Goal: Task Accomplishment & Management: Use online tool/utility

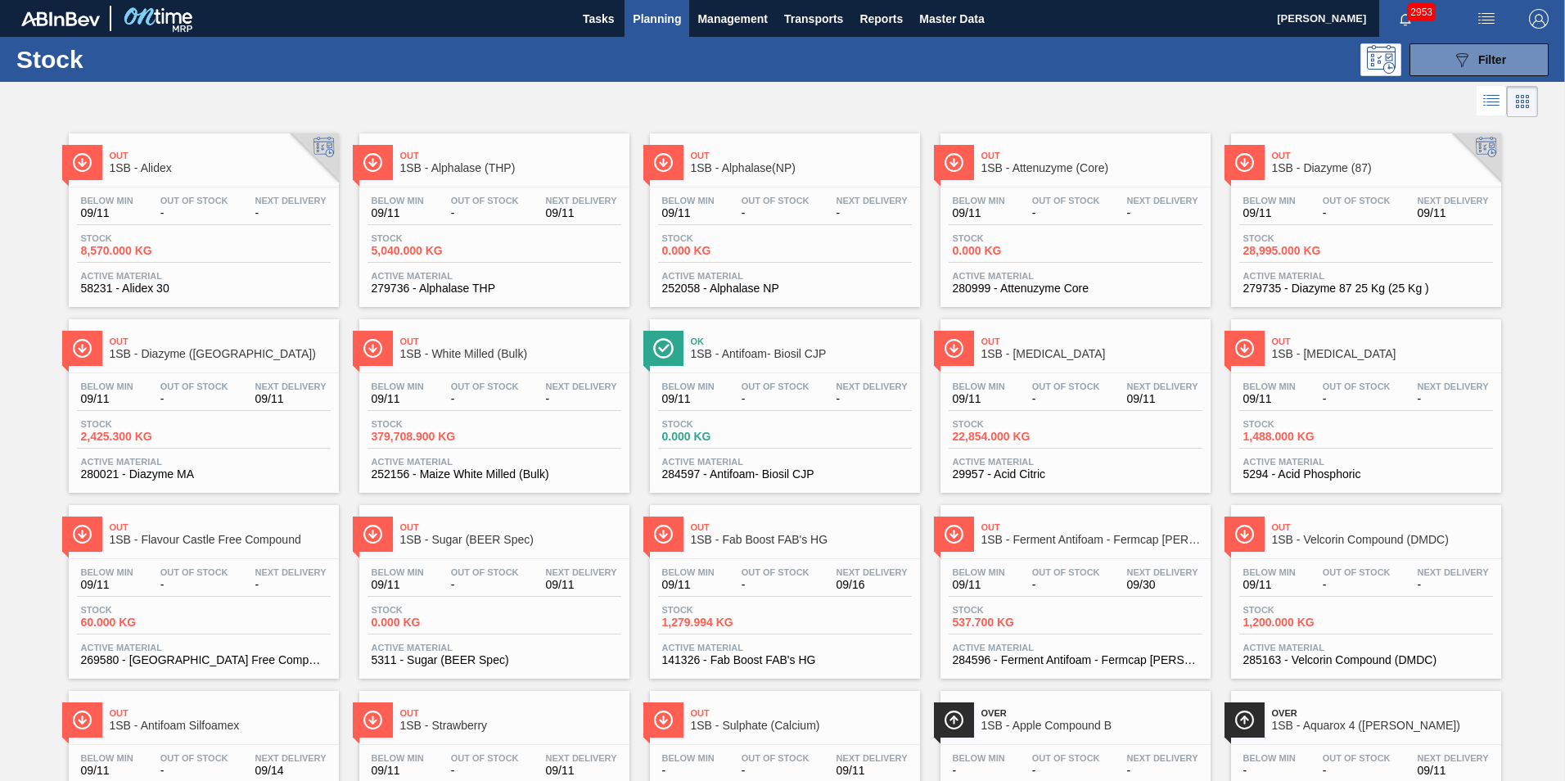
click at [630, 18] on button "Planning" at bounding box center [657, 18] width 65 height 37
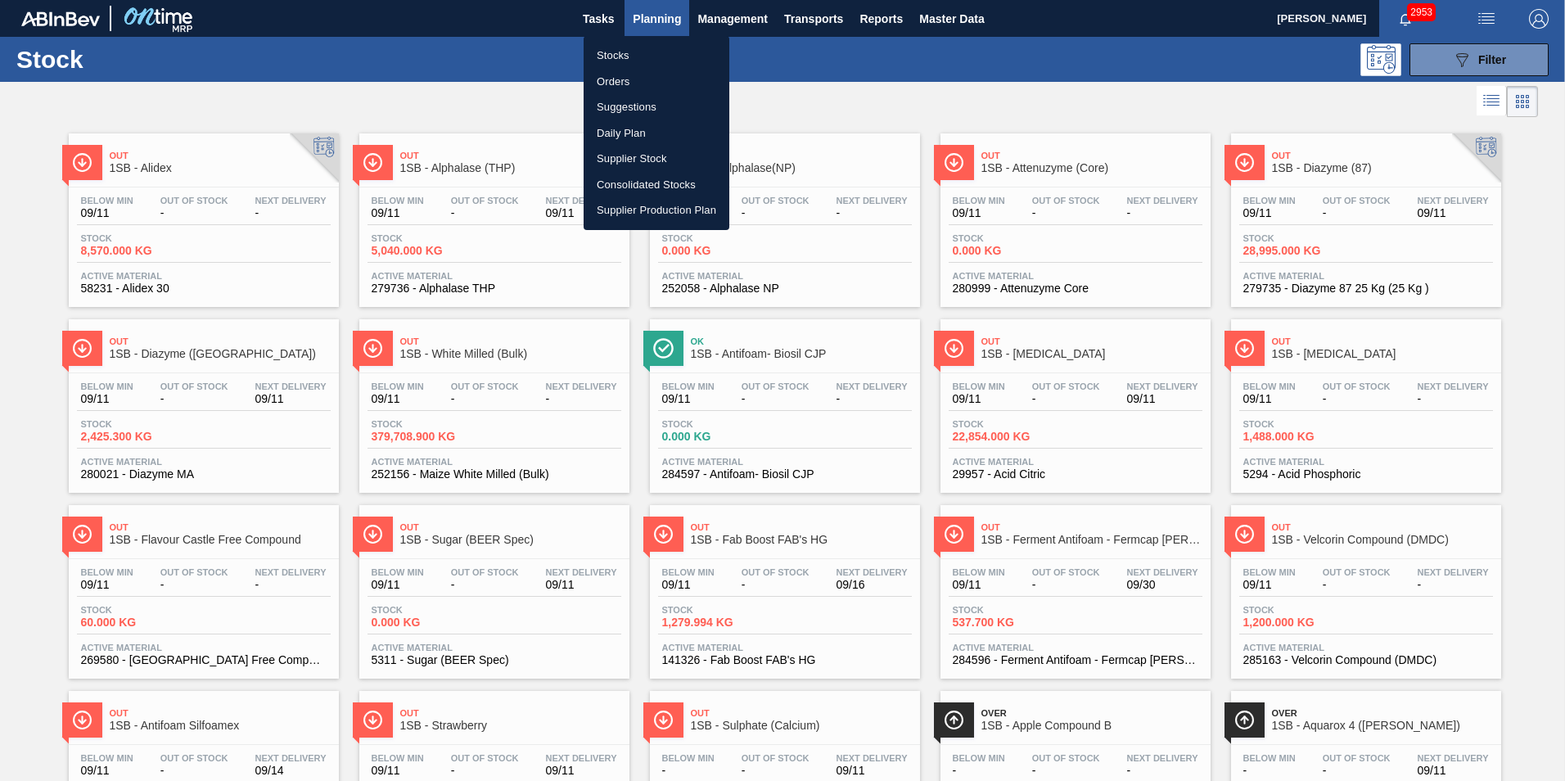
click at [616, 76] on li "Orders" at bounding box center [657, 82] width 146 height 26
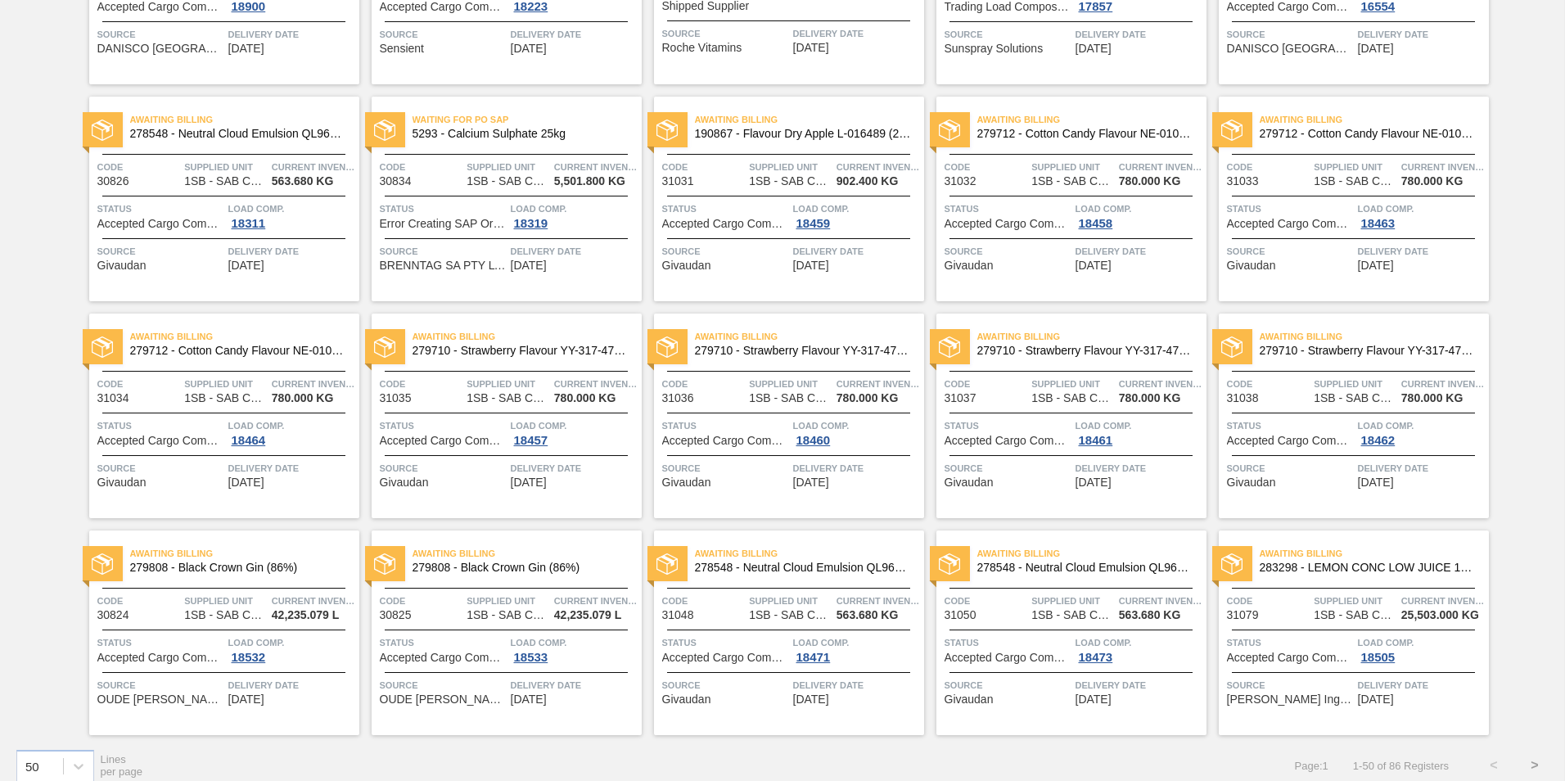
scroll to position [1570, 0]
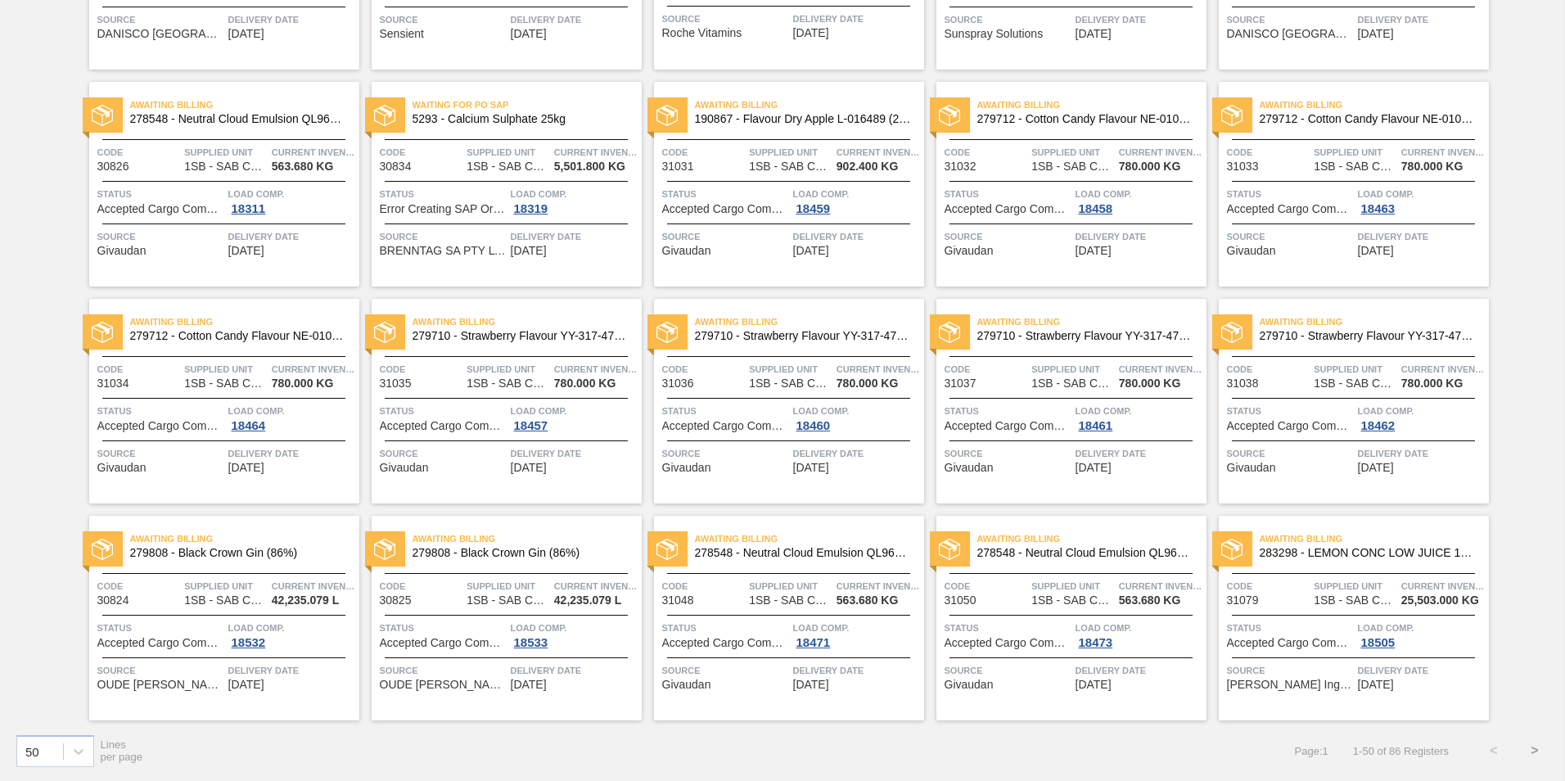
click at [1534, 743] on button ">" at bounding box center [1535, 750] width 41 height 41
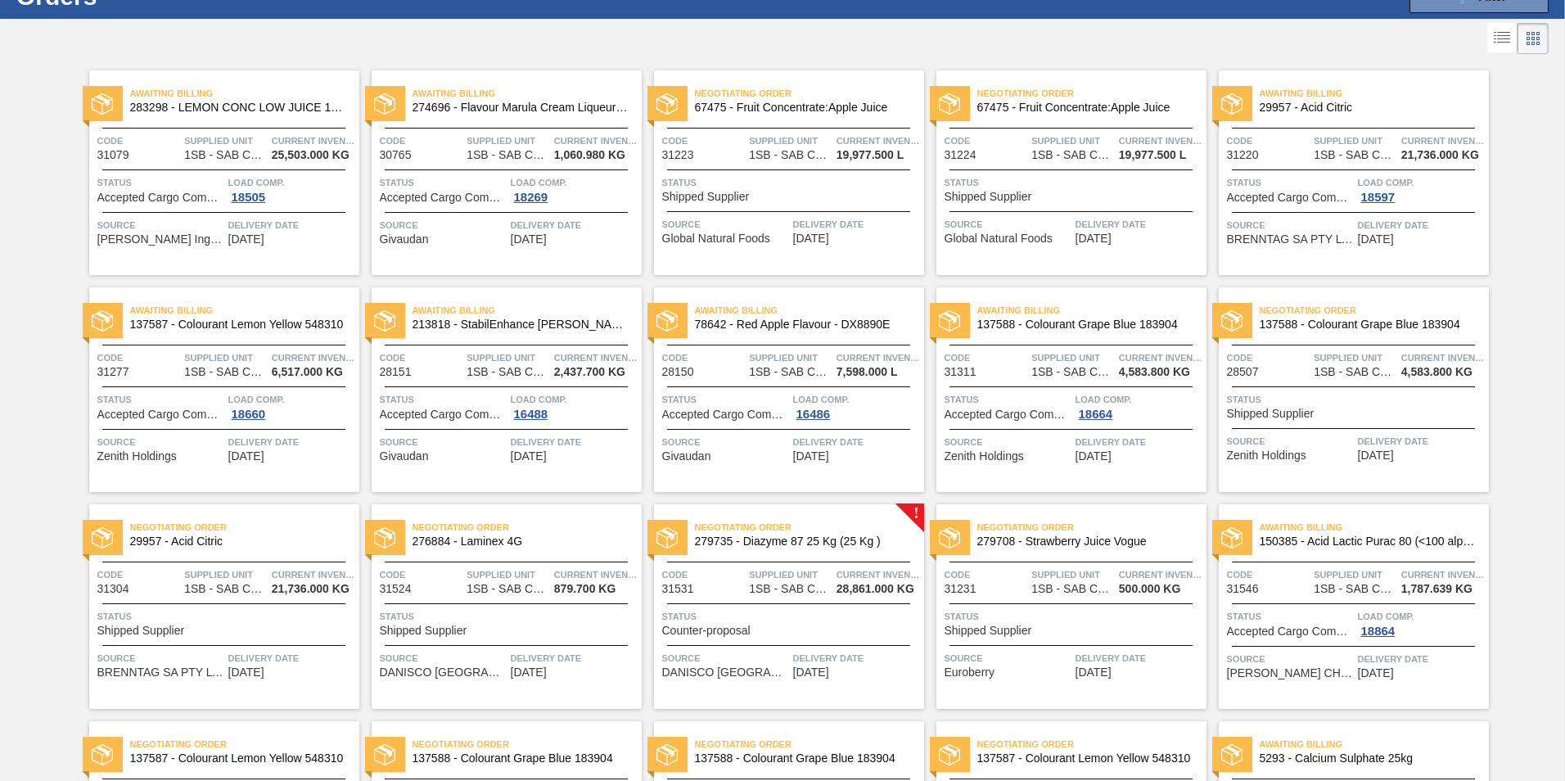
scroll to position [0, 0]
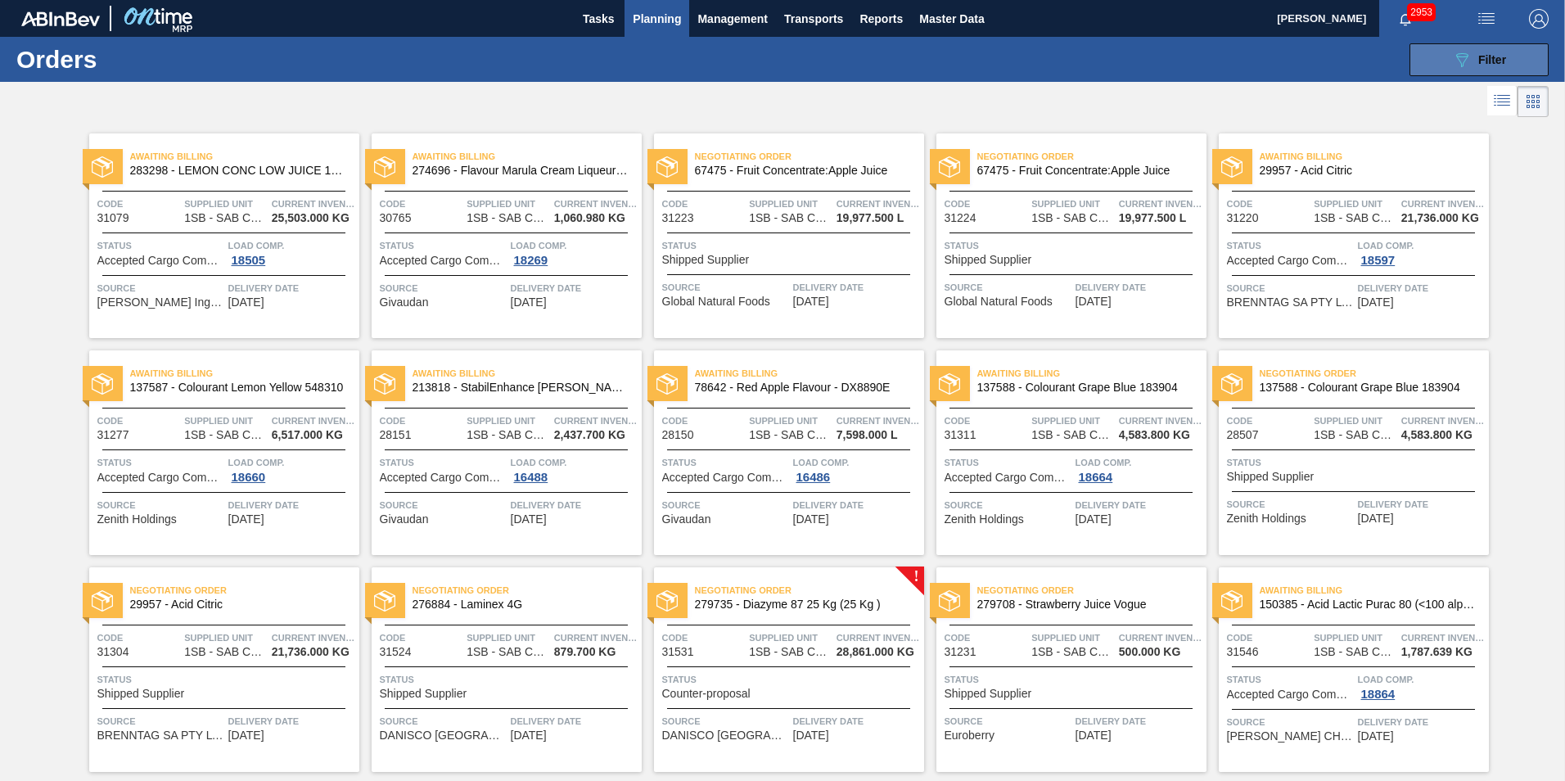
click at [1462, 56] on icon "089F7B8B-B2A5-4AFE-B5C0-19BA573D28AC" at bounding box center [1462, 60] width 20 height 20
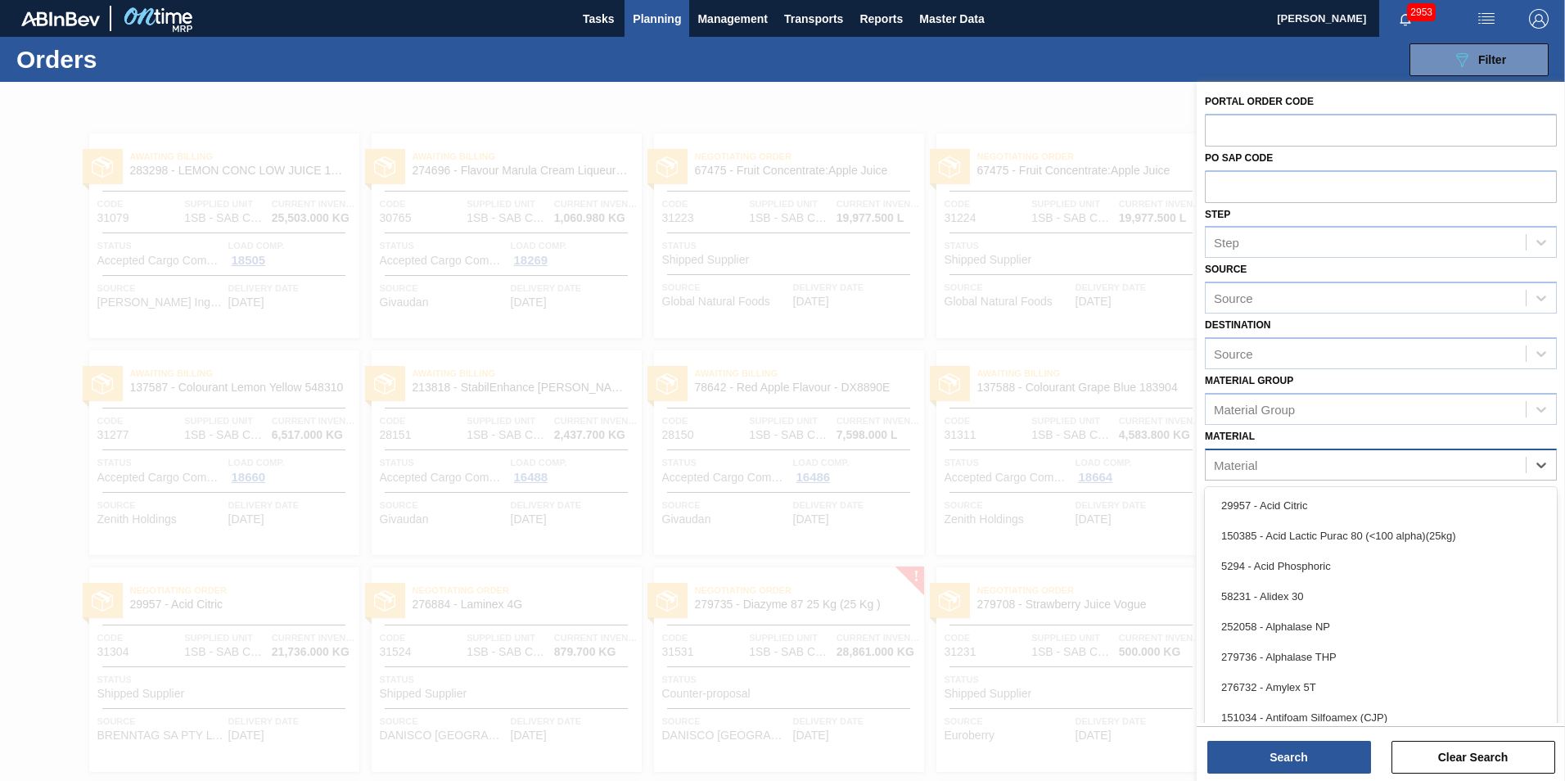
click at [1273, 470] on div "Material" at bounding box center [1366, 465] width 320 height 24
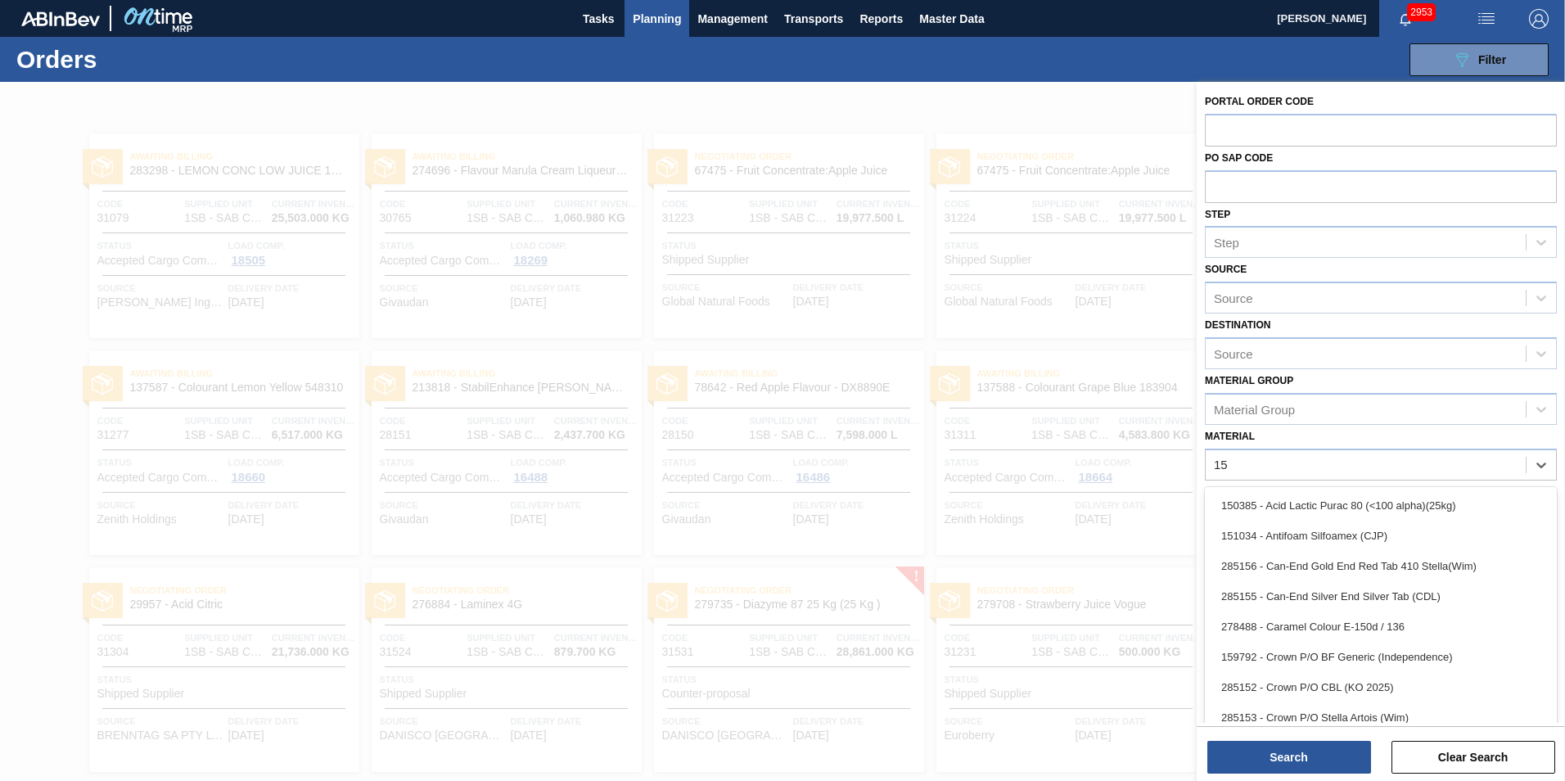
type input "151"
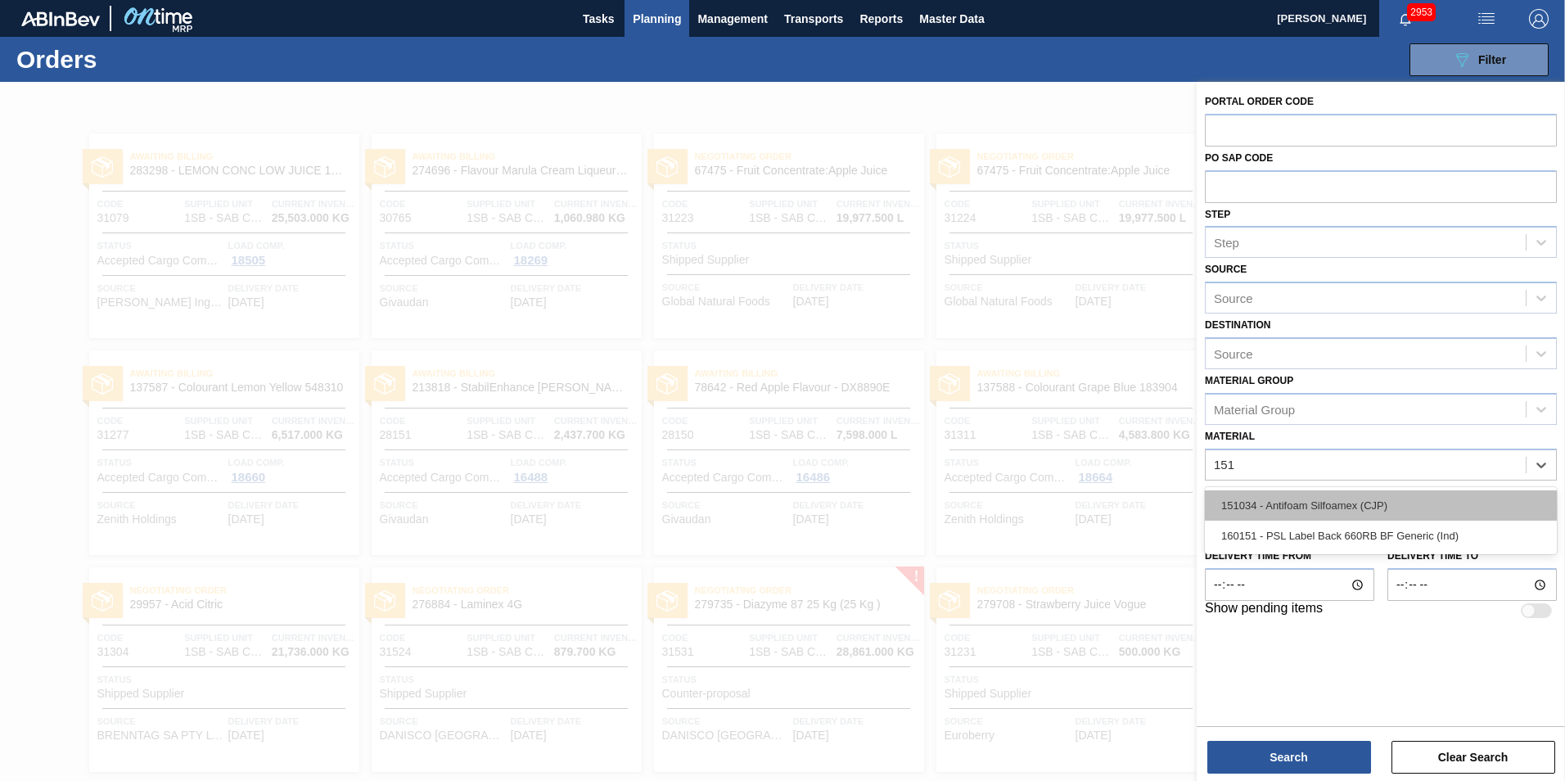
click at [1303, 494] on div "151034 - Antifoam Silfoamex (CJP)" at bounding box center [1381, 505] width 352 height 30
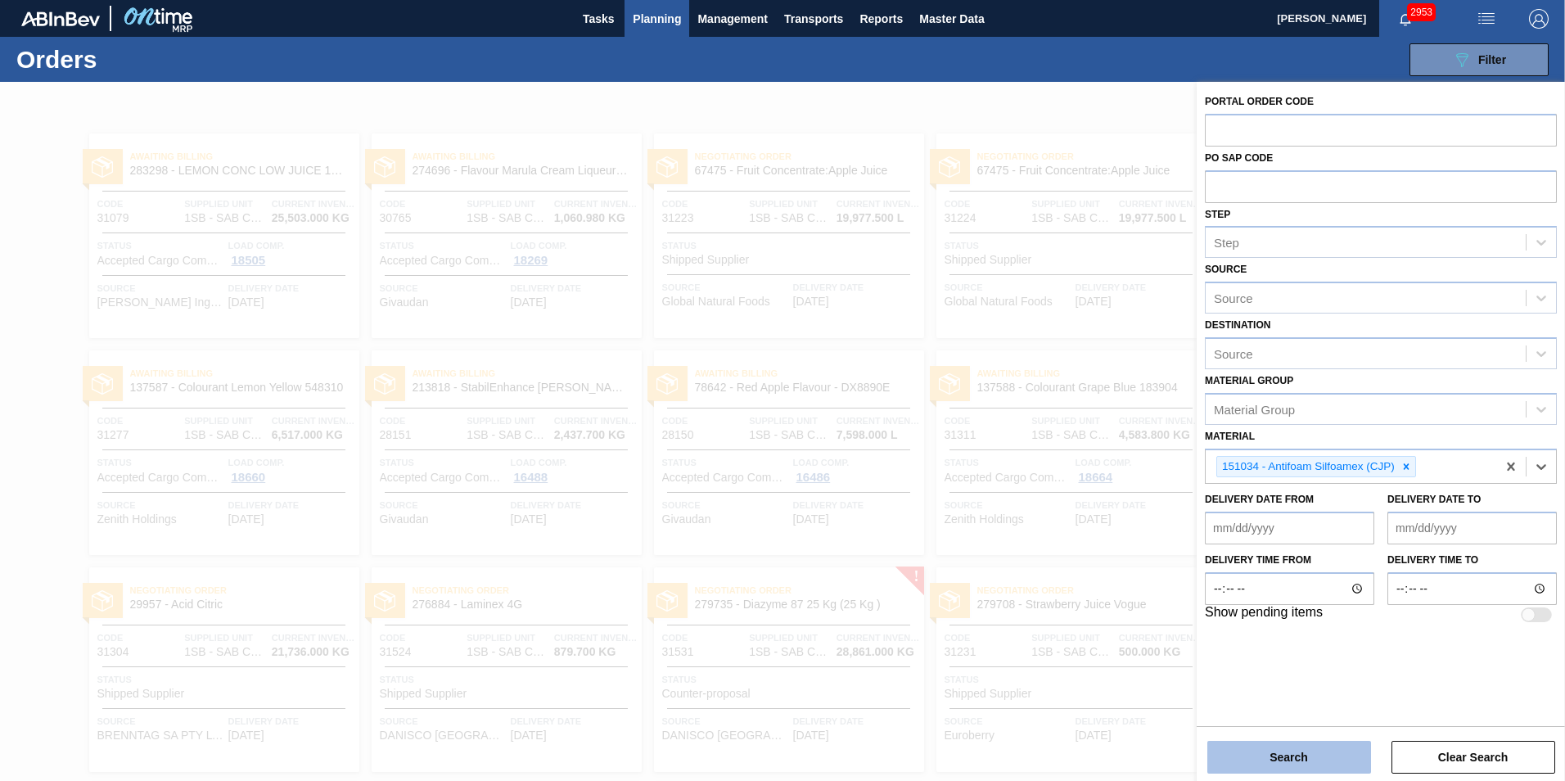
click at [1315, 767] on button "Search" at bounding box center [1290, 757] width 164 height 33
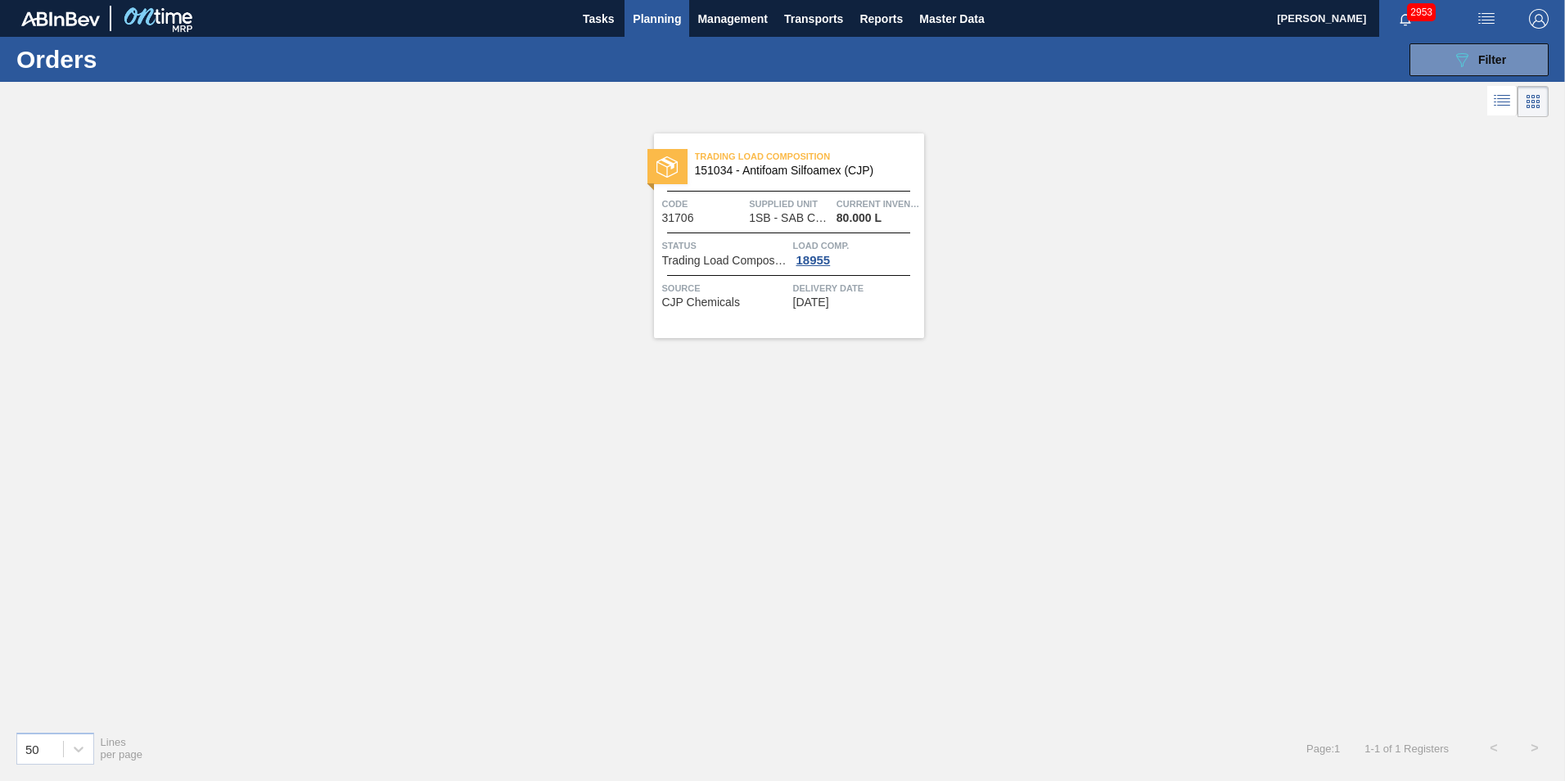
click at [780, 161] on span "Trading Load Composition" at bounding box center [809, 156] width 229 height 16
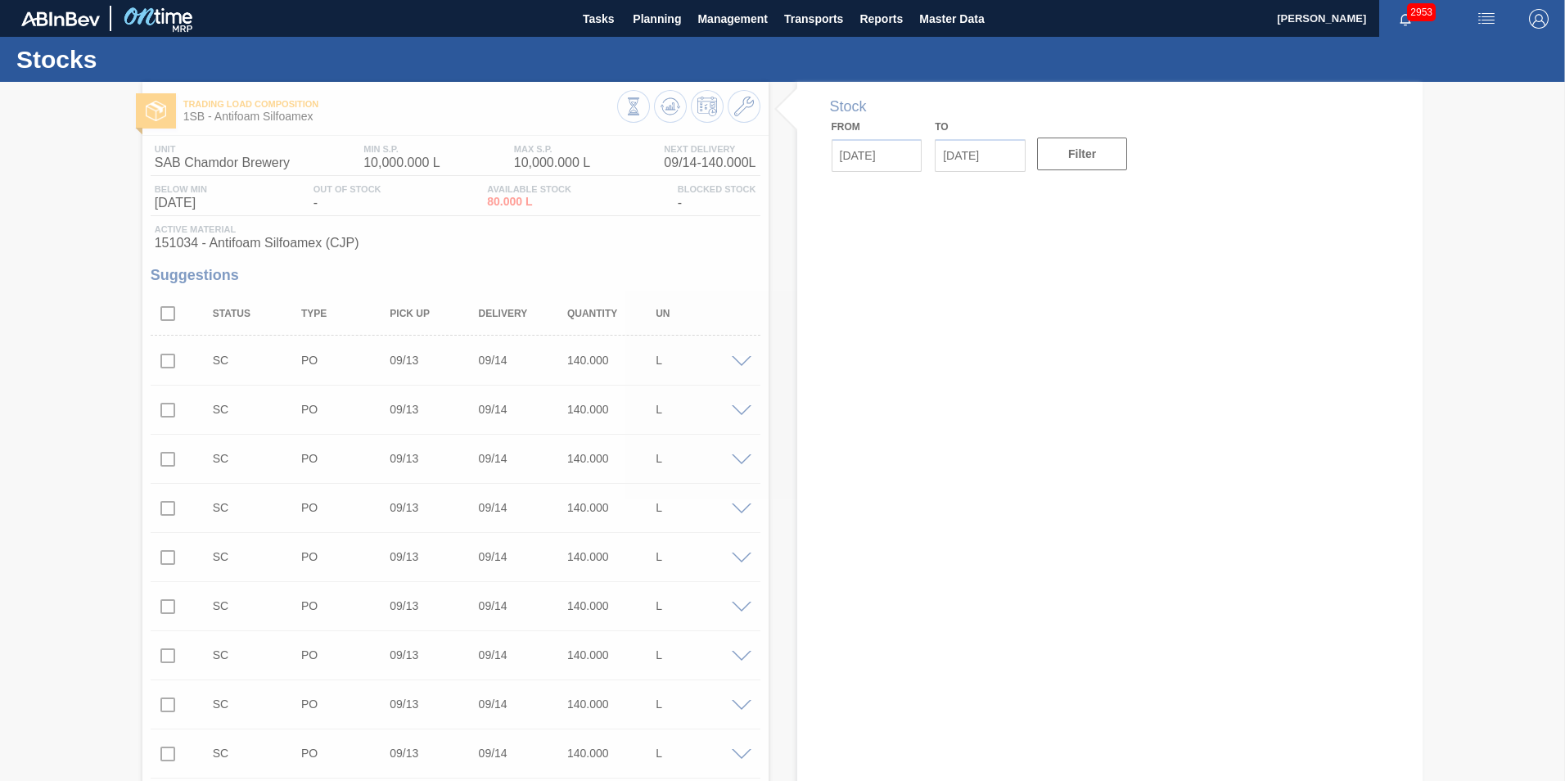
type input "[DATE]"
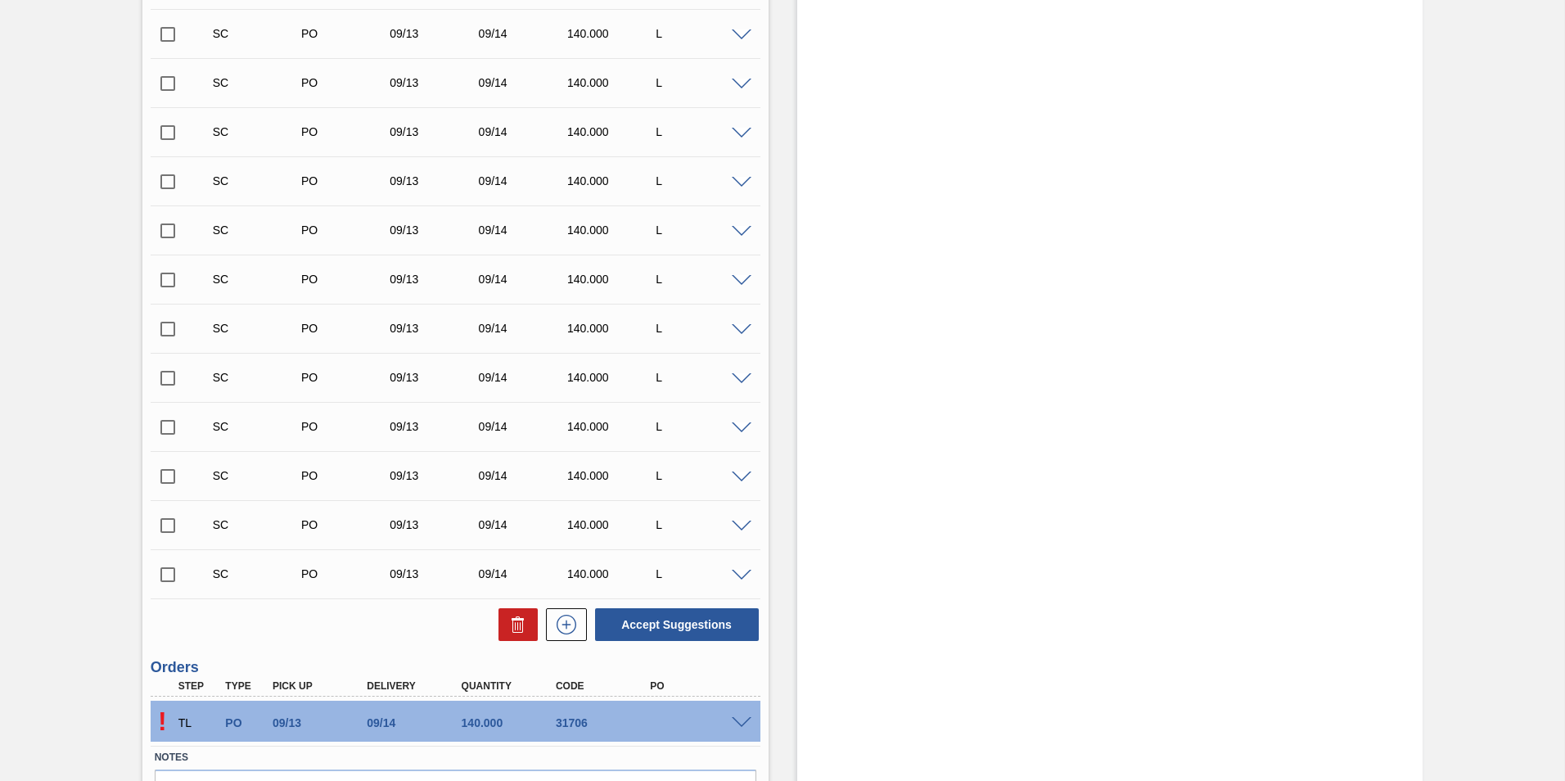
scroll to position [3275, 0]
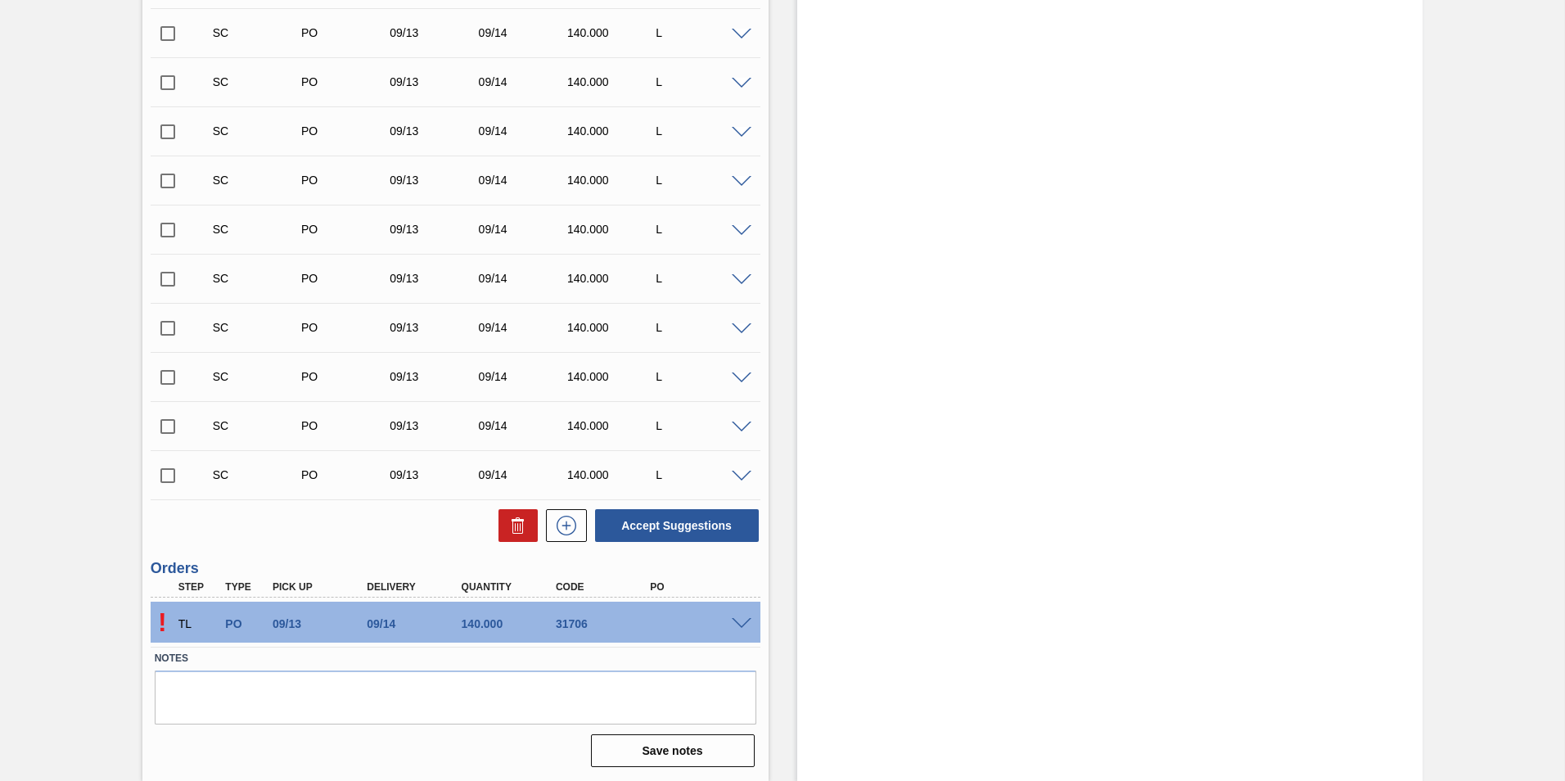
click at [746, 624] on span at bounding box center [742, 624] width 20 height 12
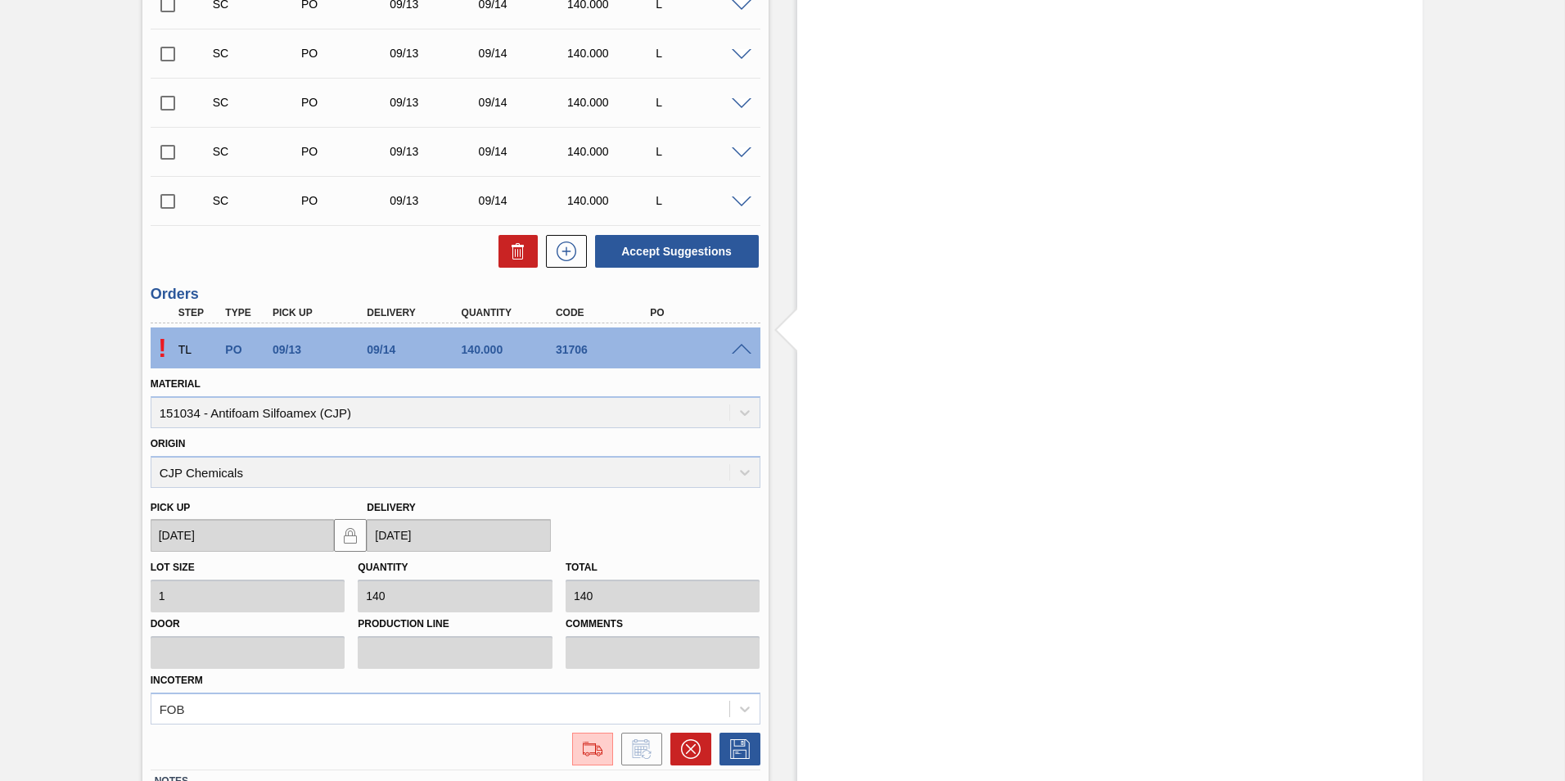
scroll to position [3672, 0]
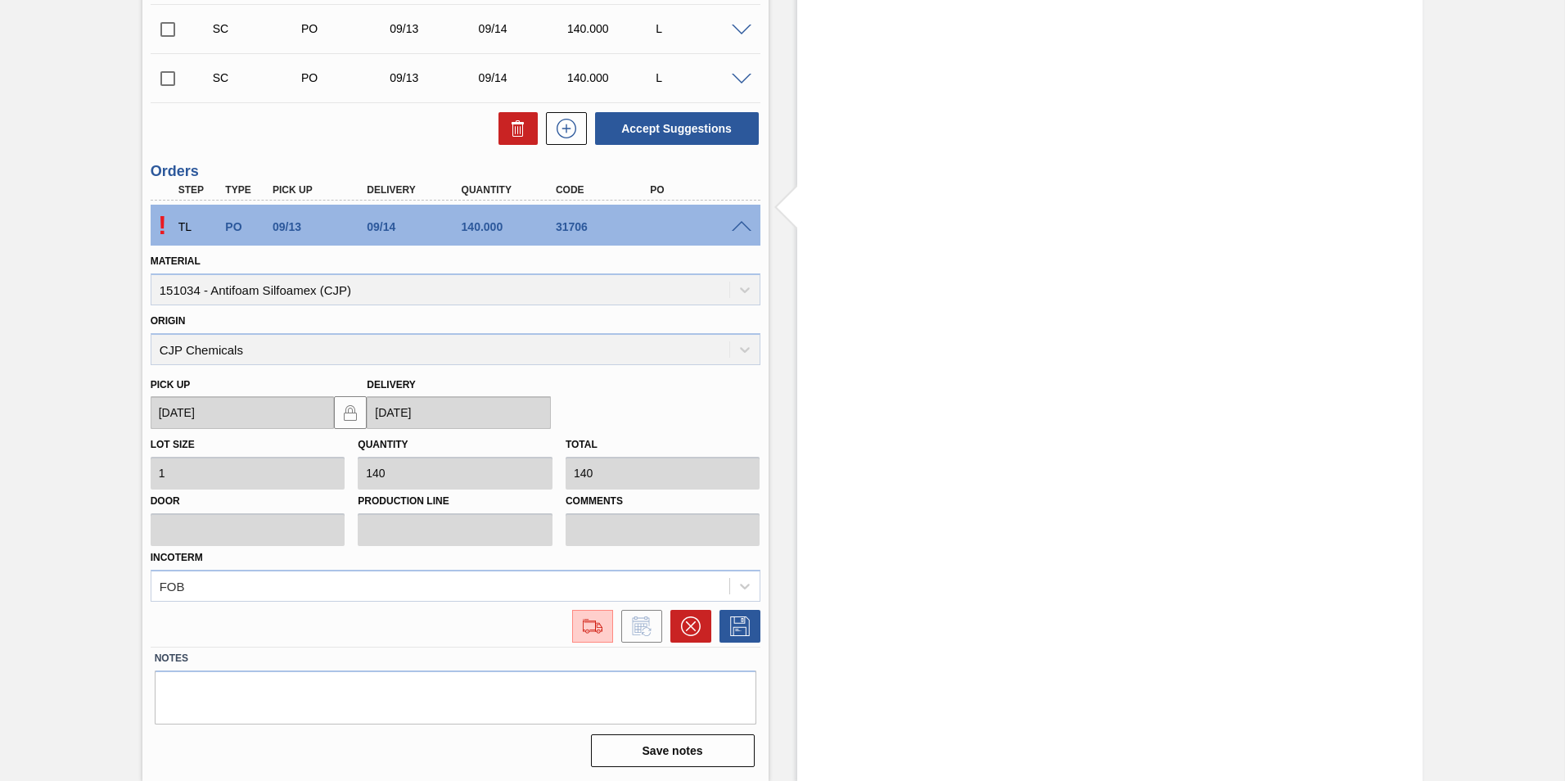
click at [684, 219] on div "TL PO 09/13 09/14 140.000 31706" at bounding box center [451, 225] width 567 height 33
click at [740, 226] on span at bounding box center [742, 227] width 20 height 12
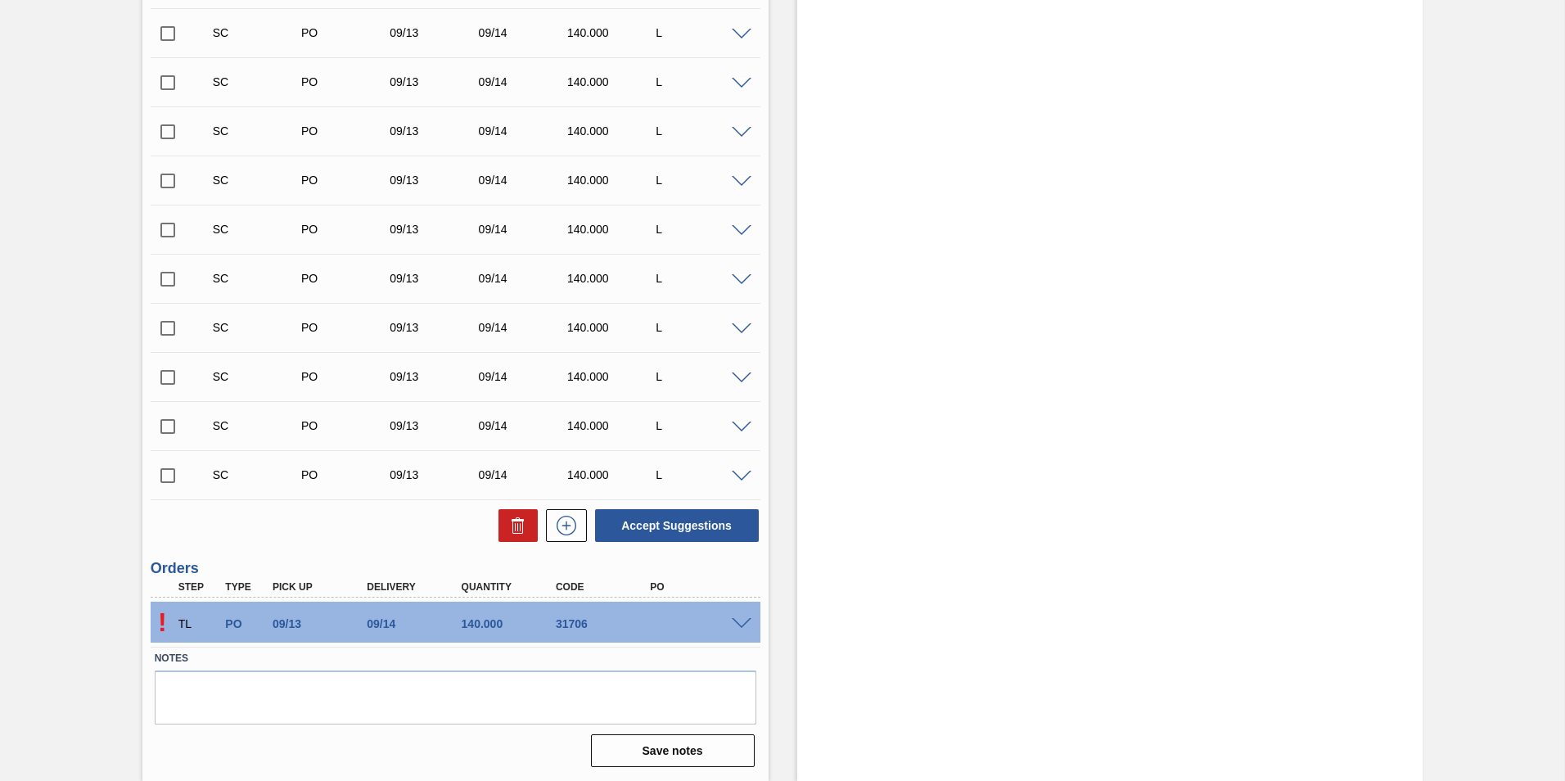
click at [742, 624] on span at bounding box center [742, 624] width 20 height 12
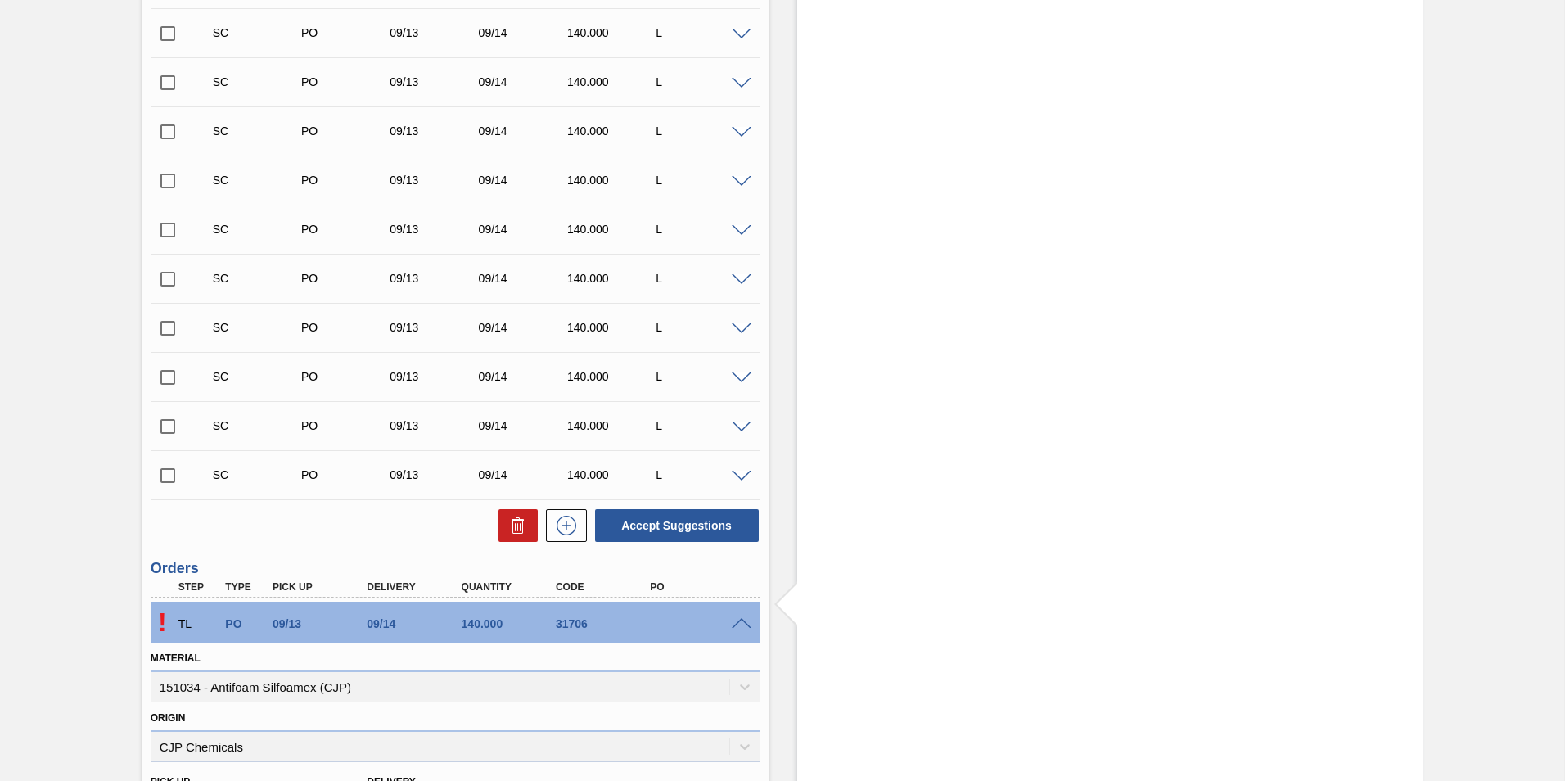
scroll to position [3672, 0]
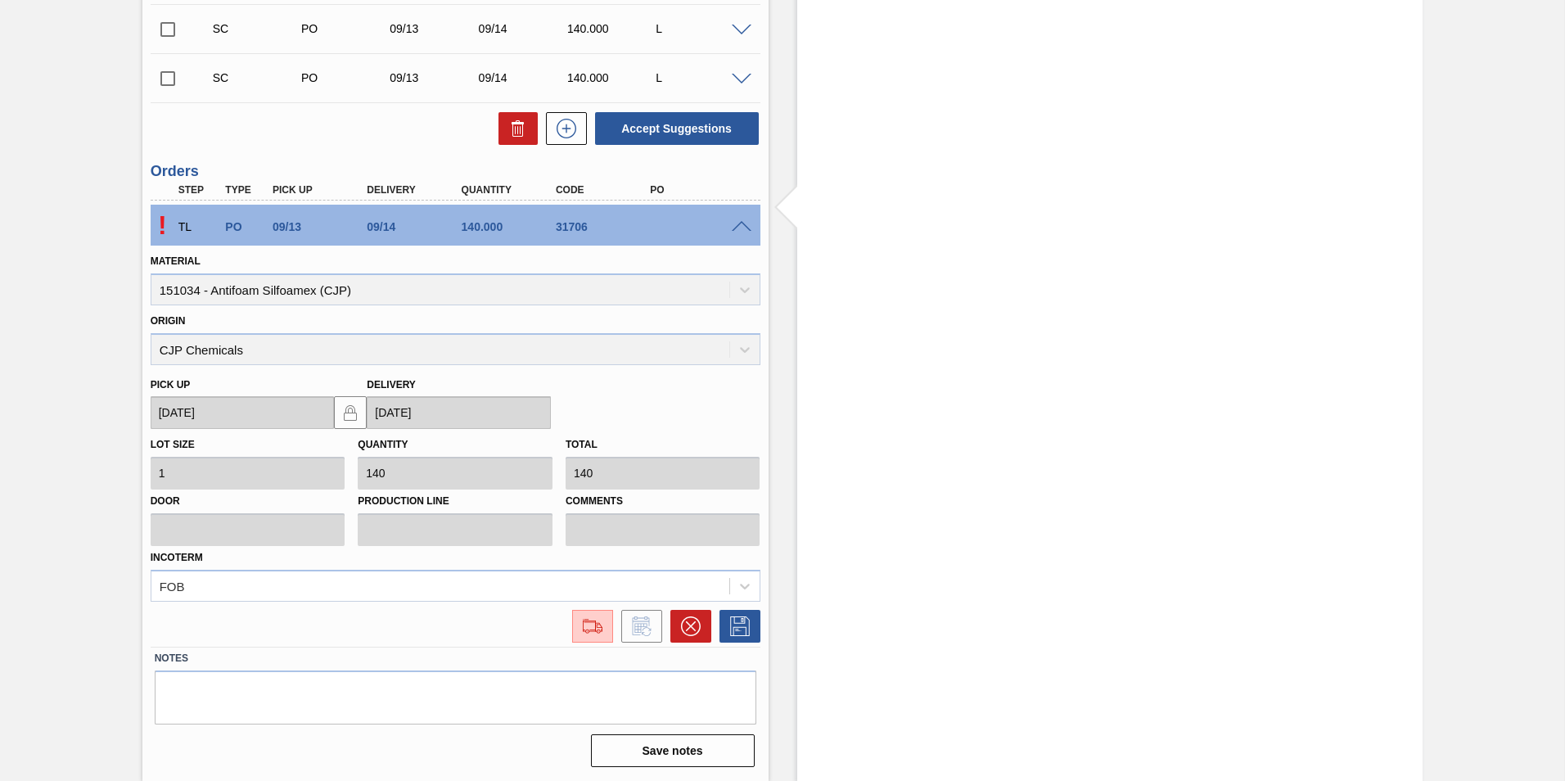
click at [156, 223] on p "!" at bounding box center [163, 225] width 24 height 30
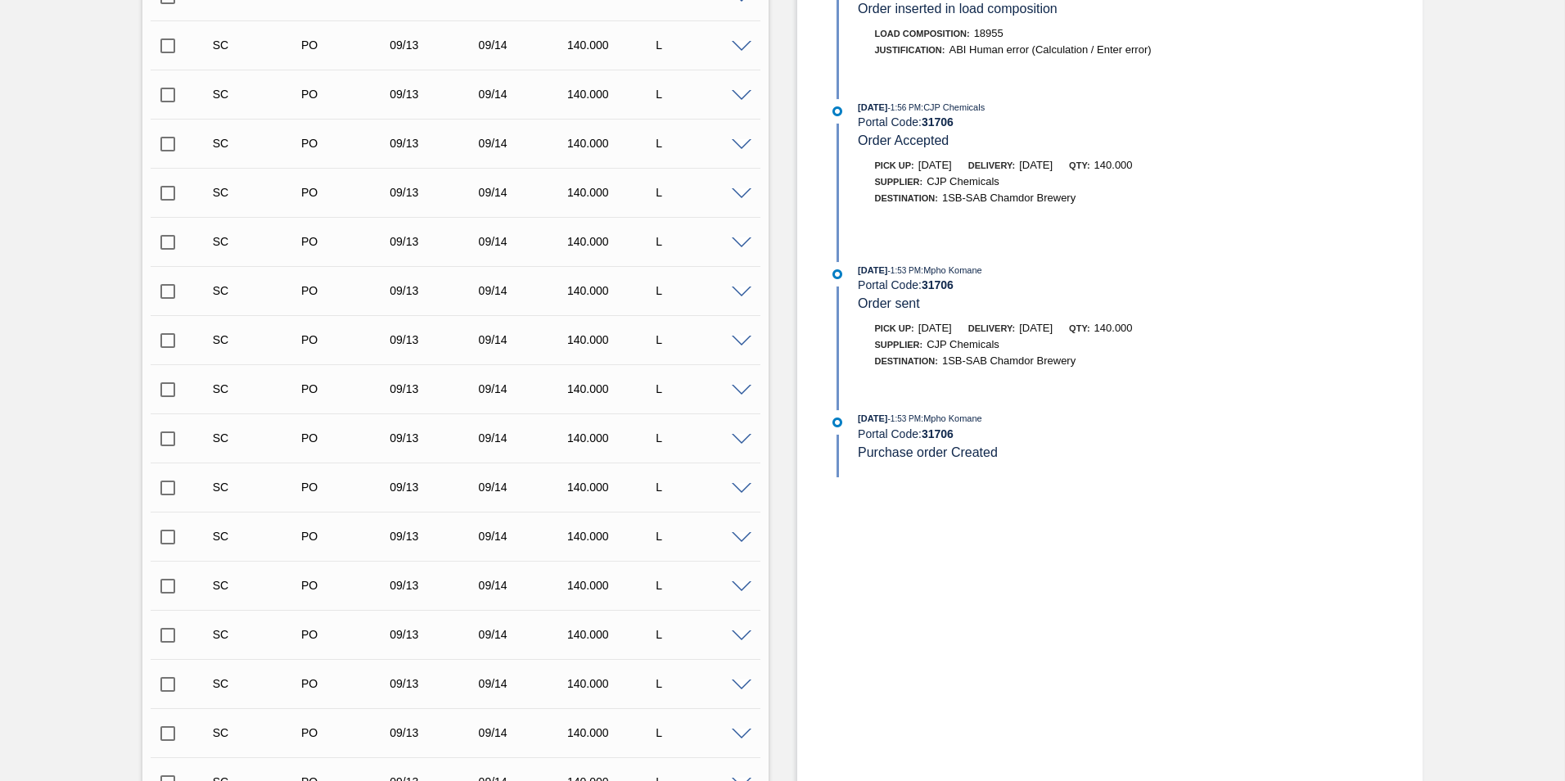
scroll to position [0, 0]
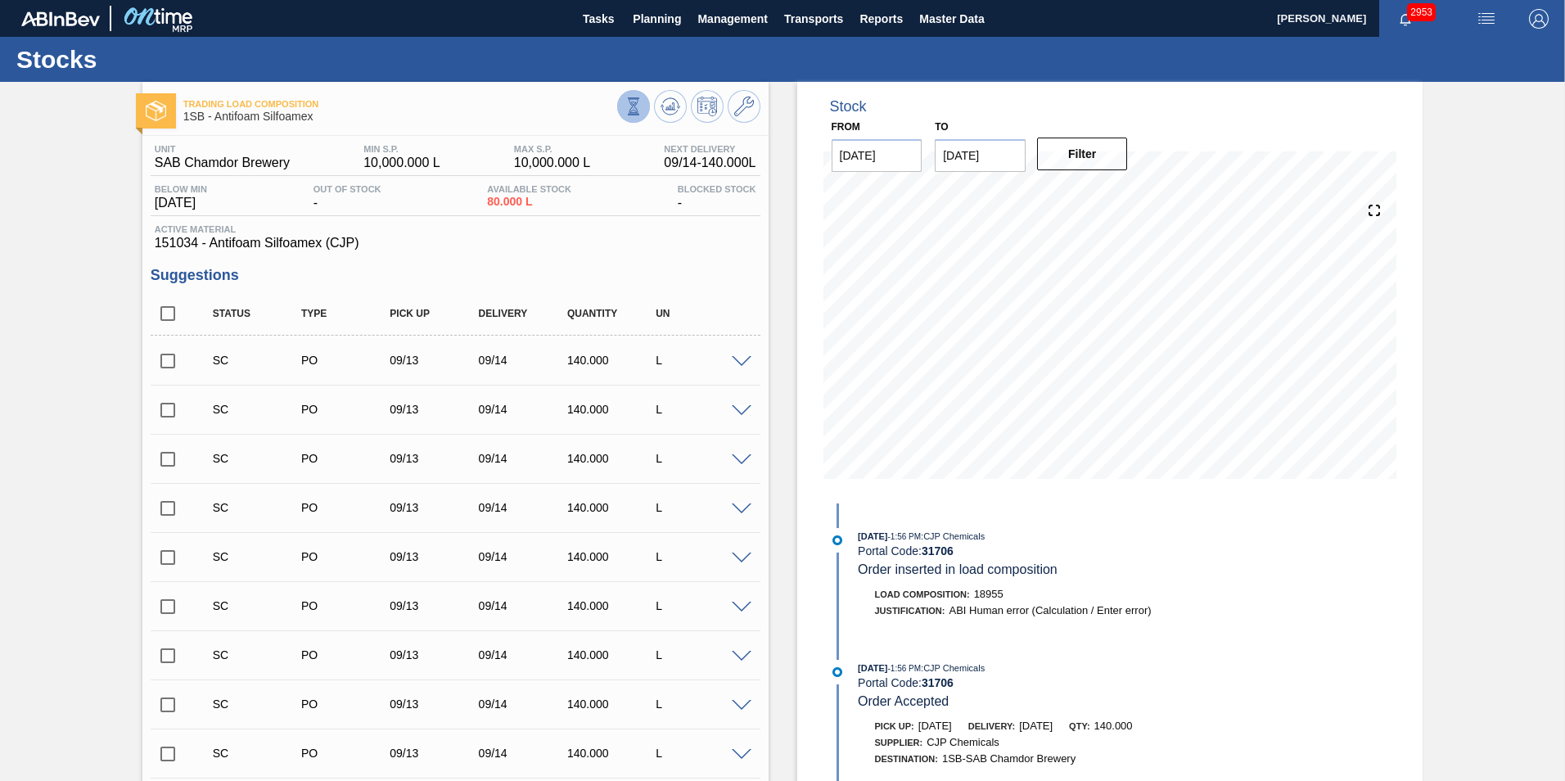
click at [637, 97] on button at bounding box center [633, 106] width 33 height 33
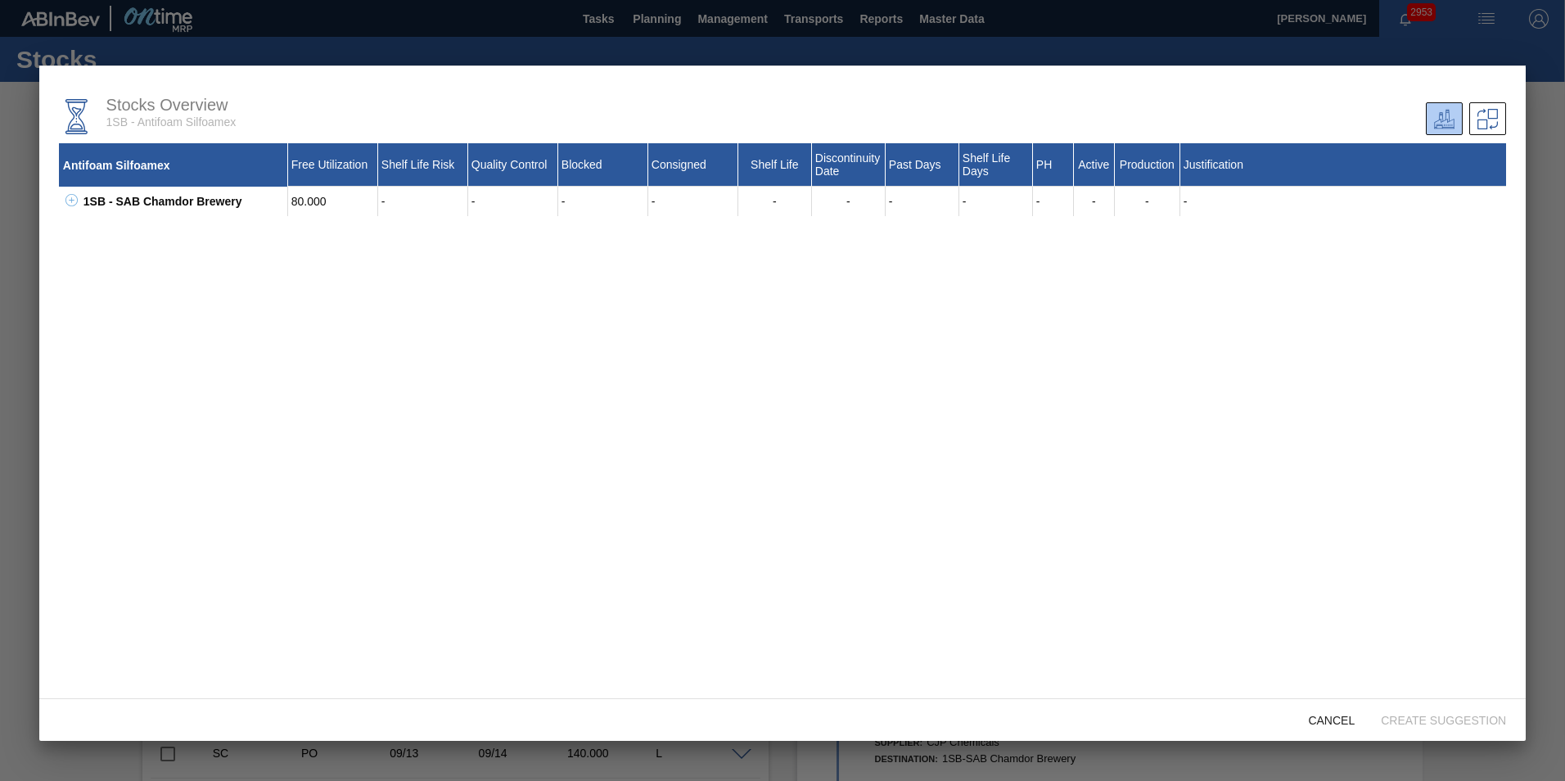
click at [617, 90] on button at bounding box center [633, 106] width 33 height 33
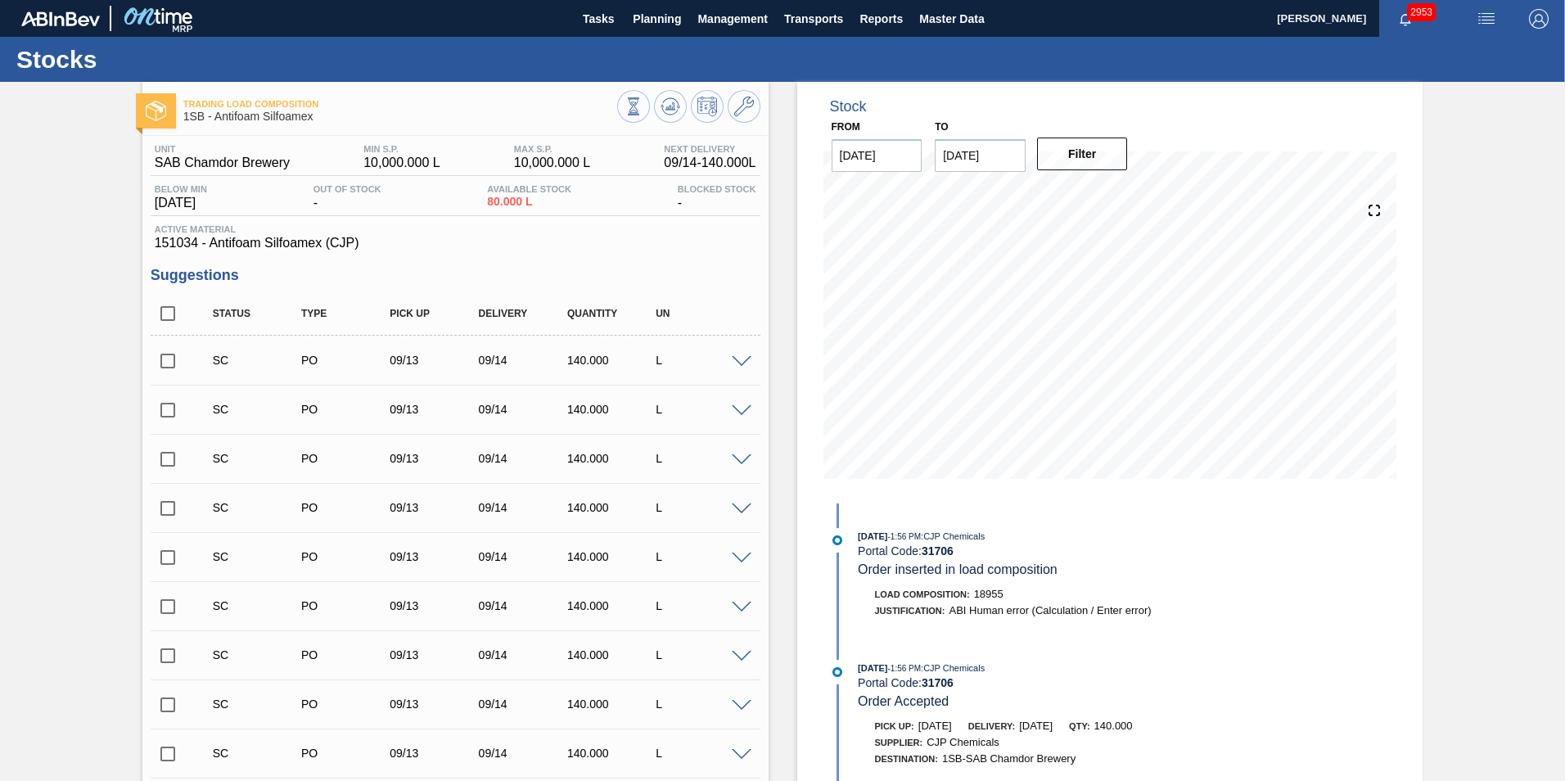
click at [617, 90] on button at bounding box center [633, 106] width 33 height 33
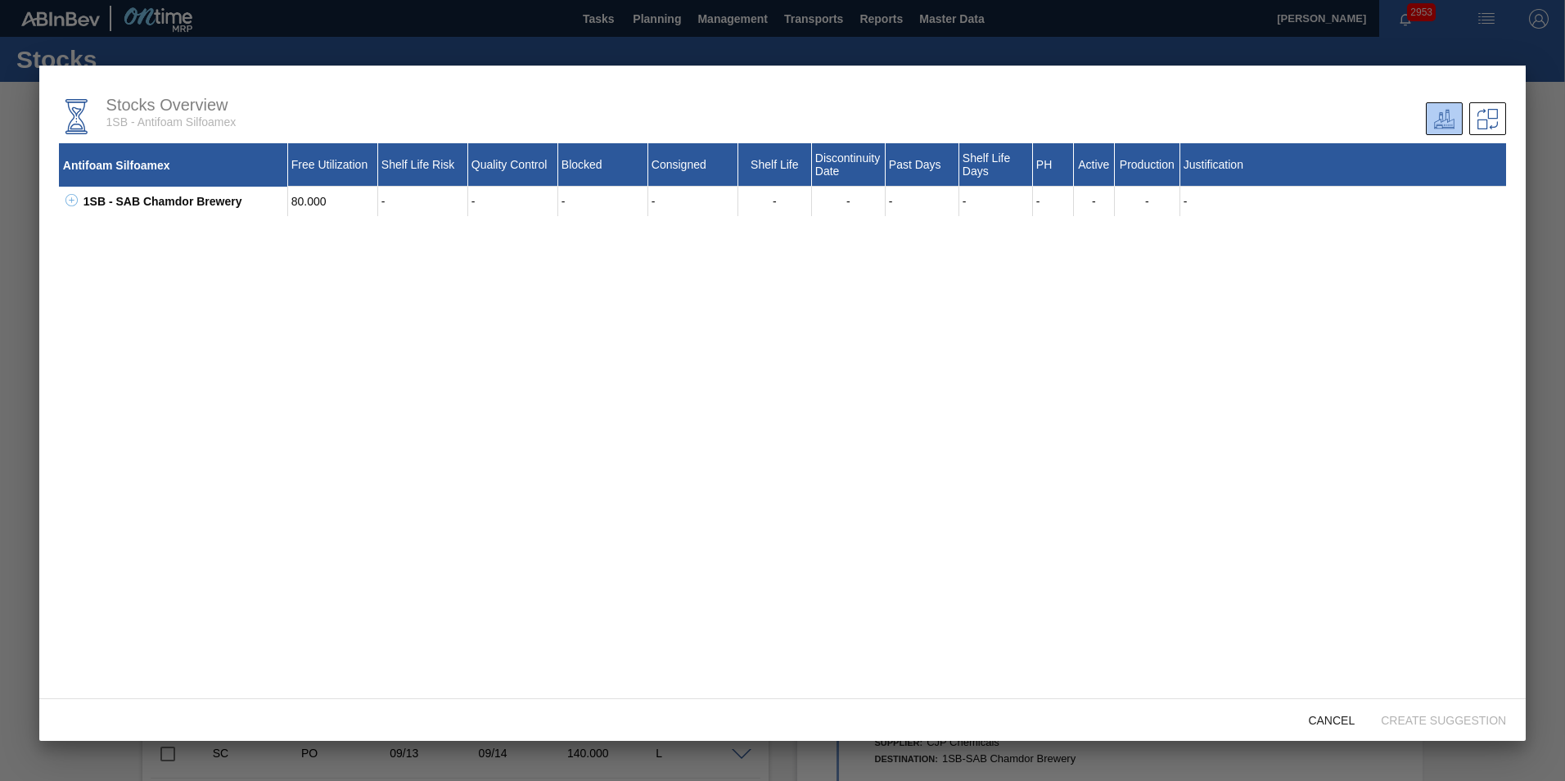
click at [617, 90] on button at bounding box center [633, 106] width 33 height 33
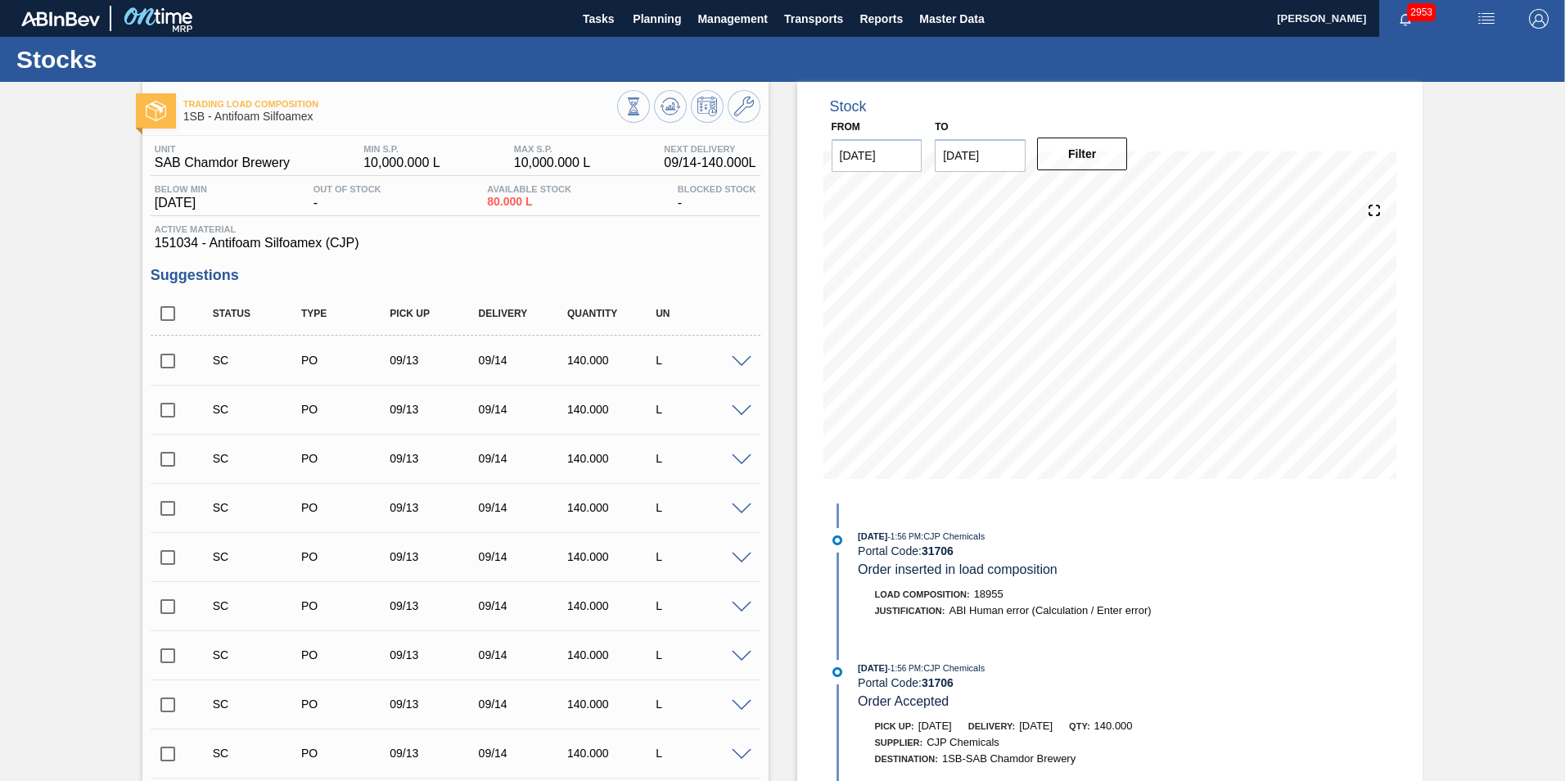
click at [617, 90] on button at bounding box center [633, 106] width 33 height 33
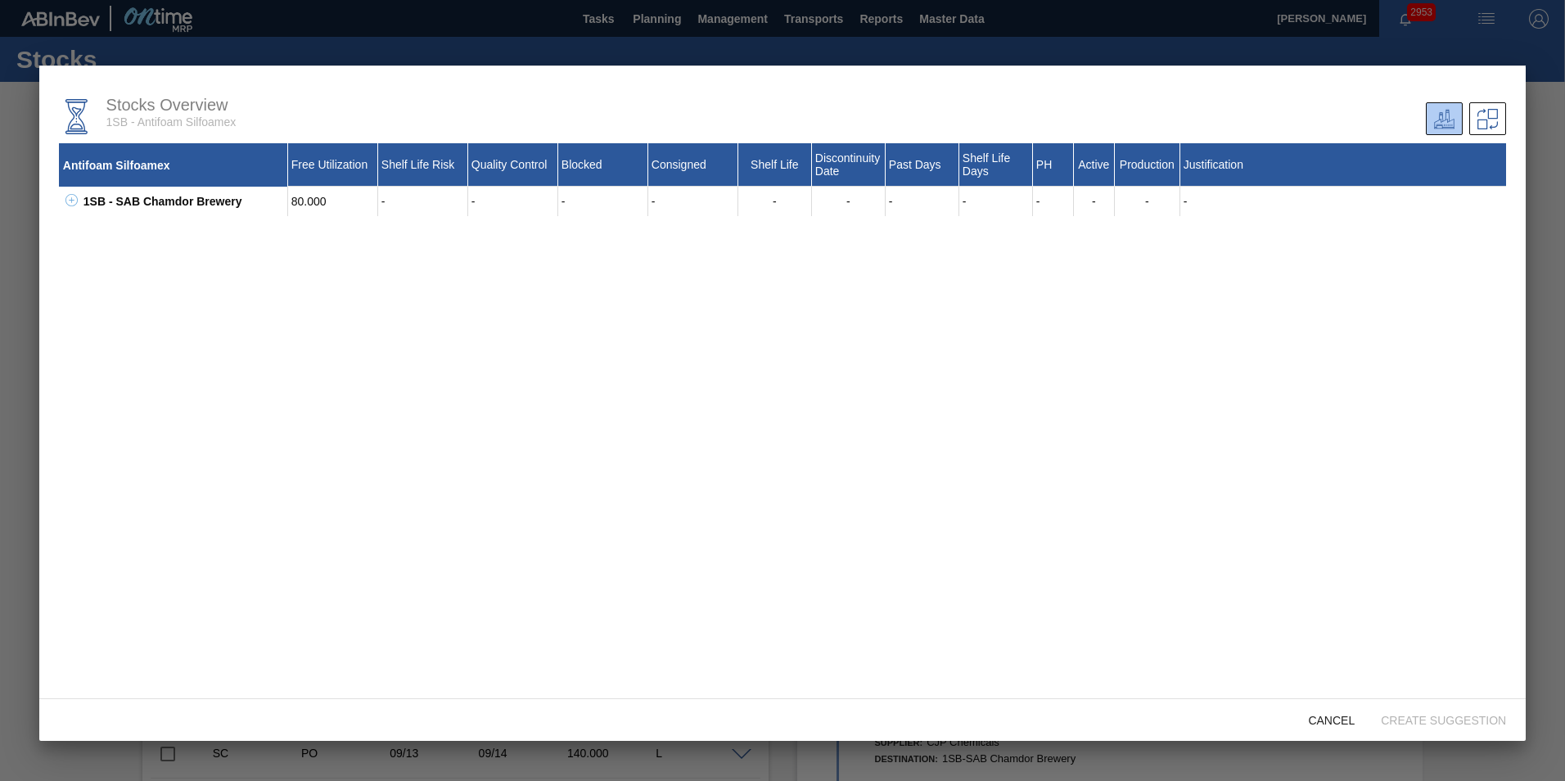
click at [829, 45] on div at bounding box center [782, 390] width 1565 height 781
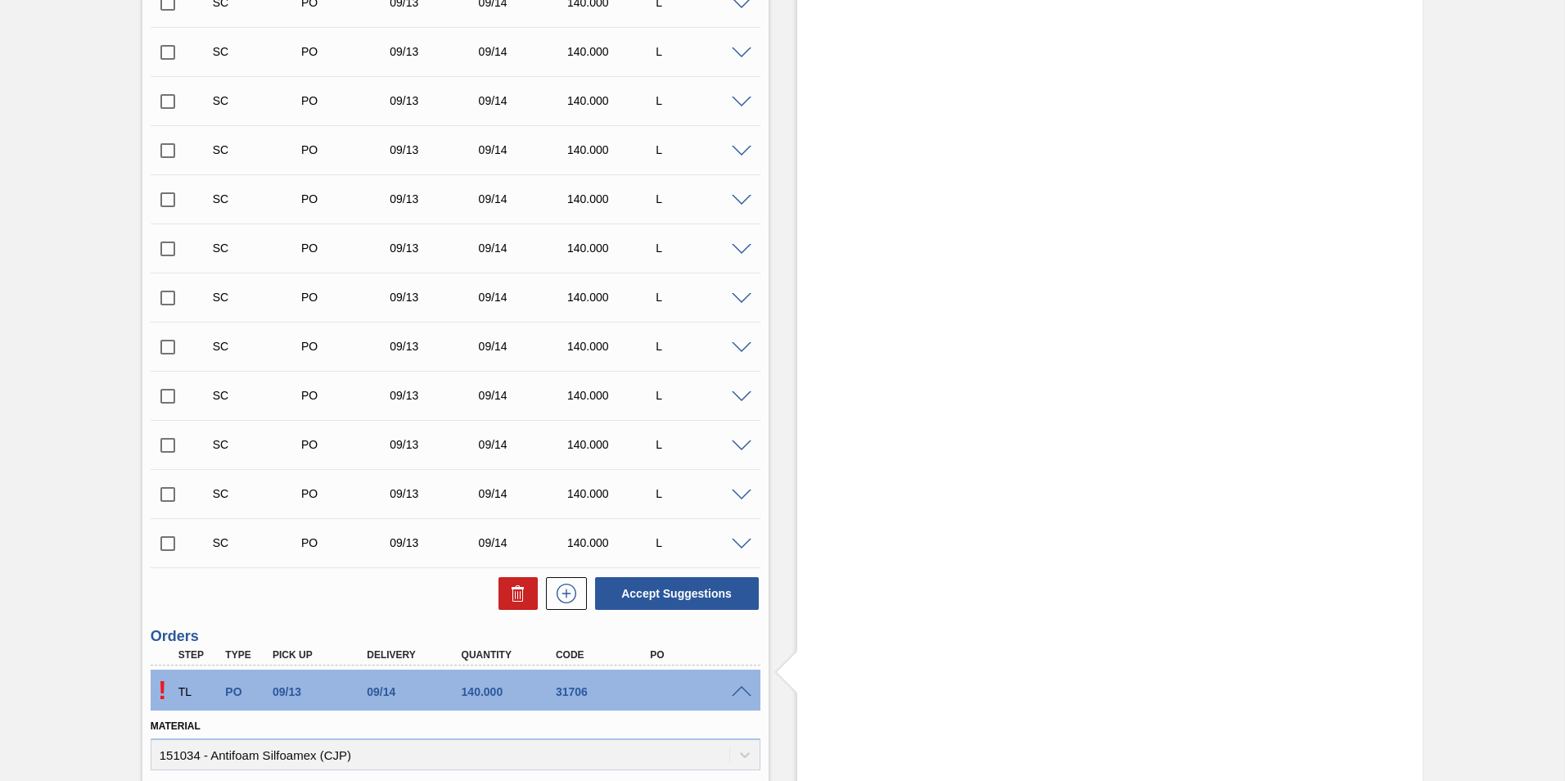
scroll to position [3672, 0]
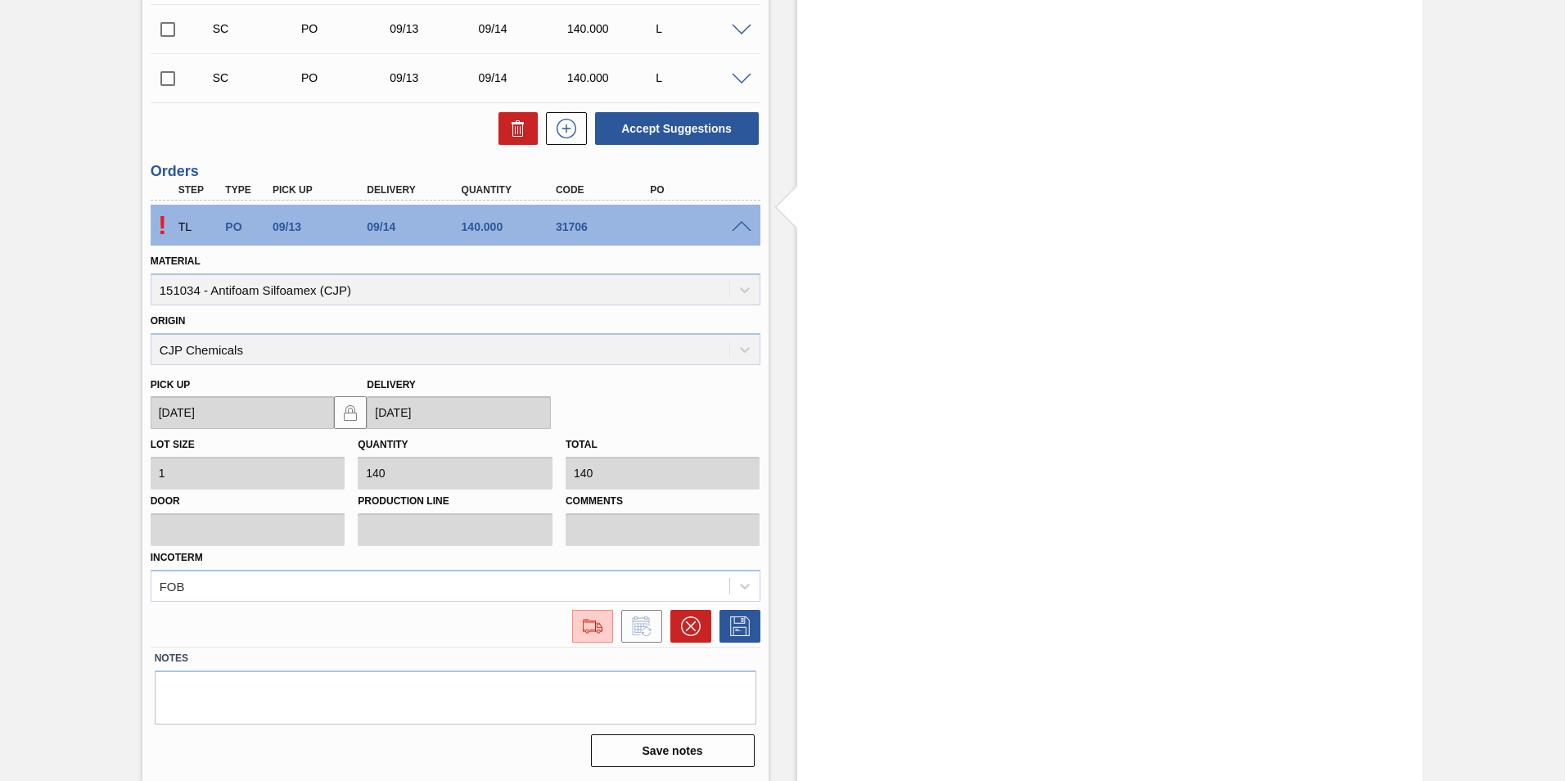
click at [741, 221] on span at bounding box center [742, 227] width 20 height 12
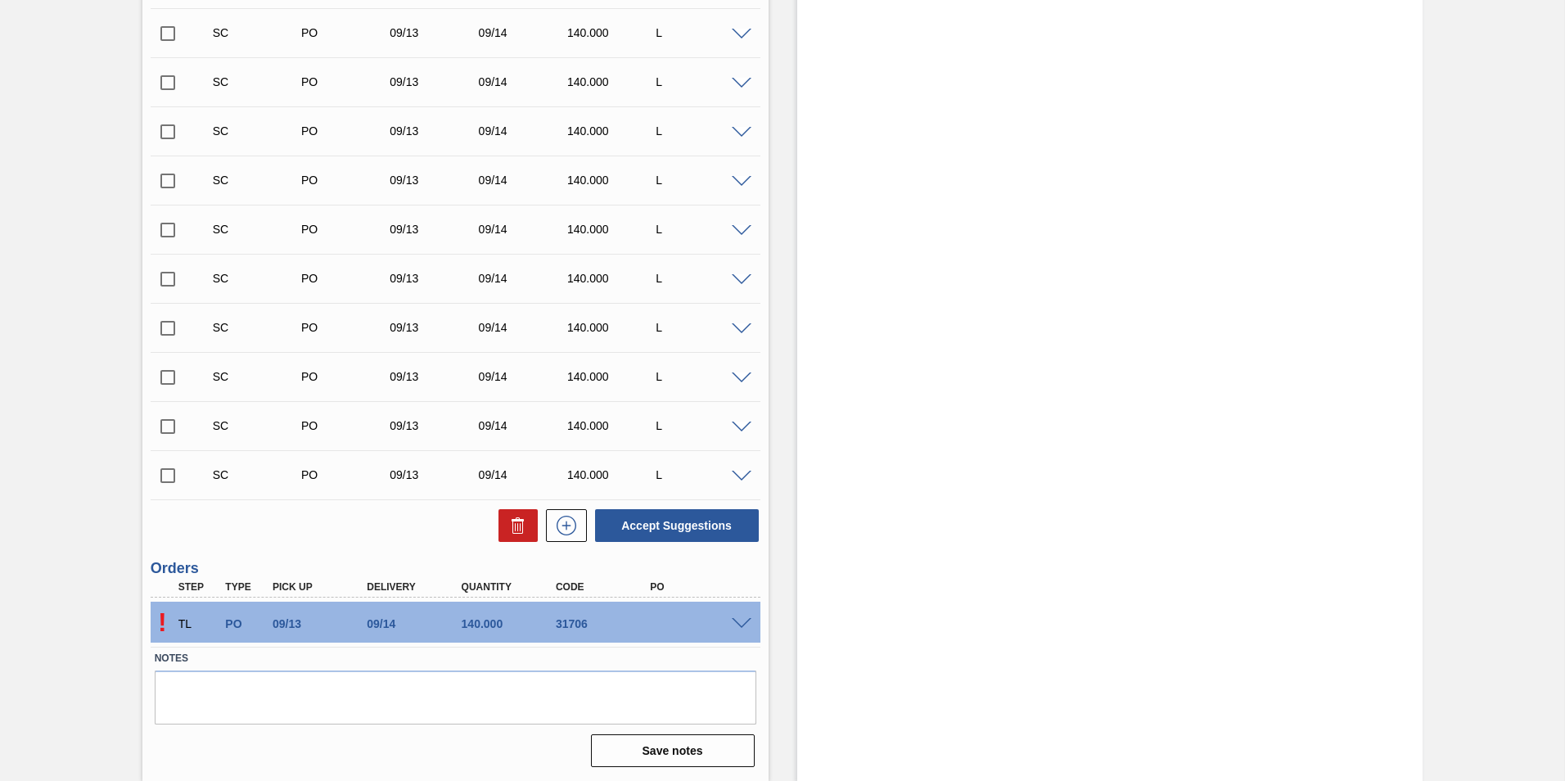
scroll to position [3275, 0]
click at [241, 603] on div "! TL PO 09/13 09/14 140.000 31706" at bounding box center [456, 622] width 610 height 41
click at [175, 624] on div "TL" at bounding box center [198, 624] width 49 height 36
click at [156, 621] on p "!" at bounding box center [163, 622] width 24 height 30
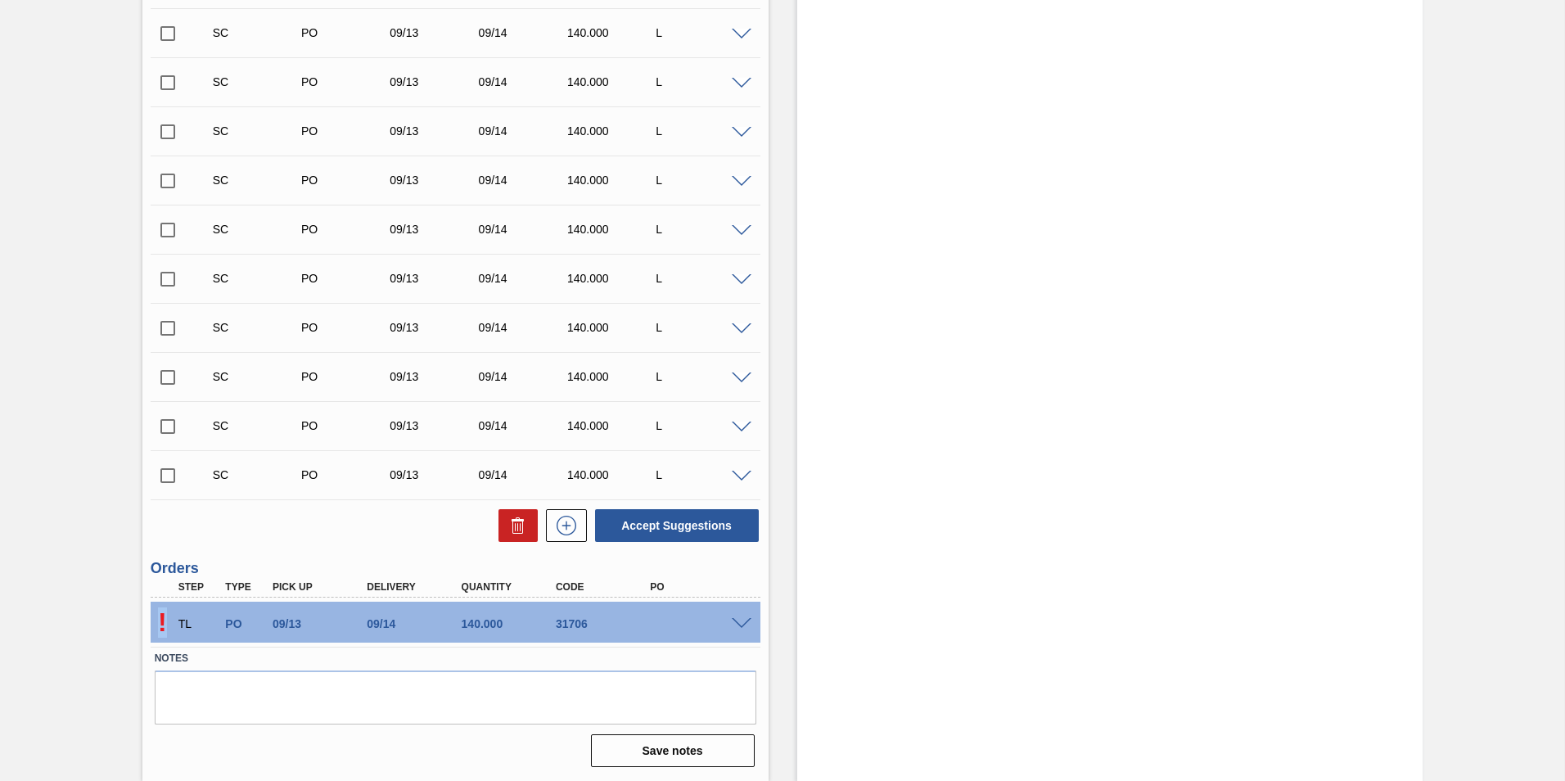
click at [157, 621] on p "!" at bounding box center [163, 622] width 24 height 30
click at [422, 616] on div "TL PO 09/13 09/14 140.000 31706" at bounding box center [451, 622] width 567 height 33
click at [709, 750] on button "Save notes" at bounding box center [673, 750] width 164 height 33
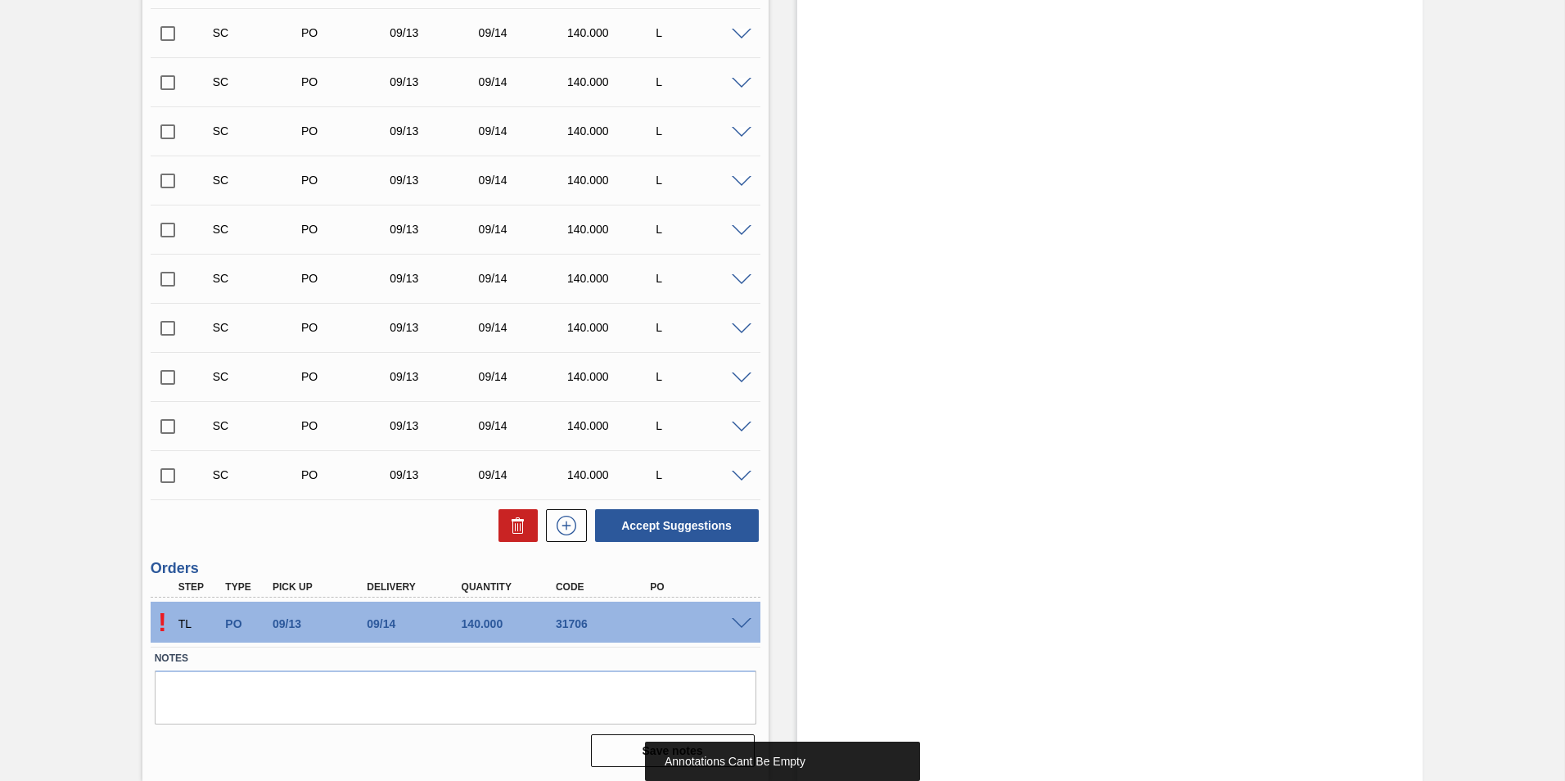
click at [738, 612] on div "! TL PO 09/13 09/14 140.000 31706" at bounding box center [456, 622] width 610 height 41
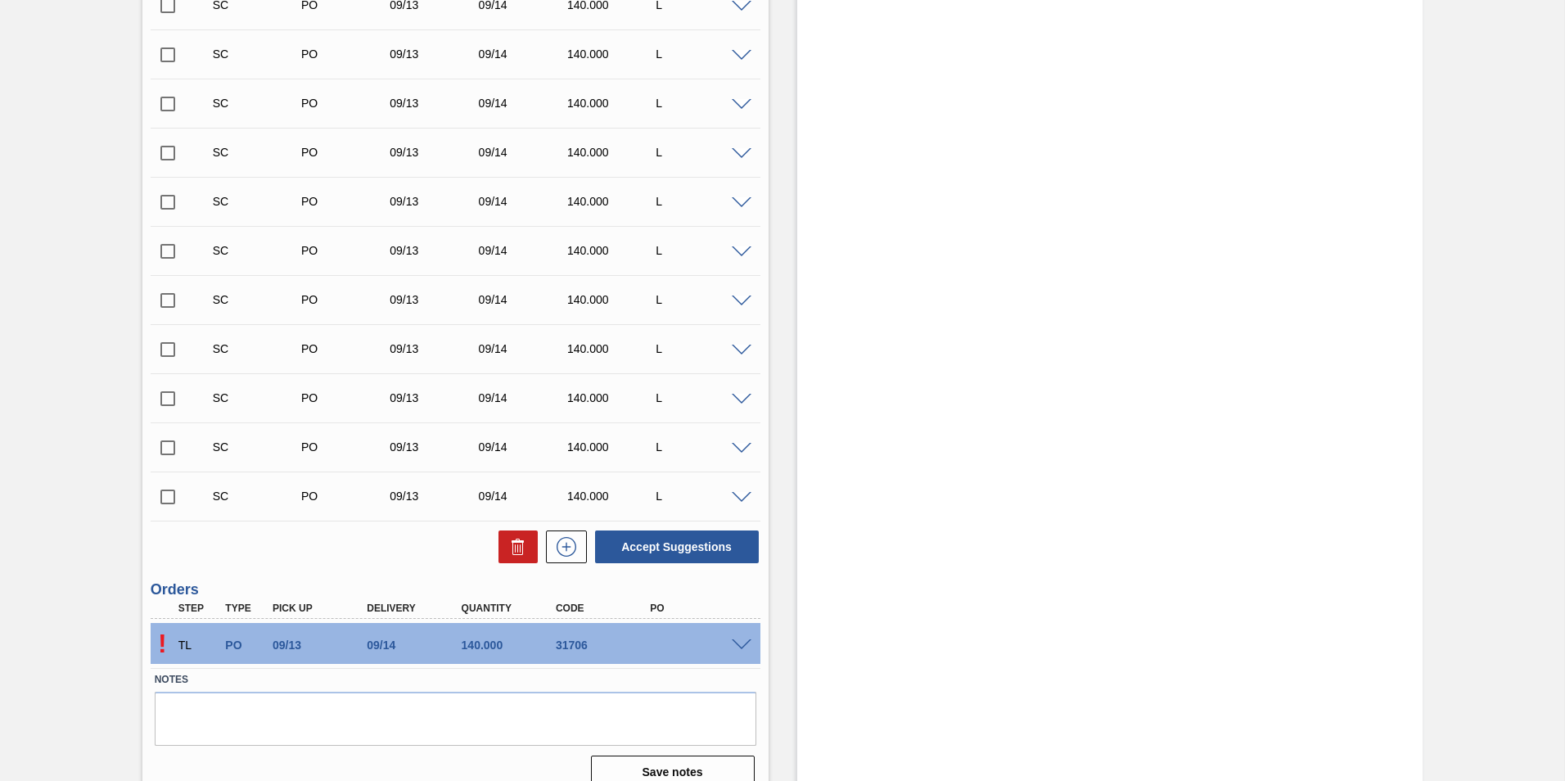
scroll to position [3193, 0]
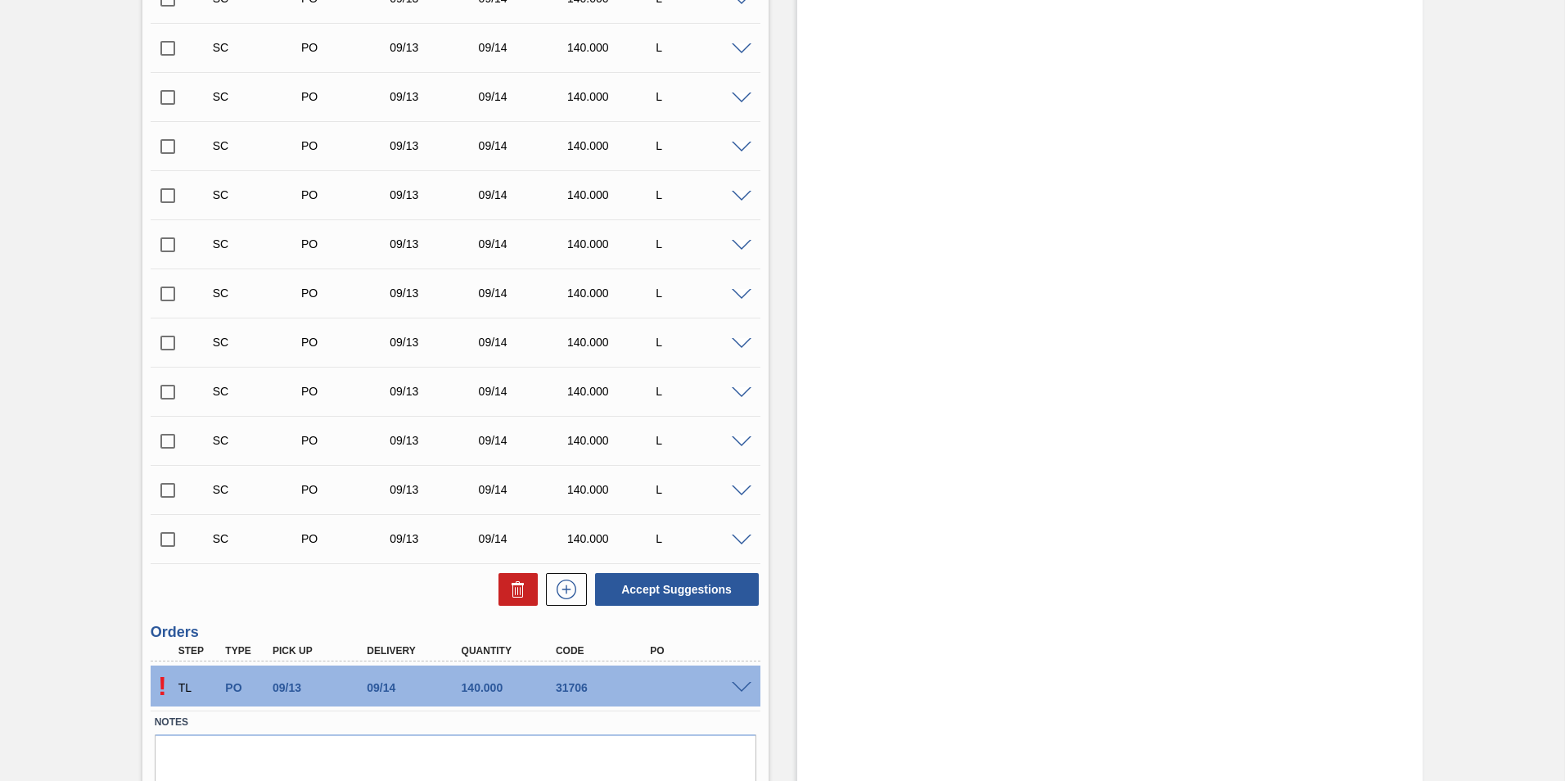
scroll to position [3275, 0]
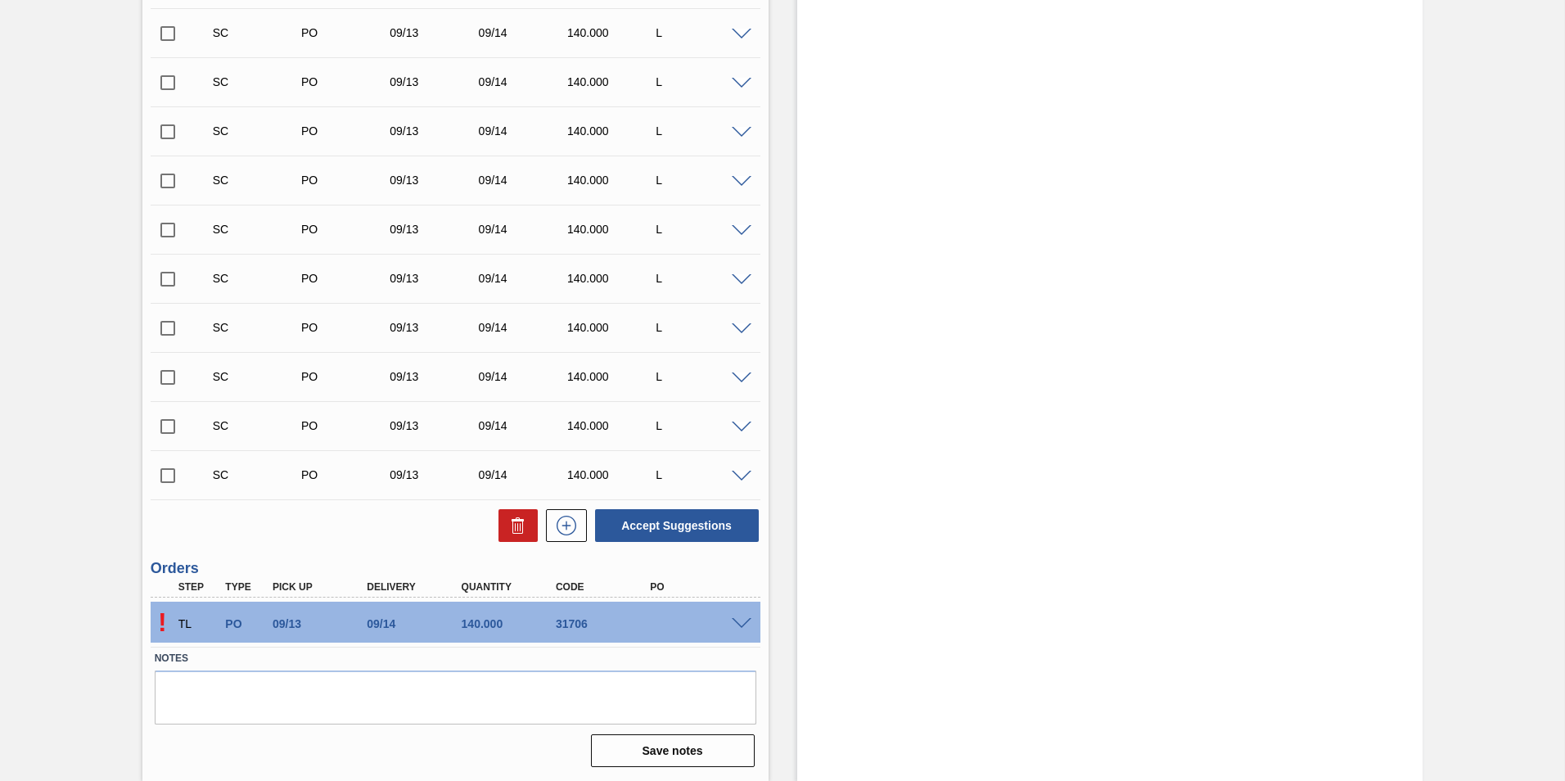
click at [743, 621] on span at bounding box center [742, 624] width 20 height 12
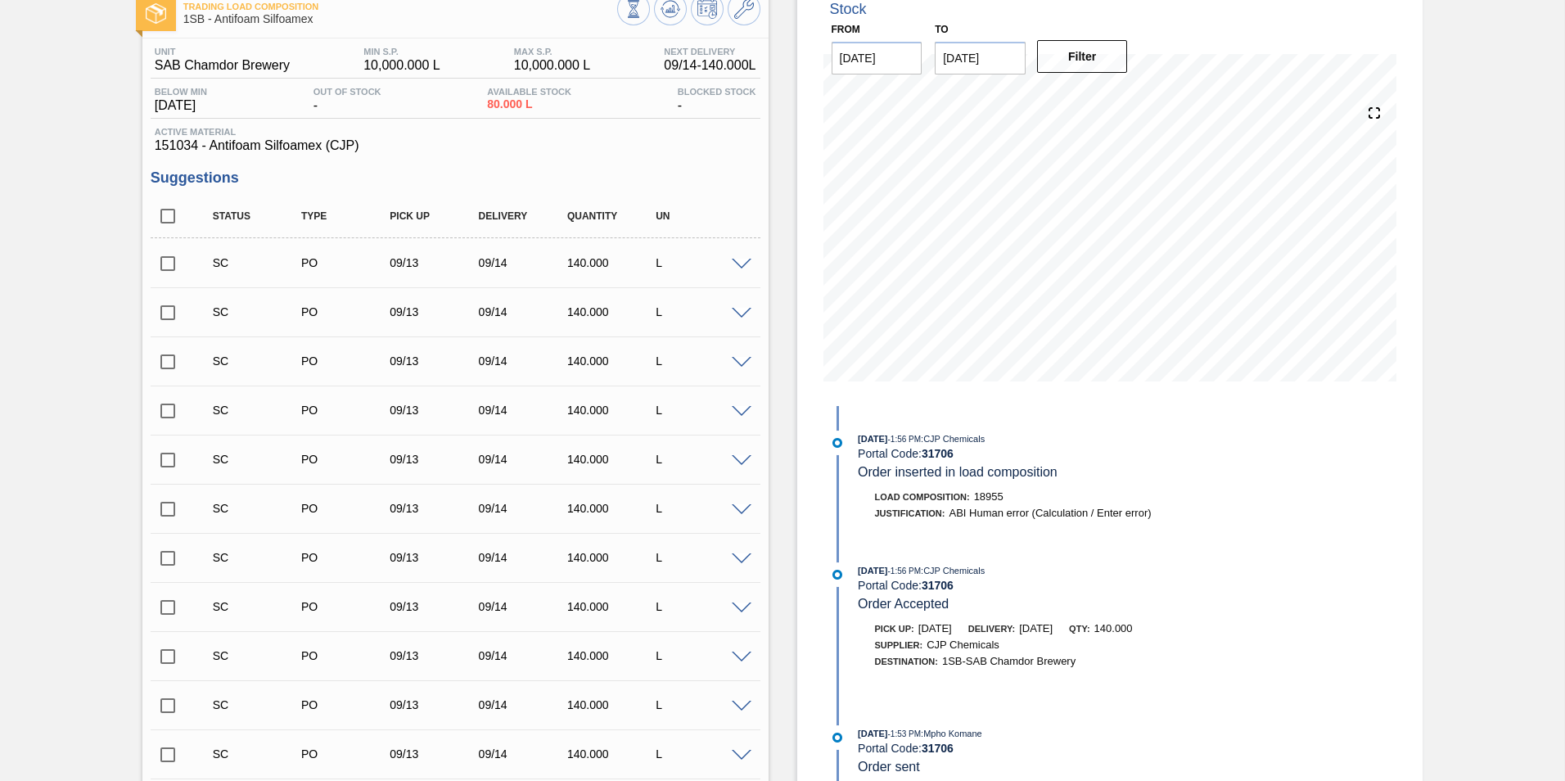
scroll to position [0, 0]
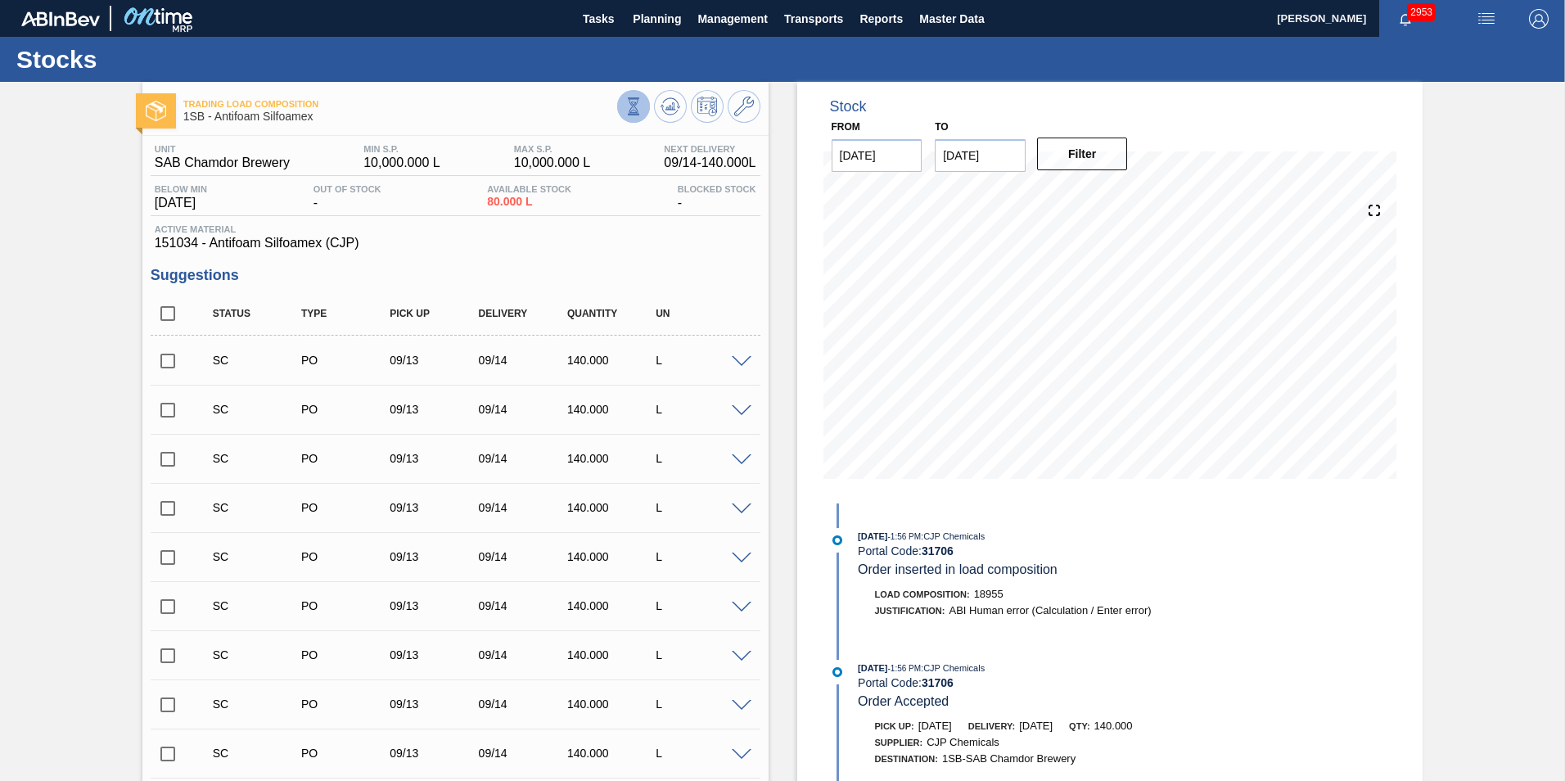
click at [625, 101] on icon at bounding box center [634, 106] width 18 height 18
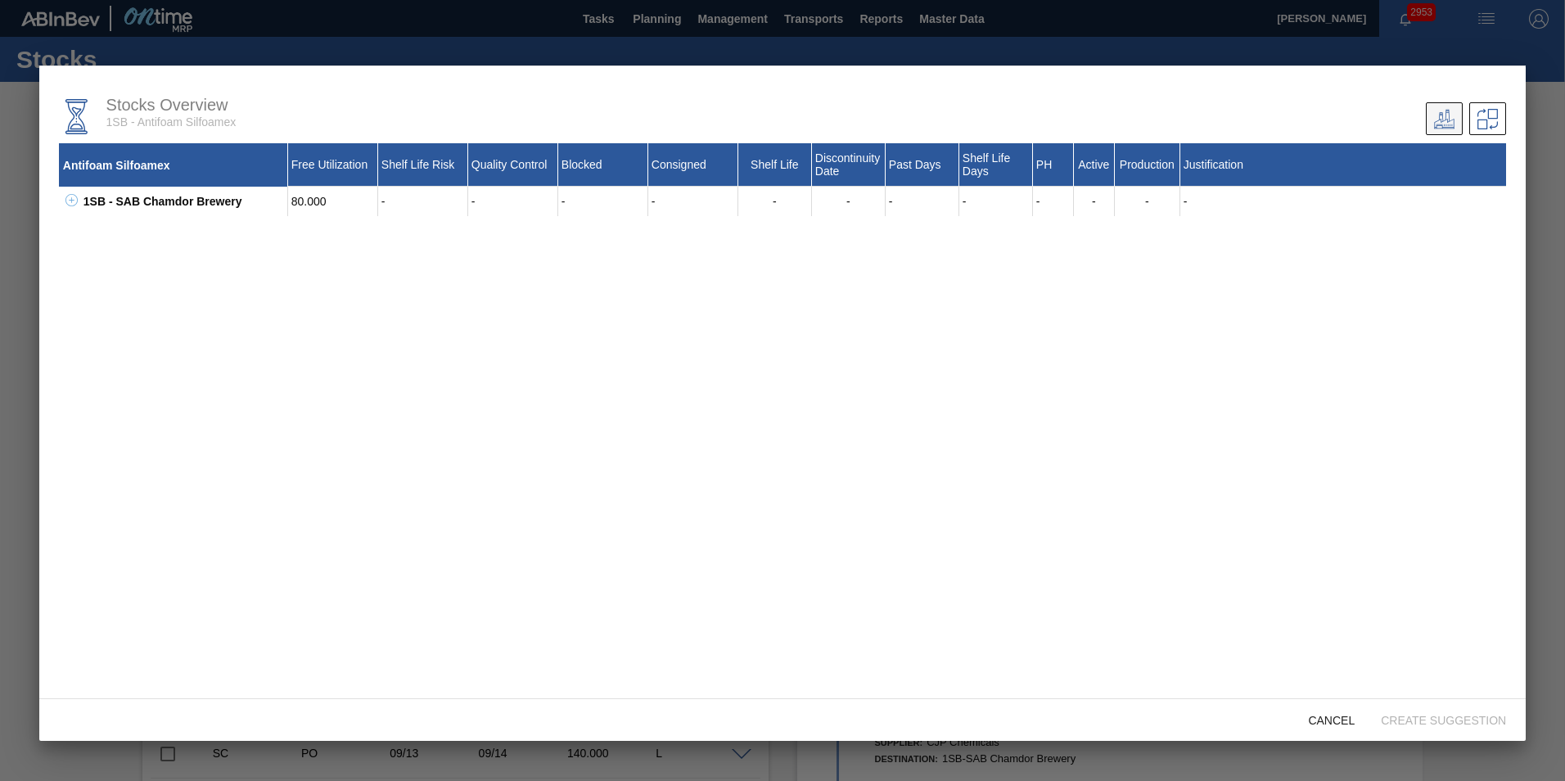
click at [1441, 120] on icon at bounding box center [1444, 118] width 20 height 19
click at [1483, 109] on icon at bounding box center [1488, 119] width 20 height 20
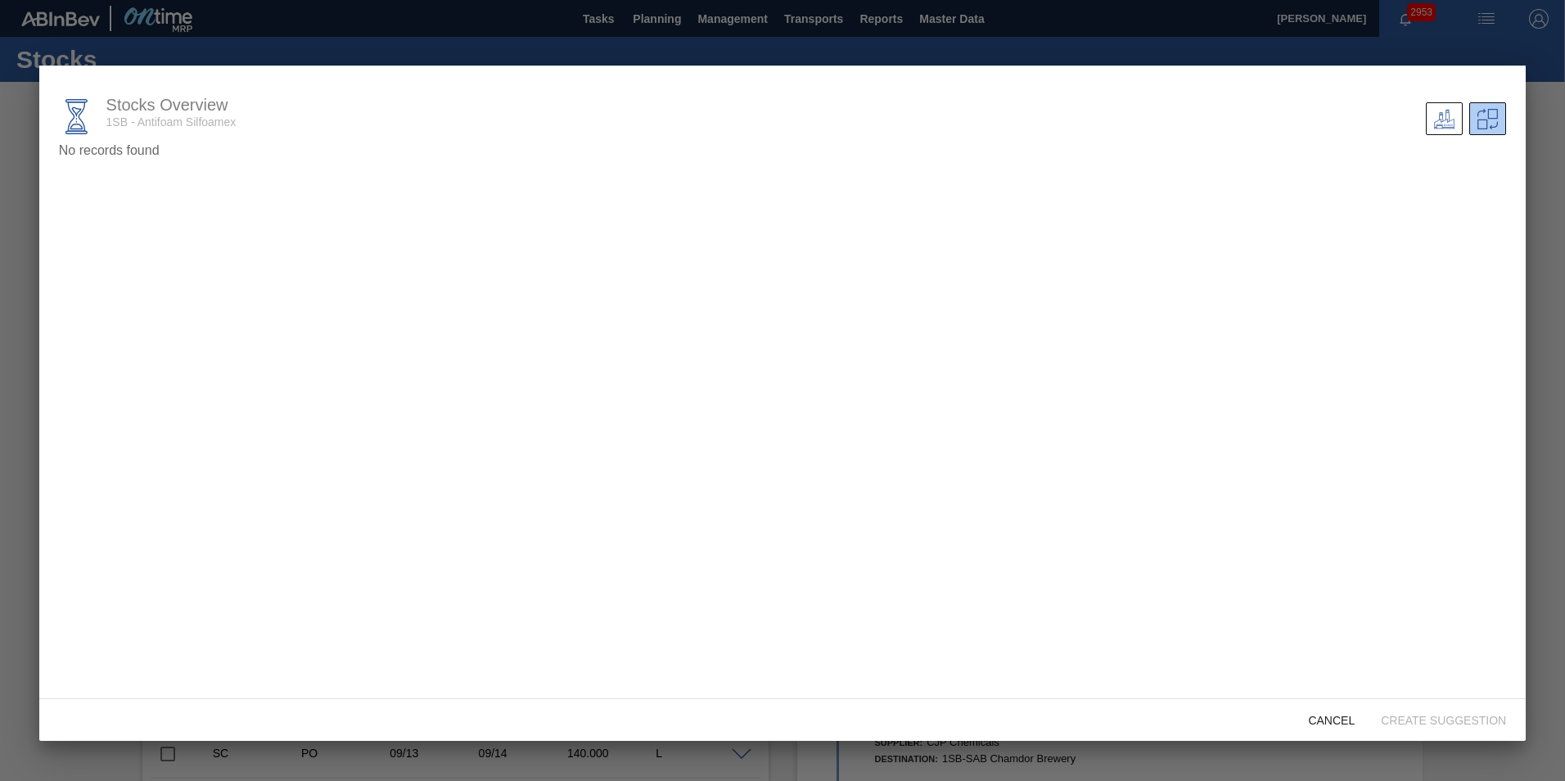
click at [517, 32] on div at bounding box center [782, 390] width 1565 height 781
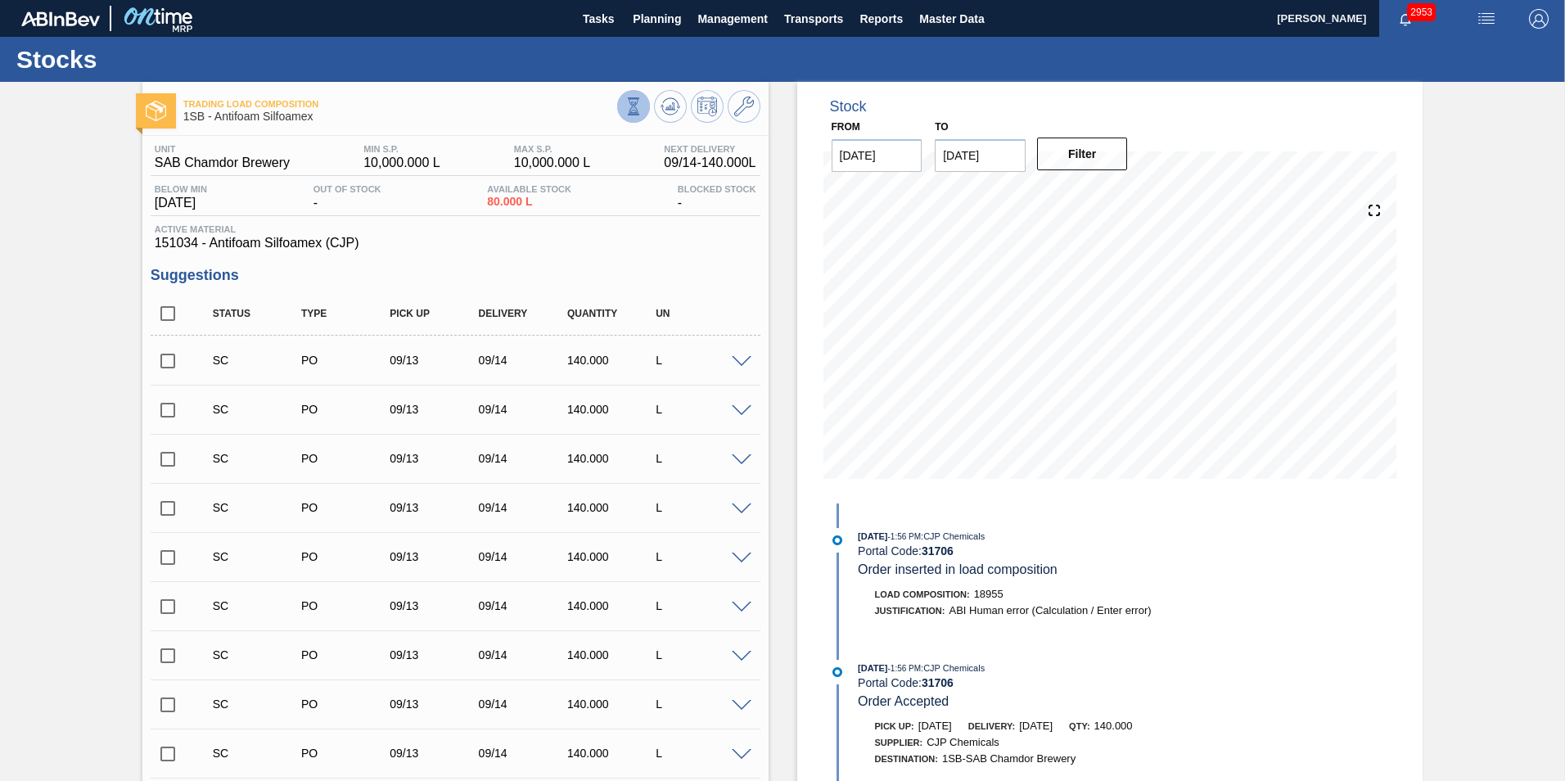
click at [625, 103] on icon at bounding box center [634, 106] width 18 height 18
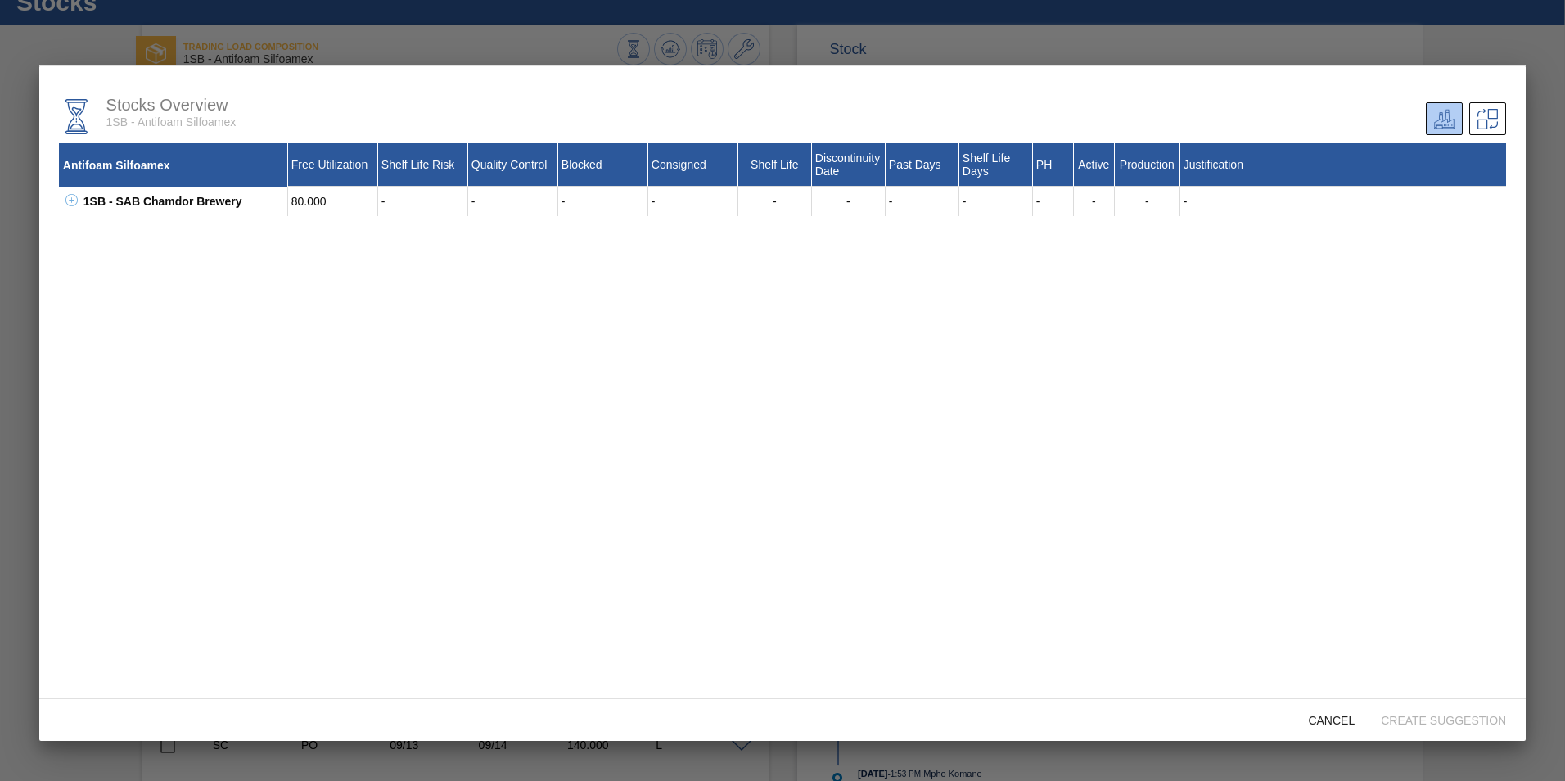
scroll to position [65, 0]
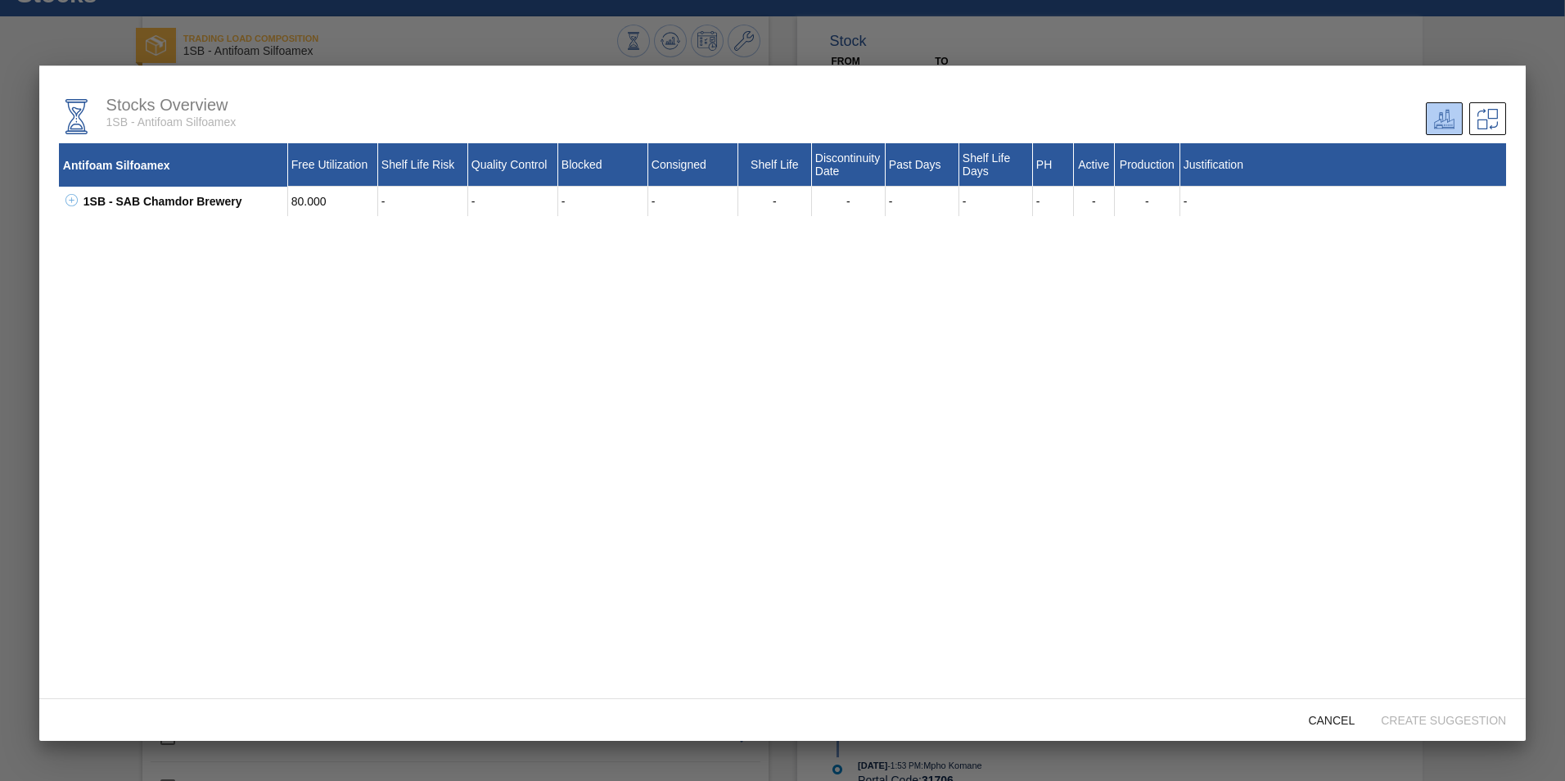
click at [1209, 38] on div at bounding box center [782, 390] width 1565 height 781
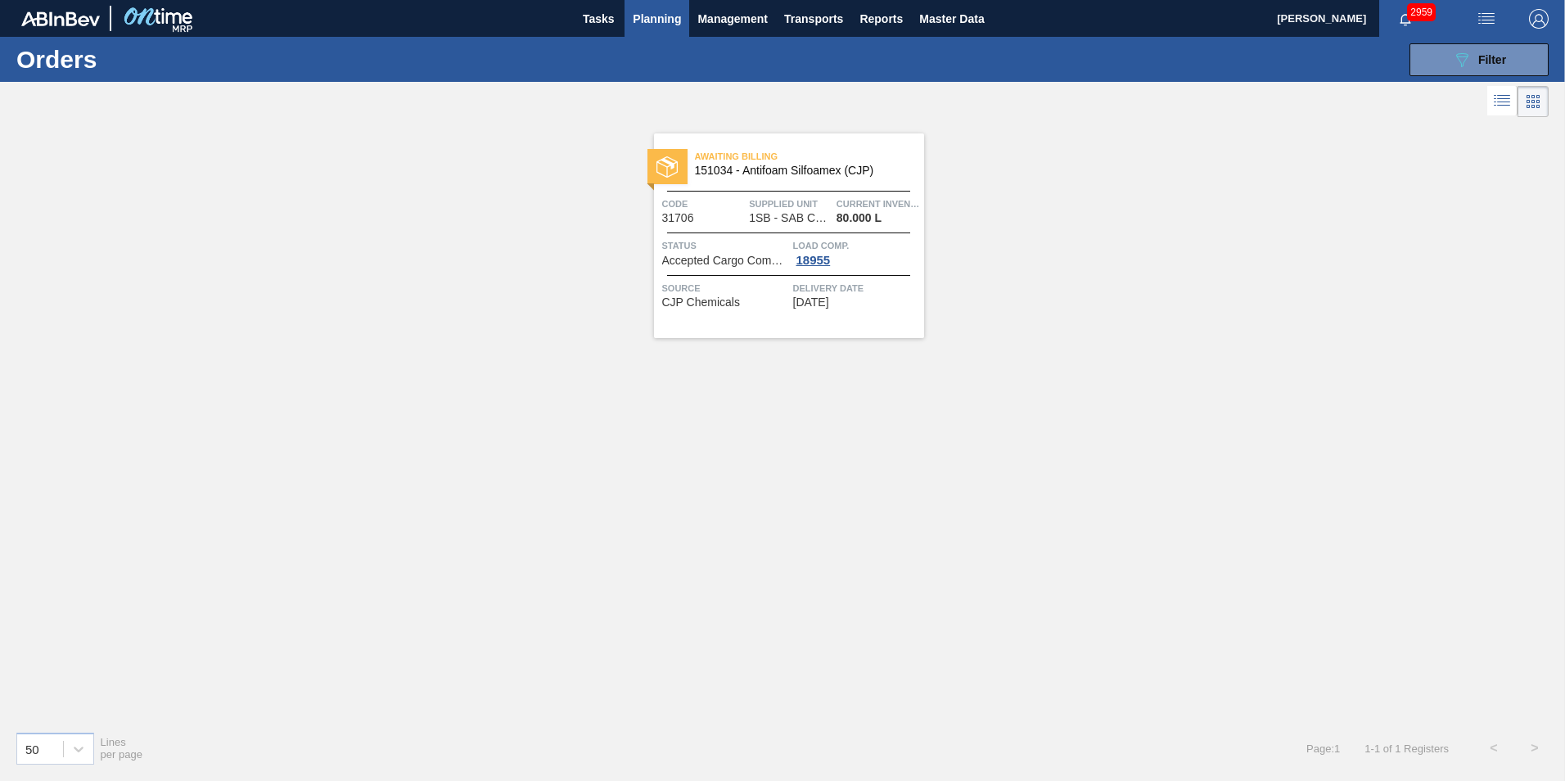
click at [1501, 95] on icon at bounding box center [1502, 101] width 20 height 20
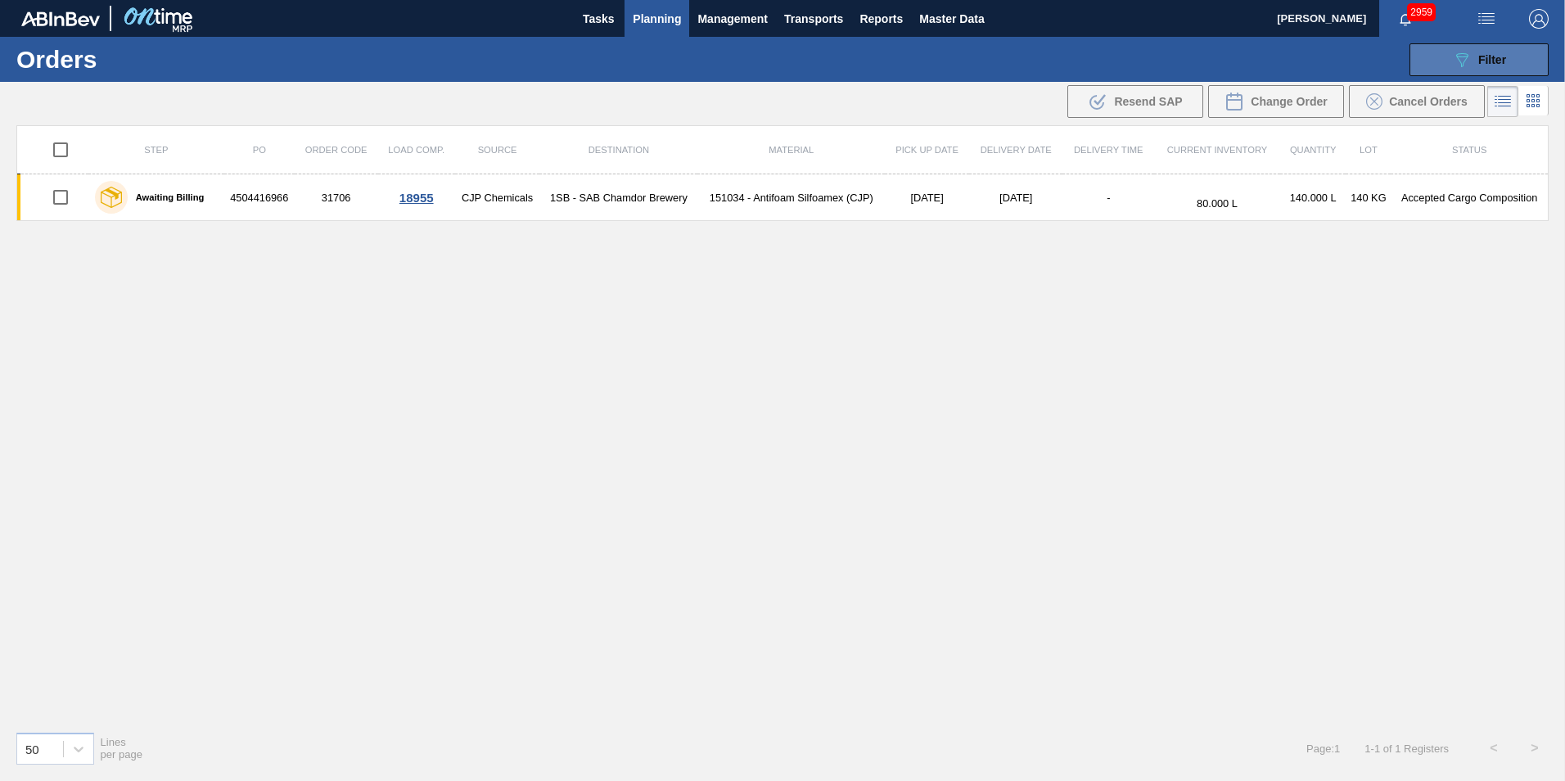
click at [1499, 57] on span "Filter" at bounding box center [1493, 59] width 28 height 13
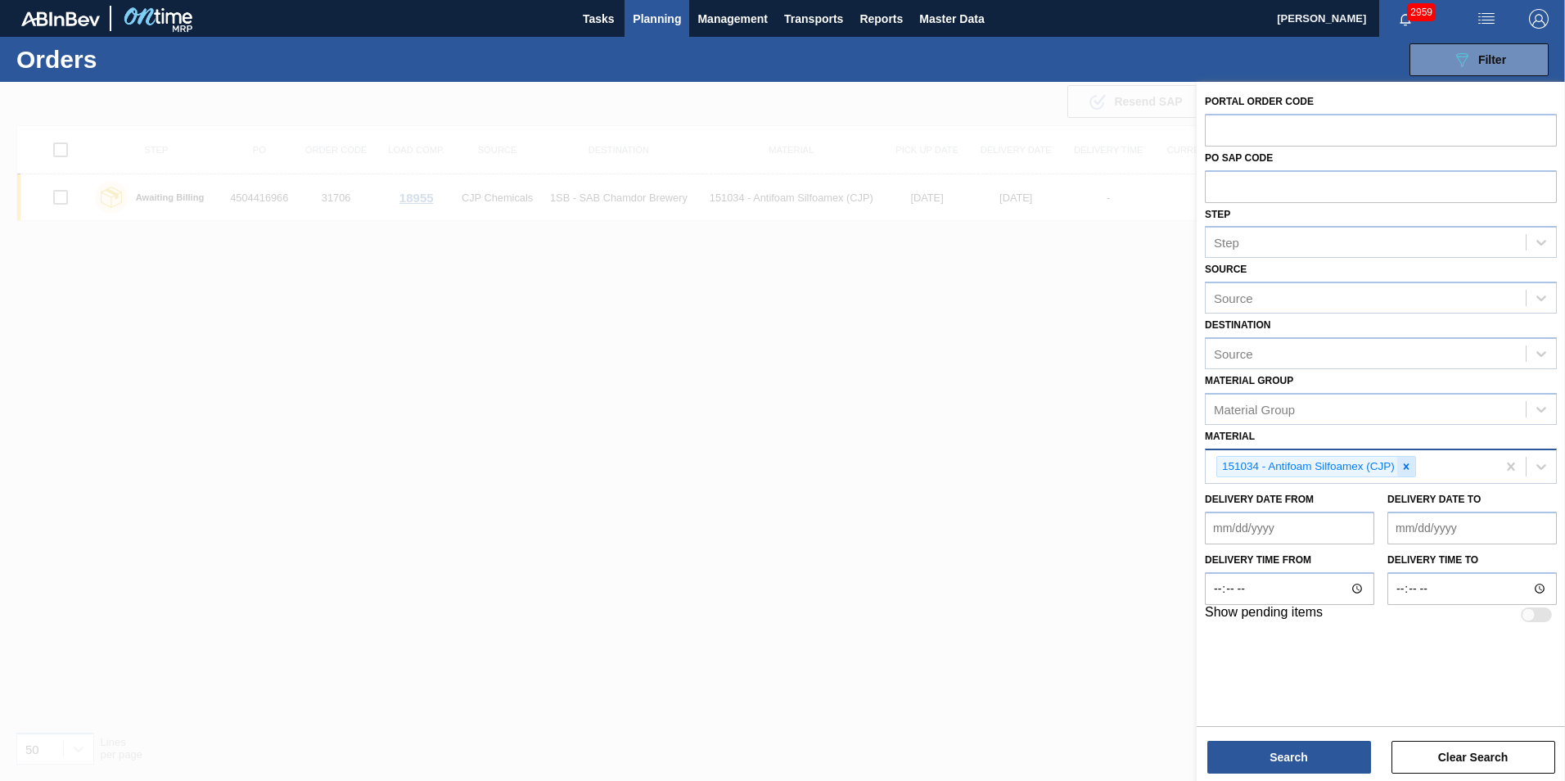
click at [1403, 466] on icon at bounding box center [1406, 466] width 11 height 11
click at [1321, 756] on button "Search" at bounding box center [1290, 757] width 164 height 33
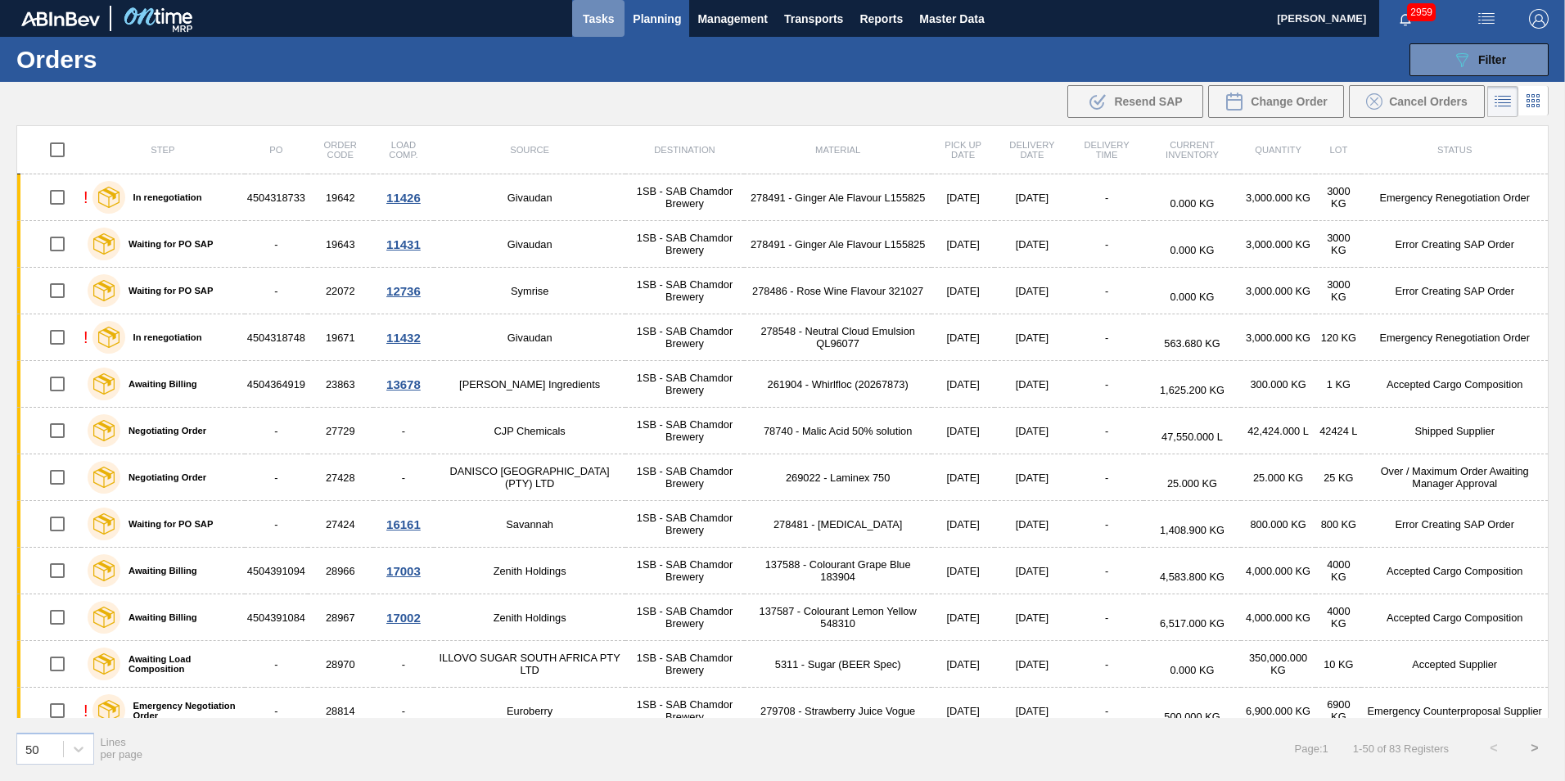
click at [602, 16] on span "Tasks" at bounding box center [598, 19] width 36 height 20
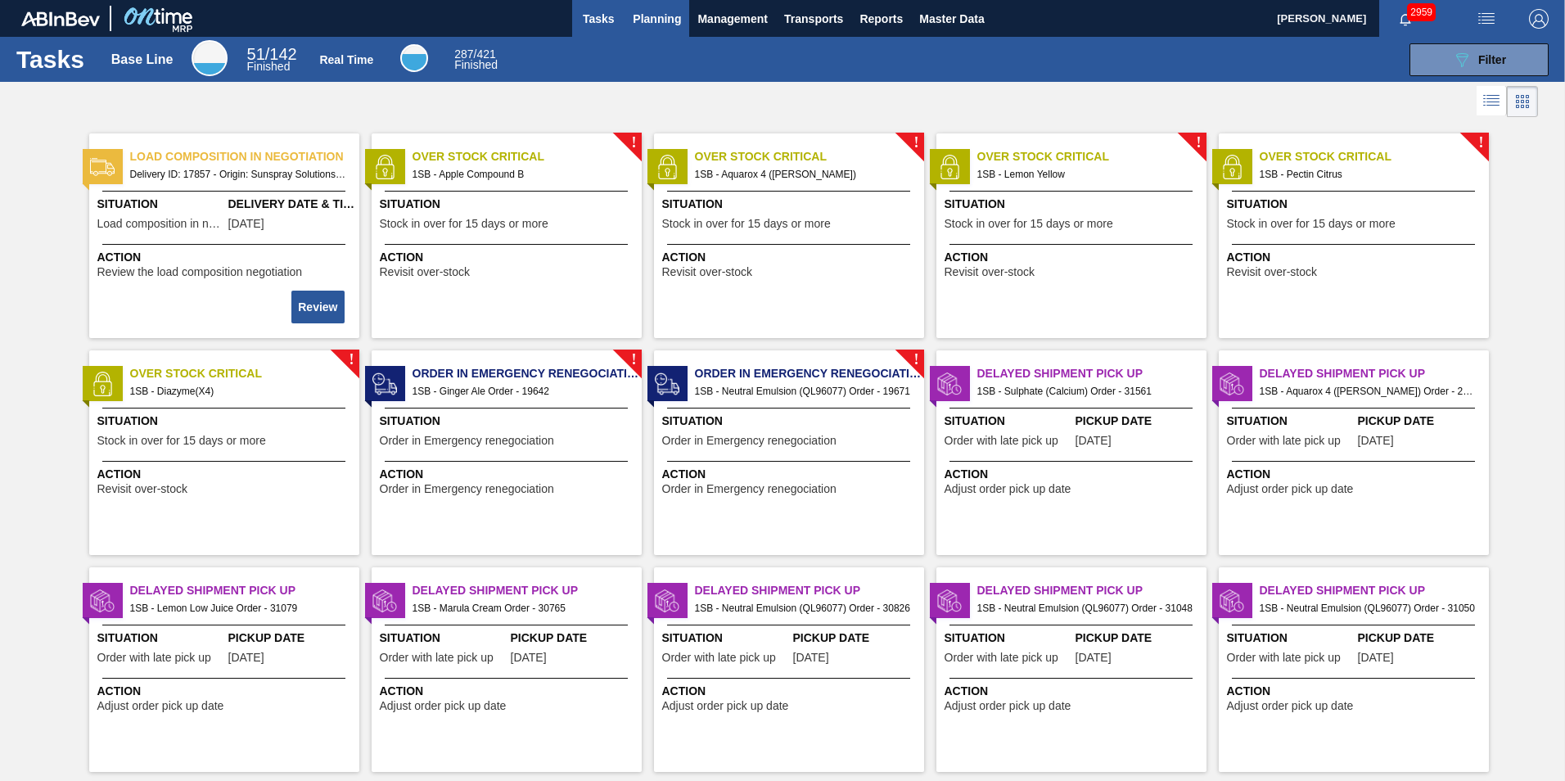
click at [660, 10] on span "Planning" at bounding box center [657, 19] width 48 height 20
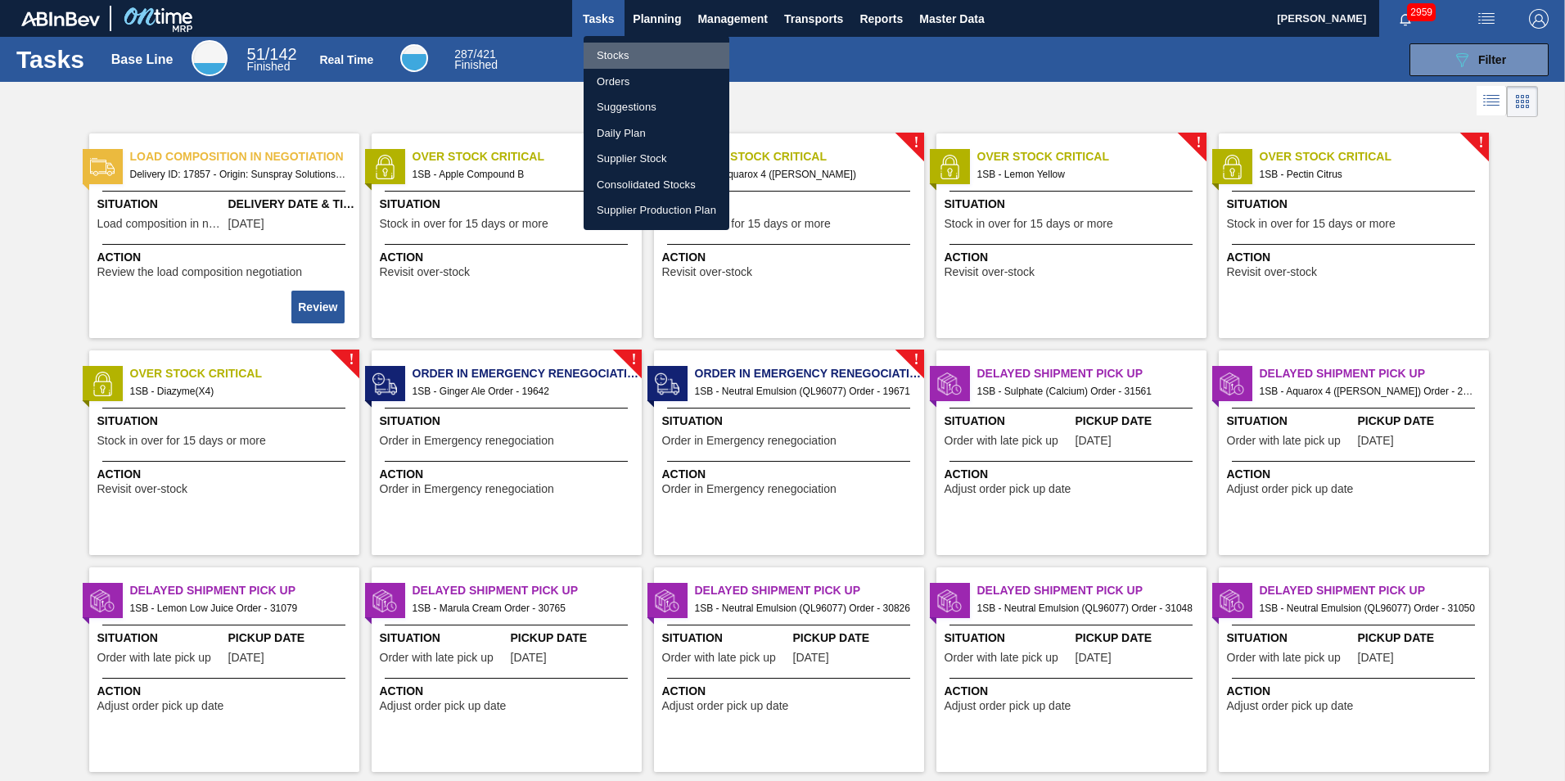
click at [622, 53] on li "Stocks" at bounding box center [657, 56] width 146 height 26
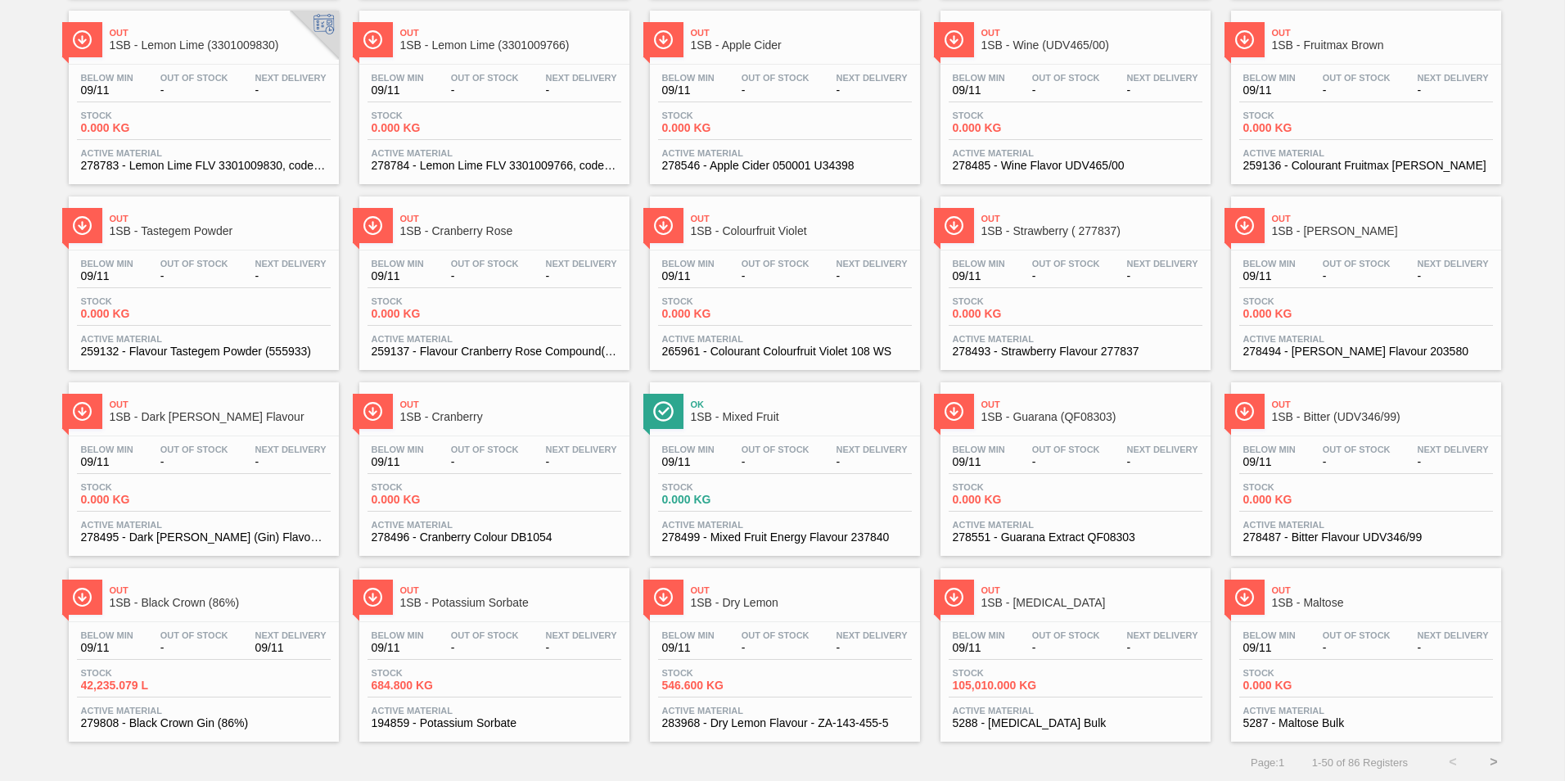
scroll to position [1239, 0]
click at [1035, 632] on span "Out Of Stock" at bounding box center [1066, 634] width 68 height 10
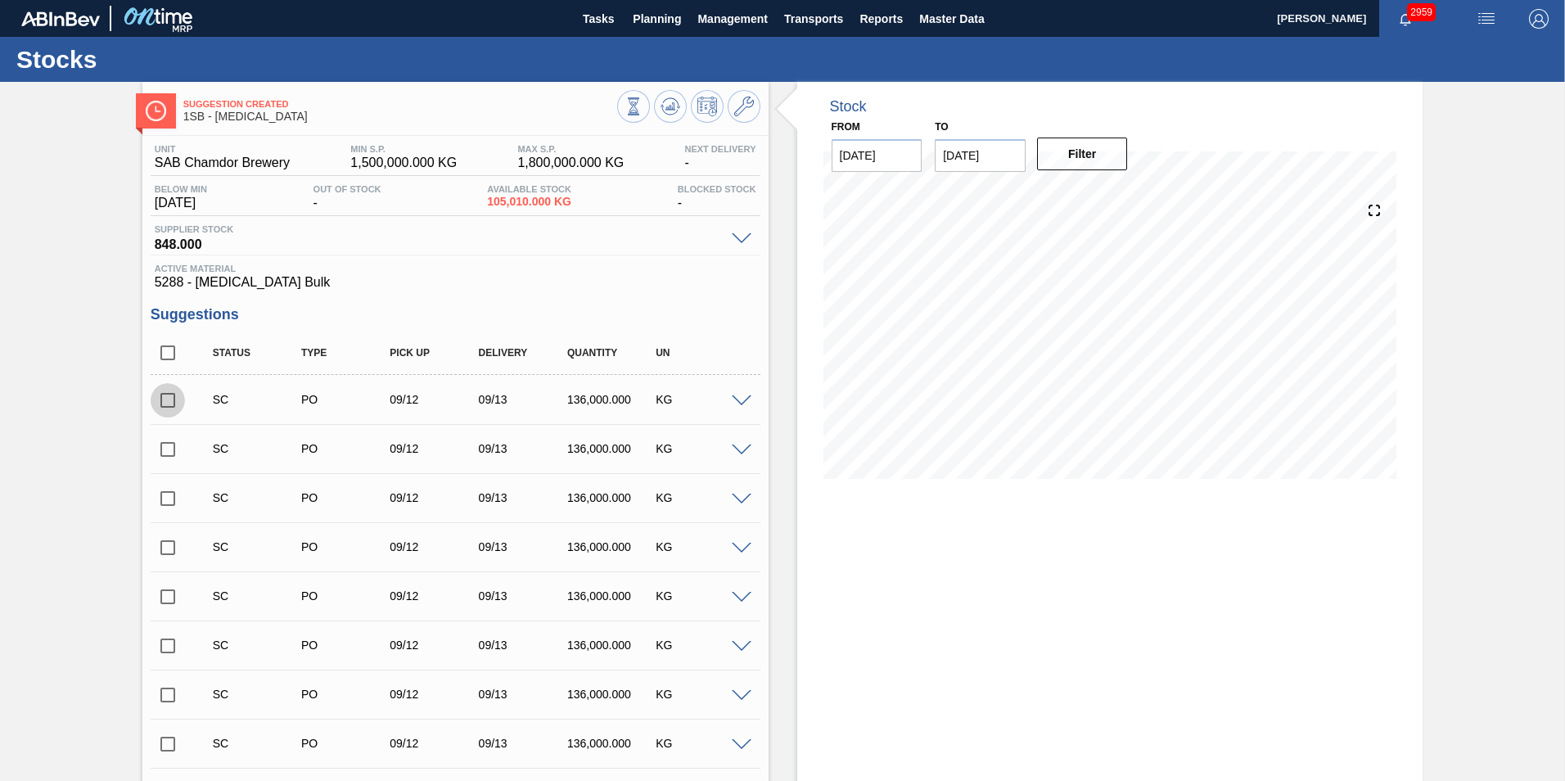
click at [162, 397] on input "checkbox" at bounding box center [168, 400] width 34 height 34
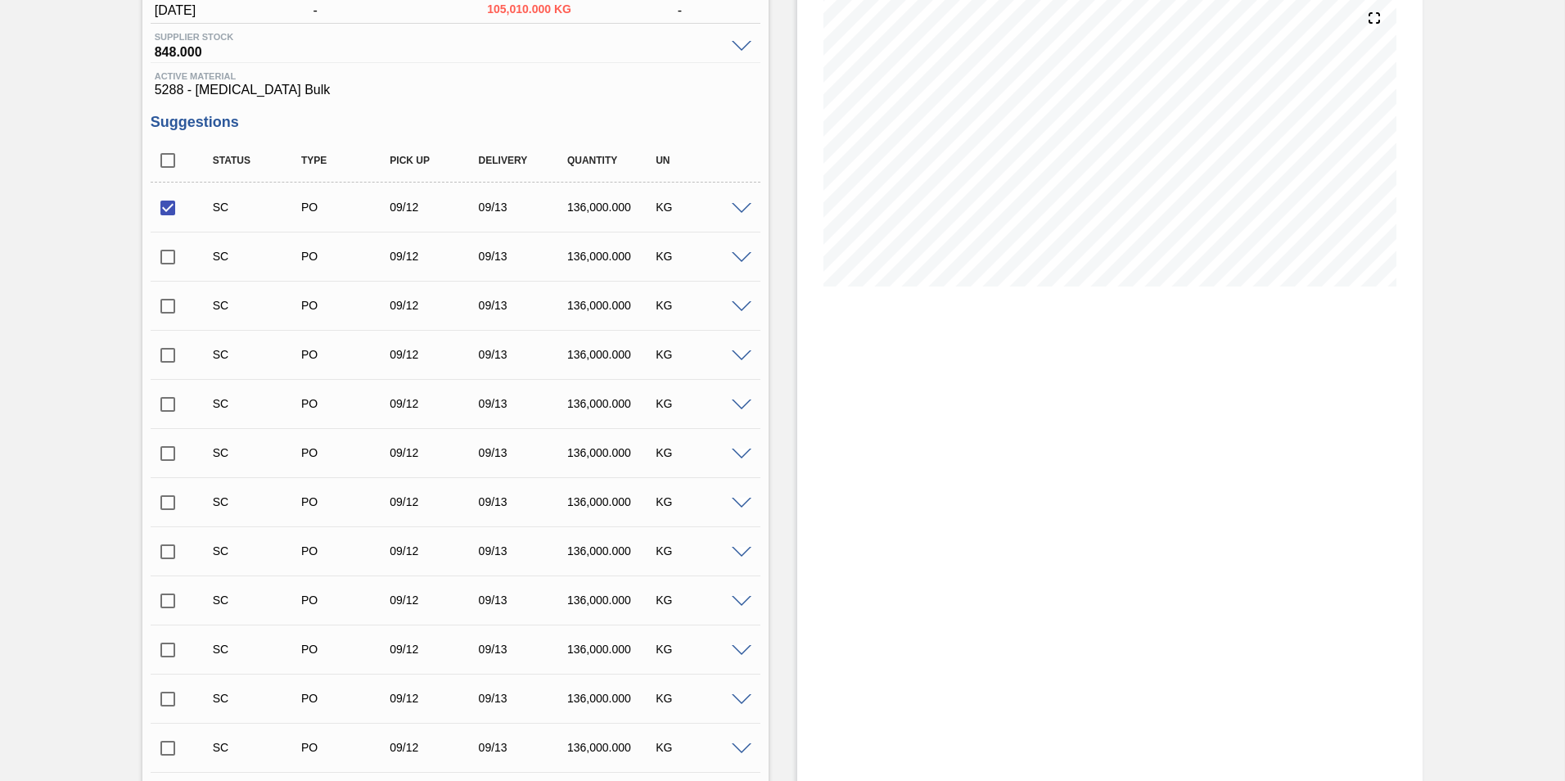
scroll to position [485, 0]
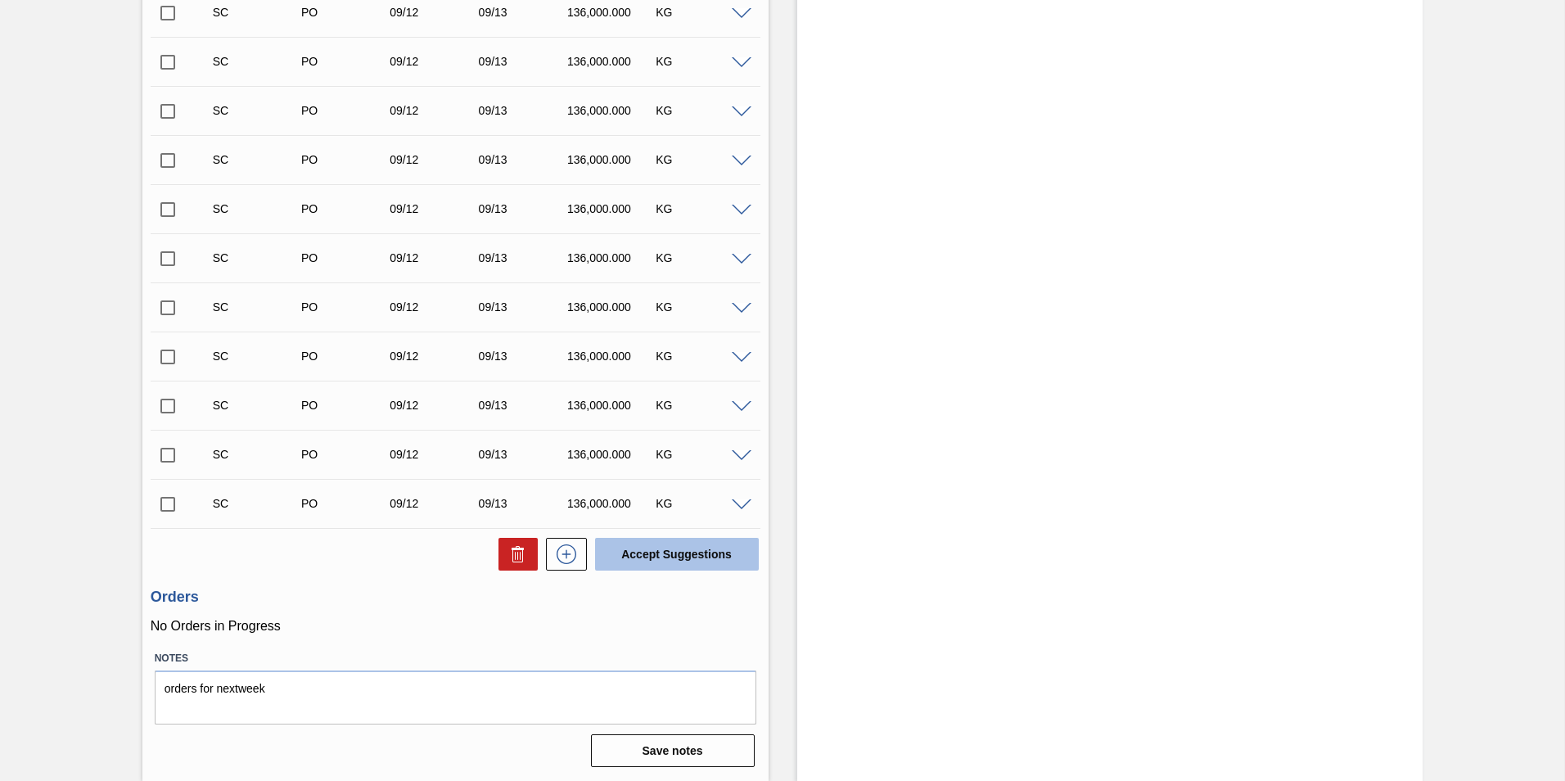
click at [695, 553] on button "Accept Suggestions" at bounding box center [677, 554] width 164 height 33
checkbox input "false"
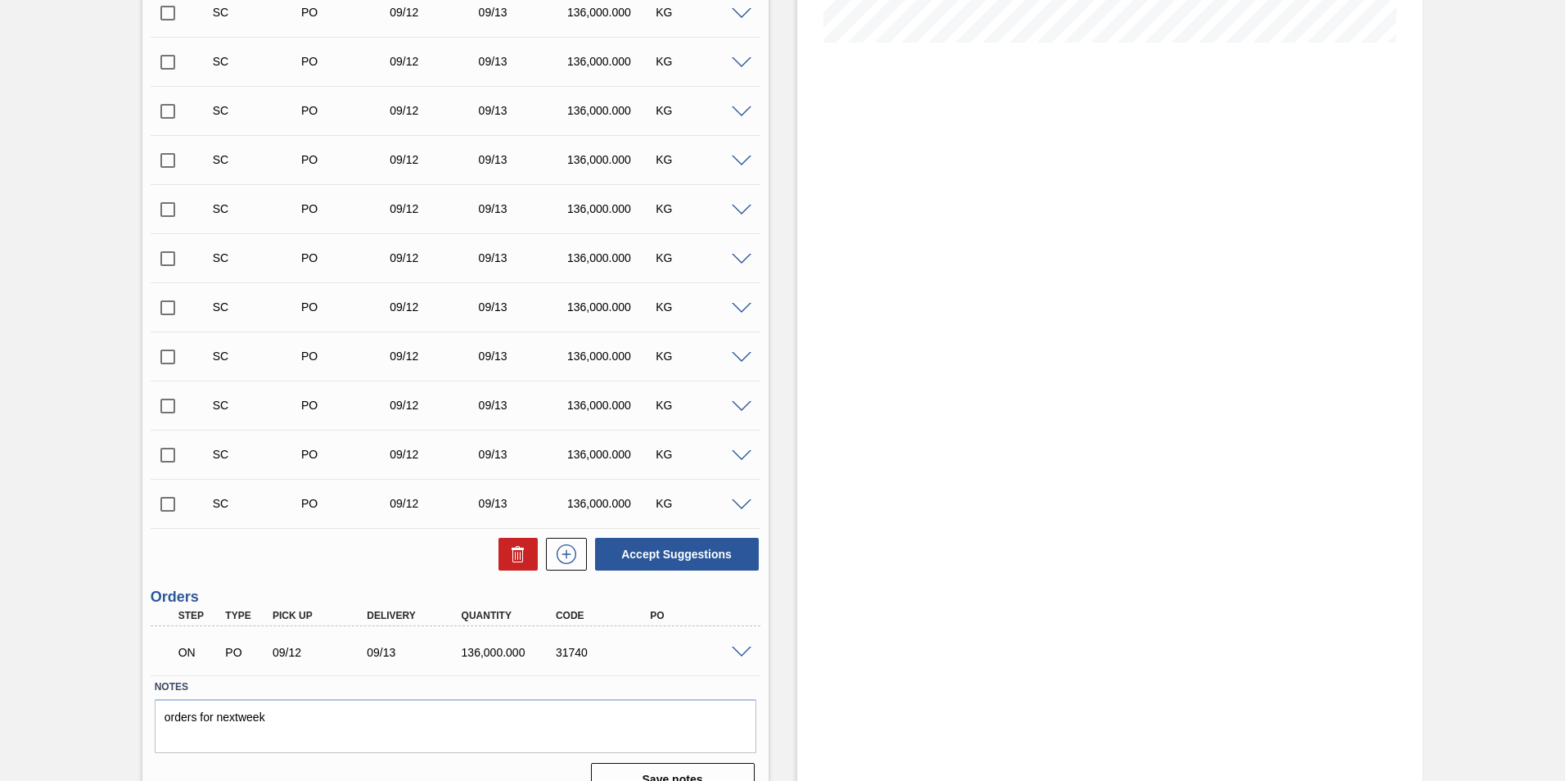
scroll to position [465, 0]
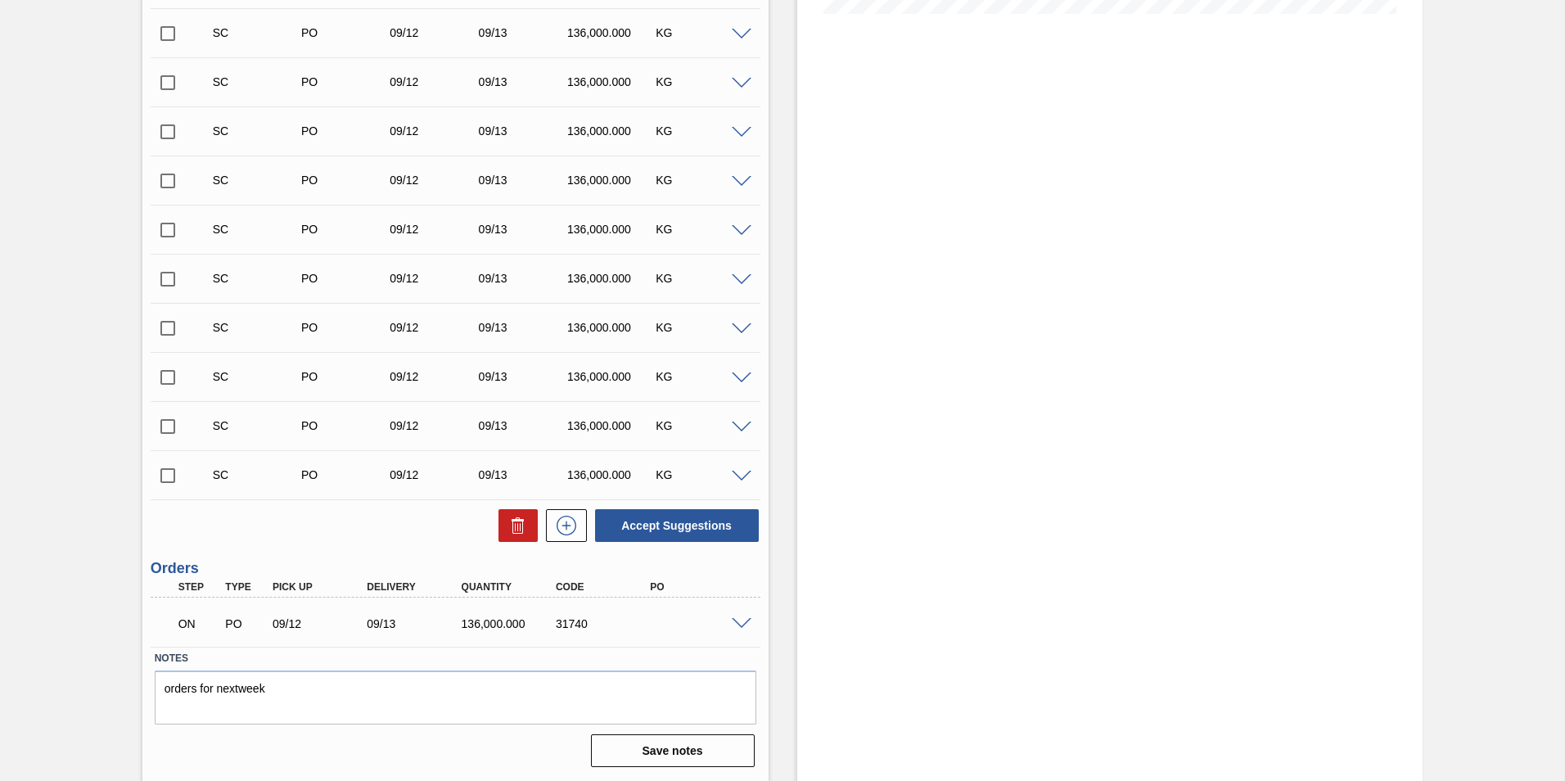
click at [741, 619] on span at bounding box center [742, 624] width 20 height 12
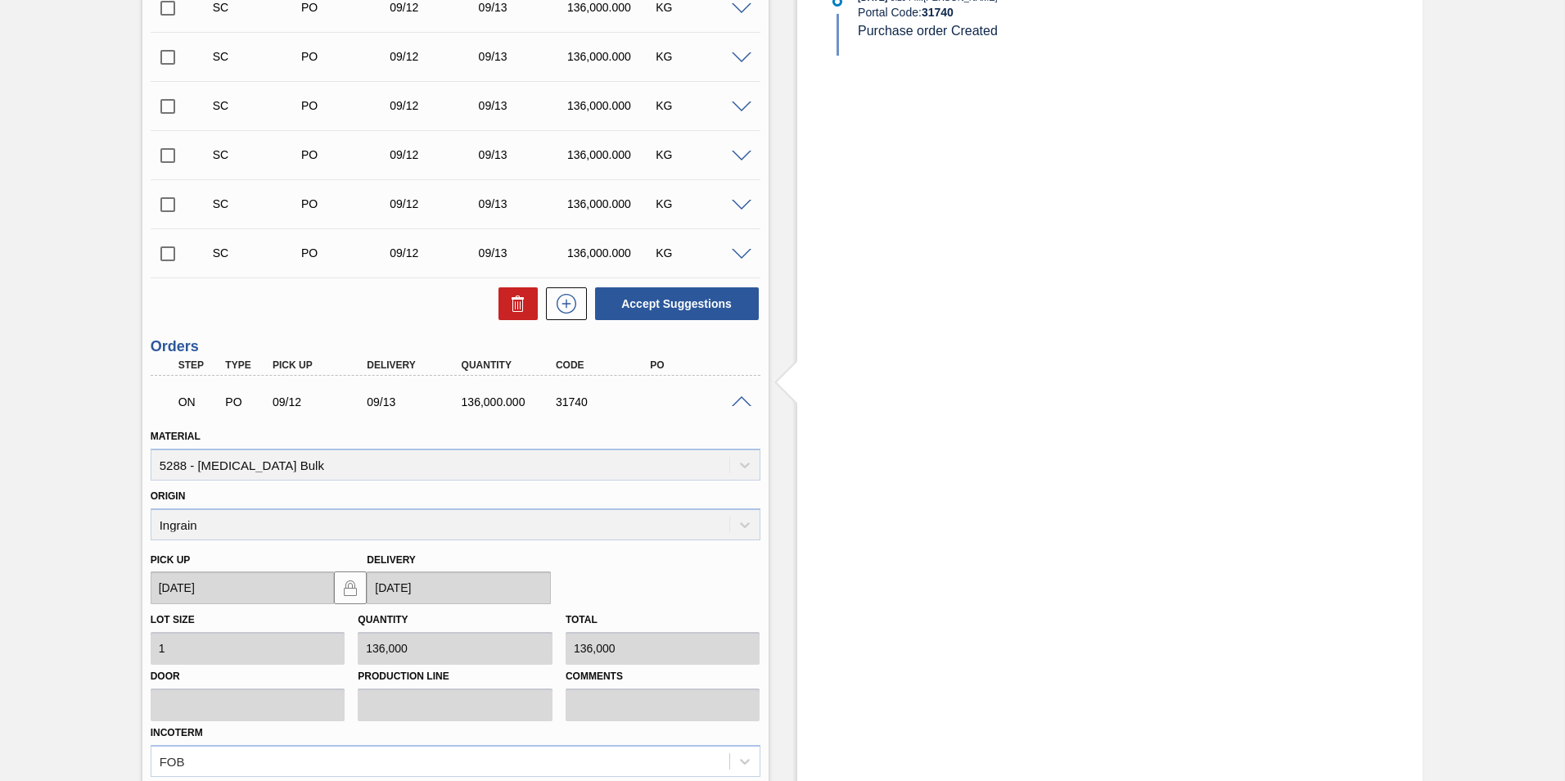
scroll to position [453, 0]
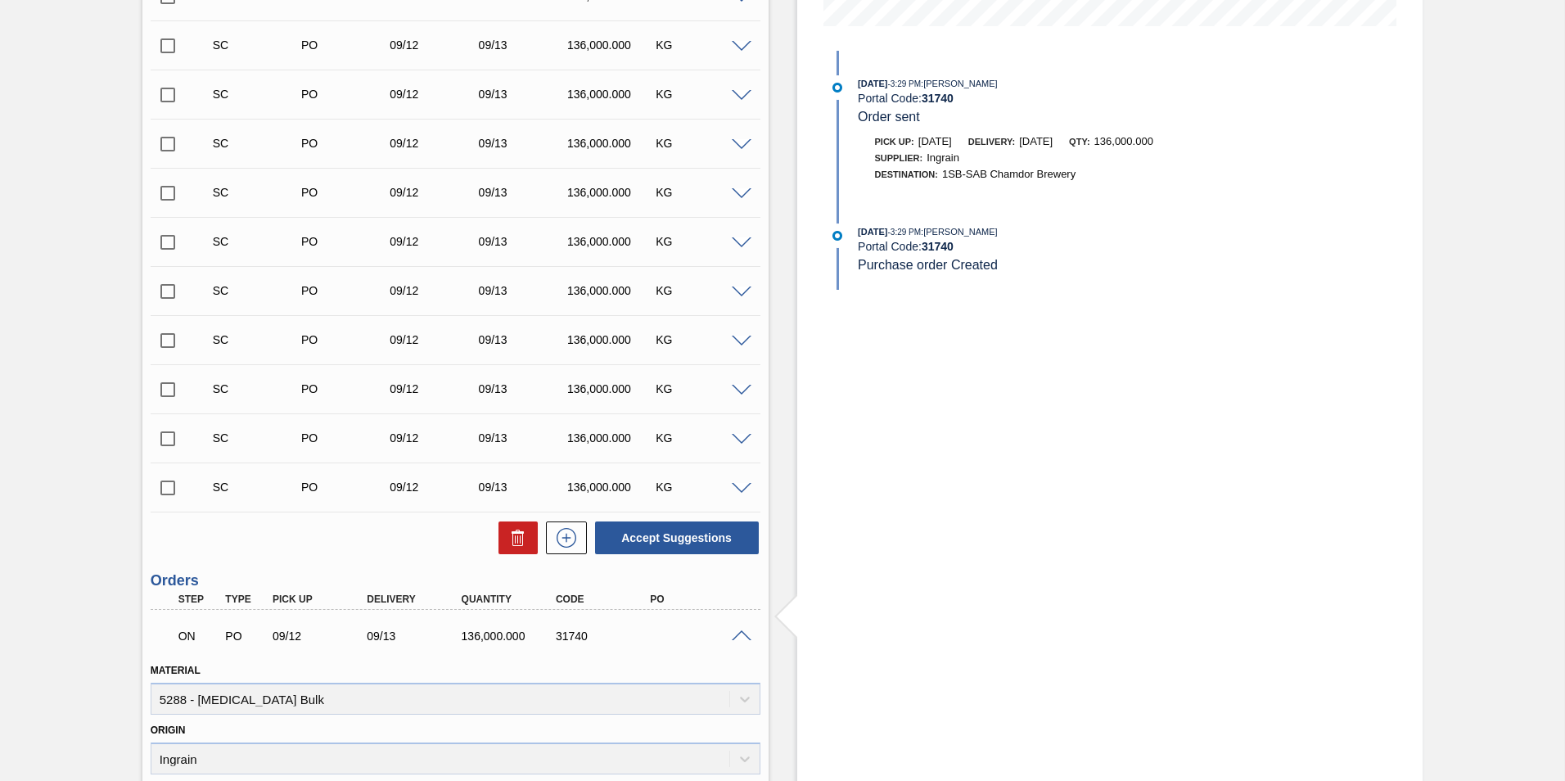
click at [729, 643] on div "ON PO 09/12 09/13 136,000.000 31740" at bounding box center [451, 634] width 567 height 33
click at [734, 637] on span at bounding box center [742, 636] width 20 height 12
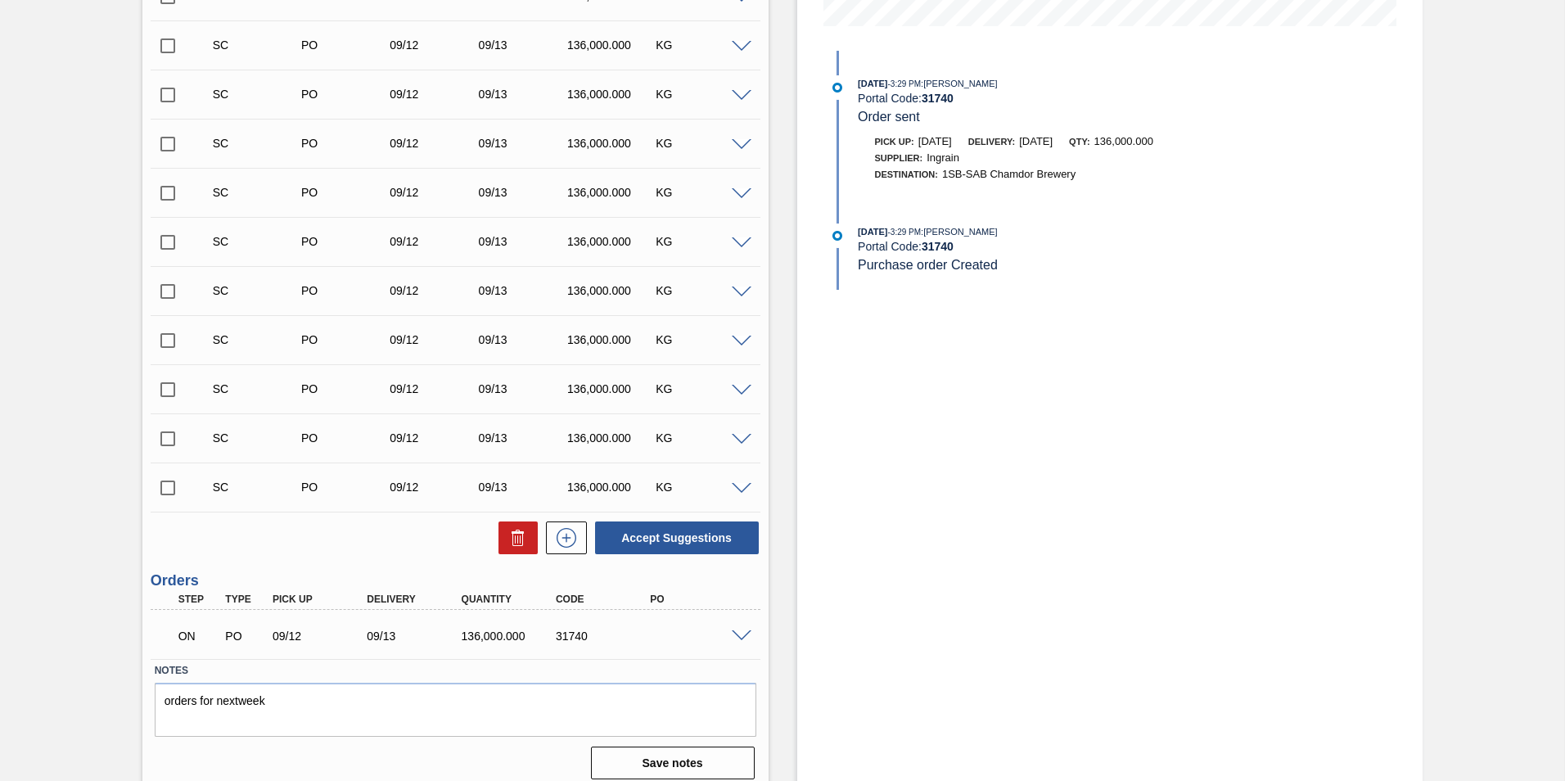
click at [741, 632] on span at bounding box center [742, 636] width 20 height 12
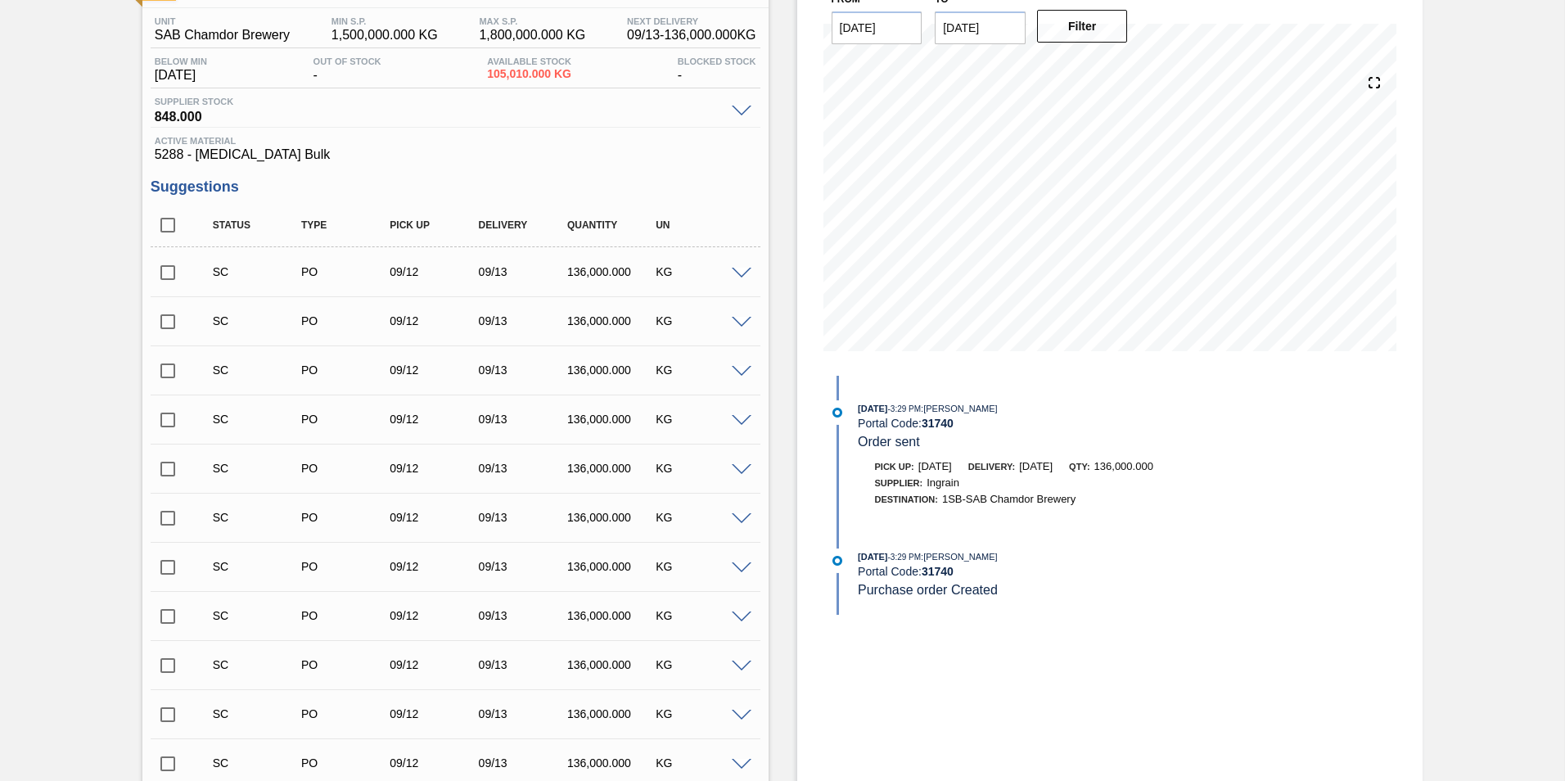
scroll to position [0, 0]
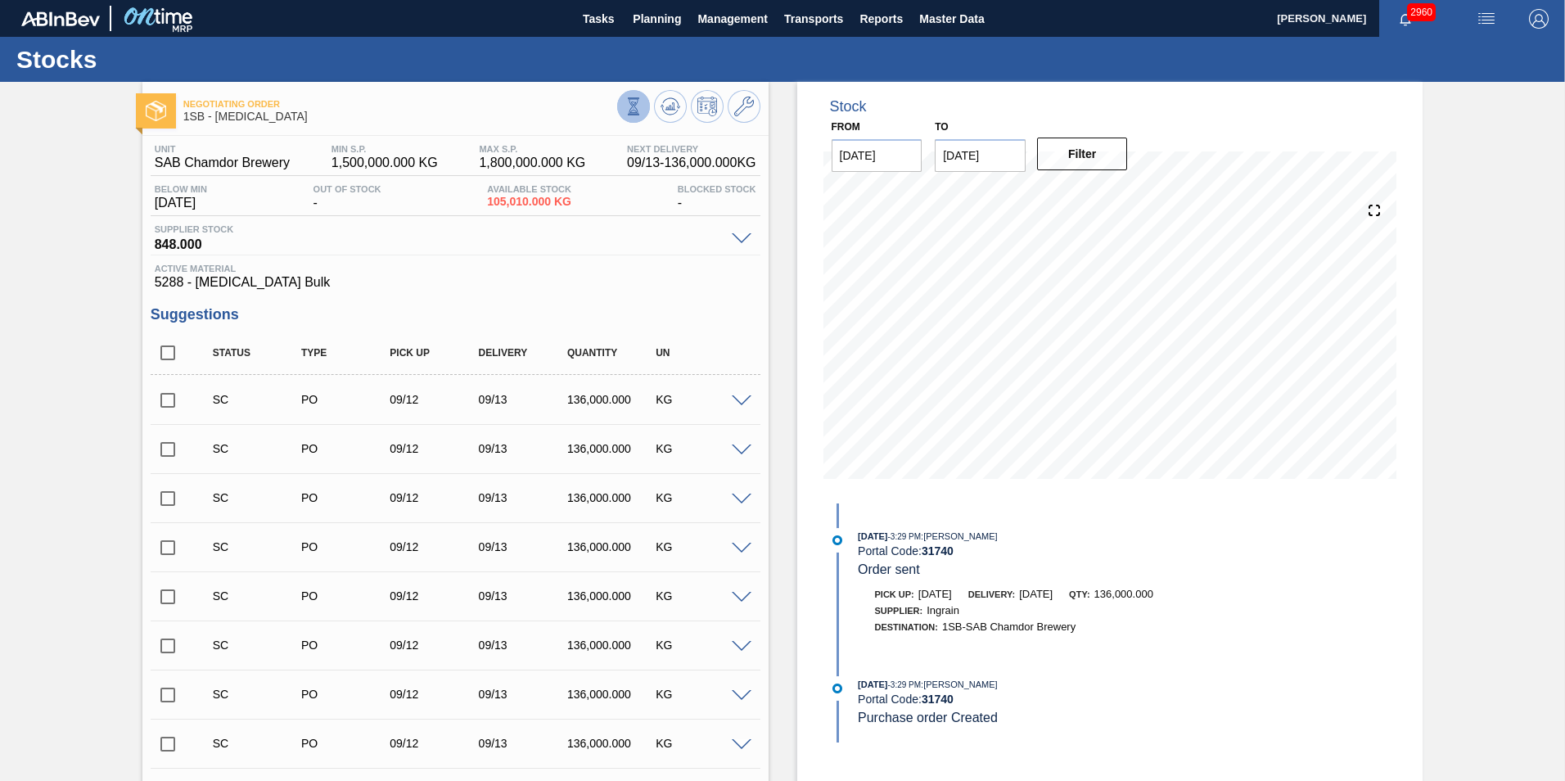
click at [634, 106] on icon at bounding box center [634, 106] width 18 height 18
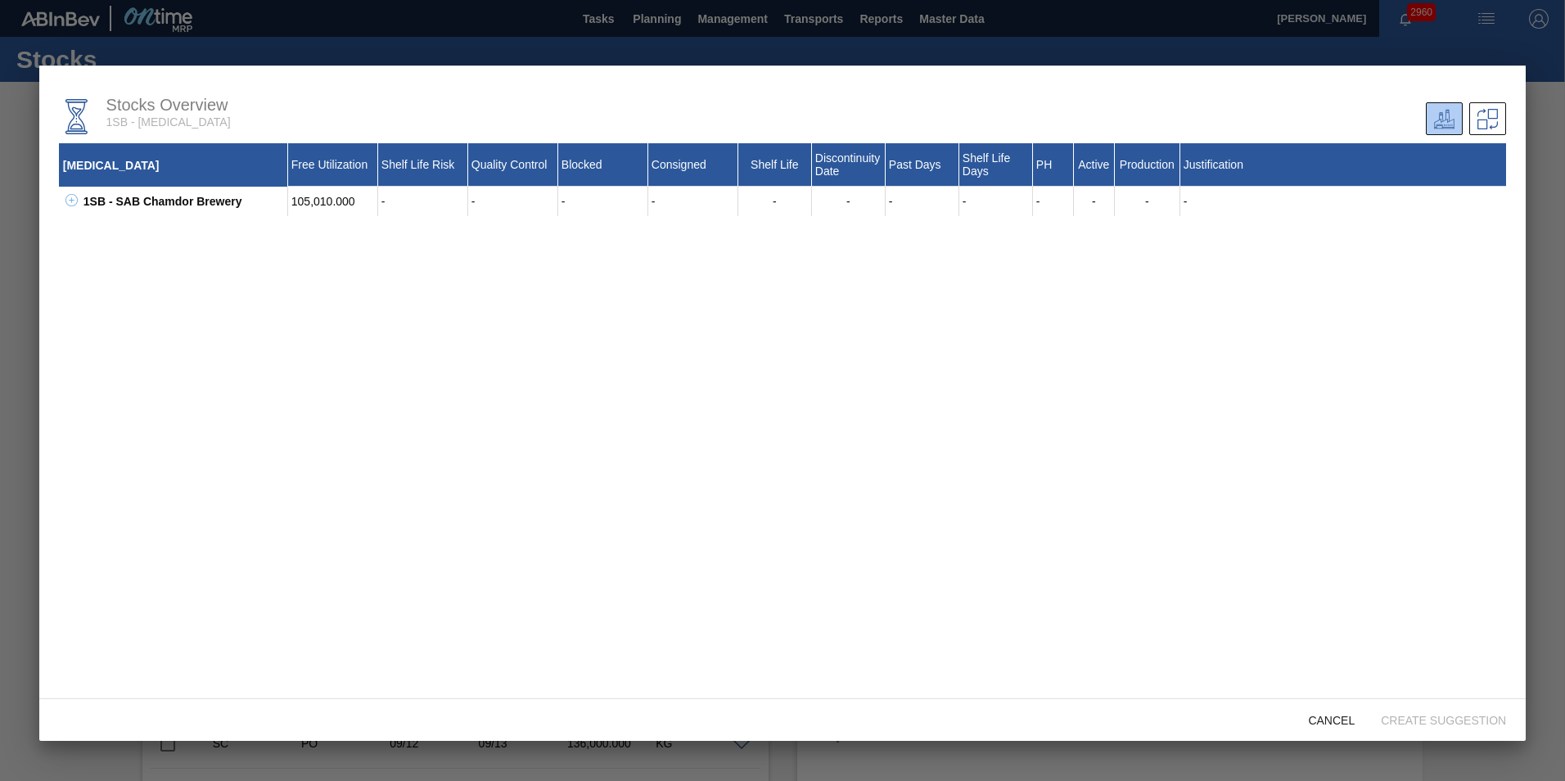
click at [989, 43] on div at bounding box center [782, 390] width 1565 height 781
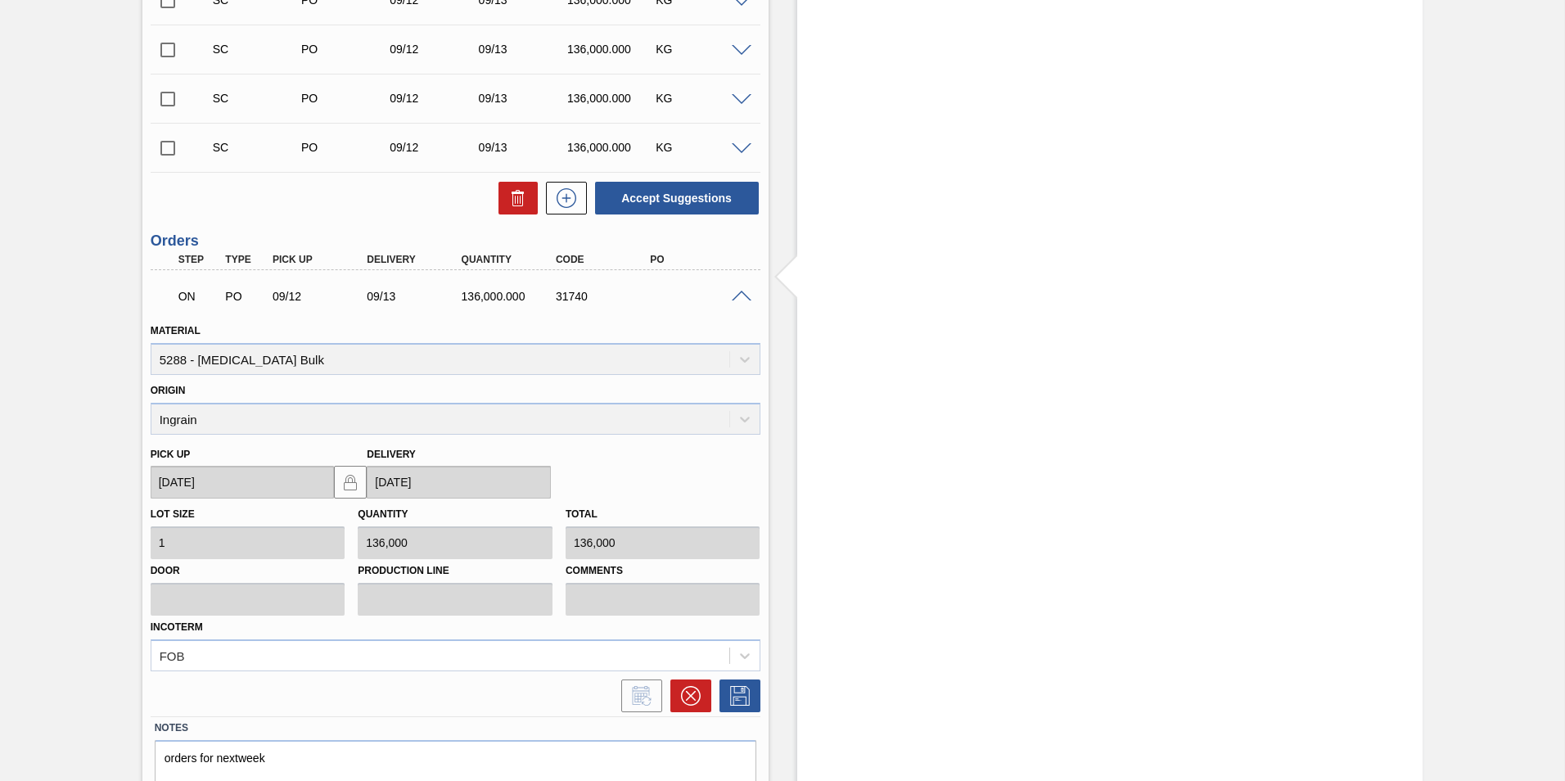
scroll to position [862, 0]
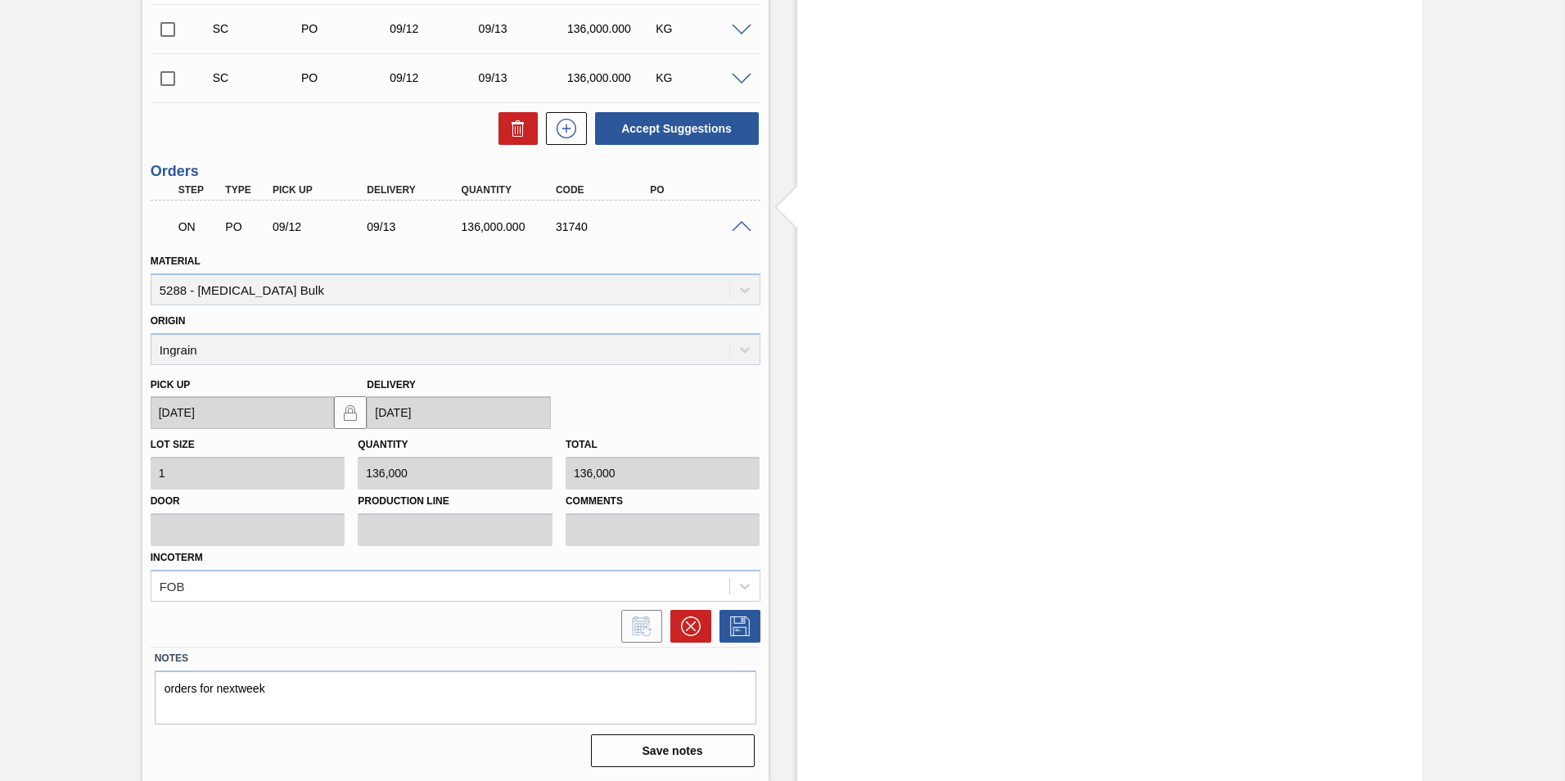
click at [742, 237] on div "ON PO 09/12 09/13 136,000.000 31740" at bounding box center [456, 225] width 610 height 41
click at [737, 228] on span at bounding box center [742, 227] width 20 height 12
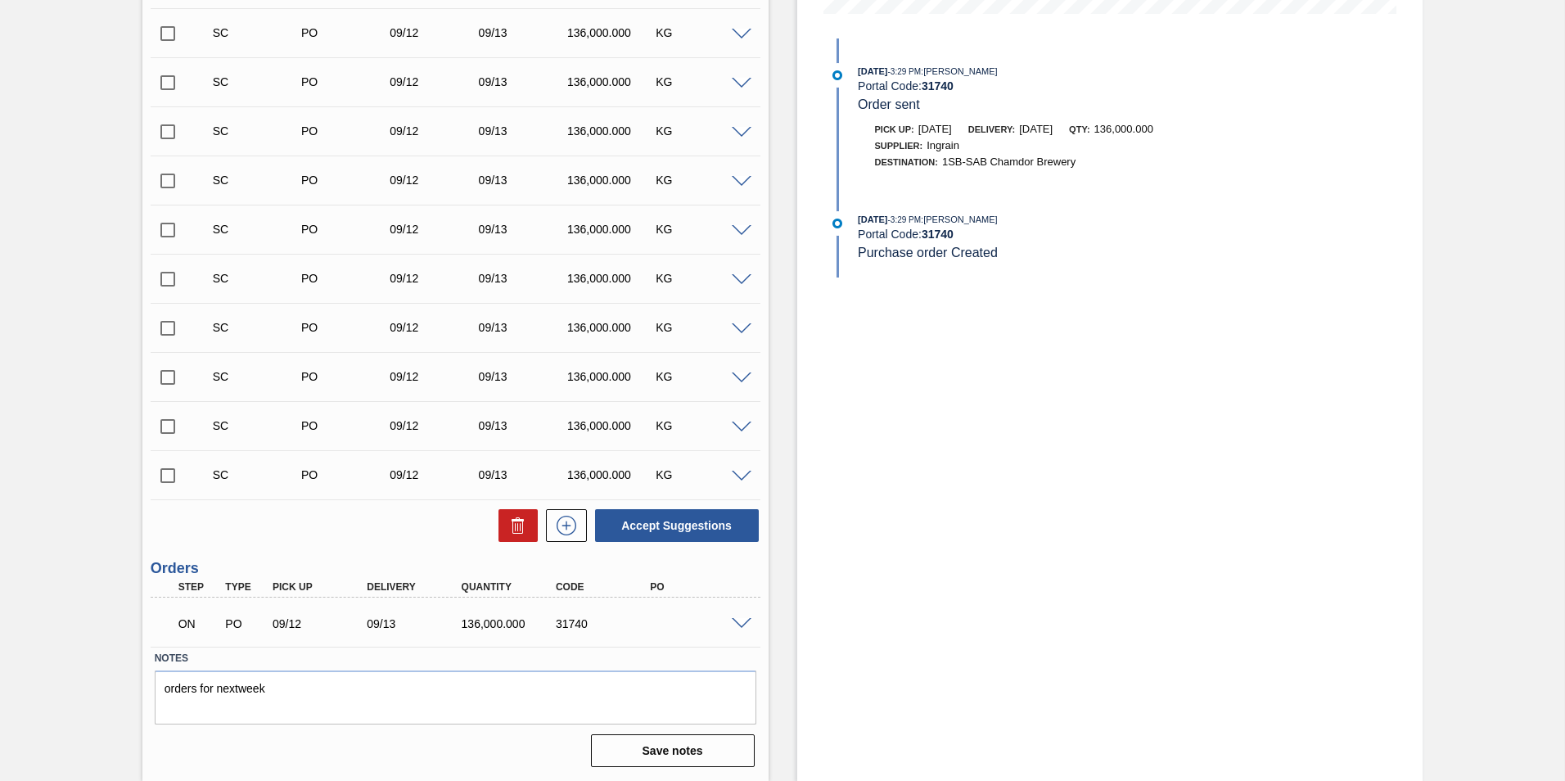
click at [742, 627] on span at bounding box center [742, 624] width 20 height 12
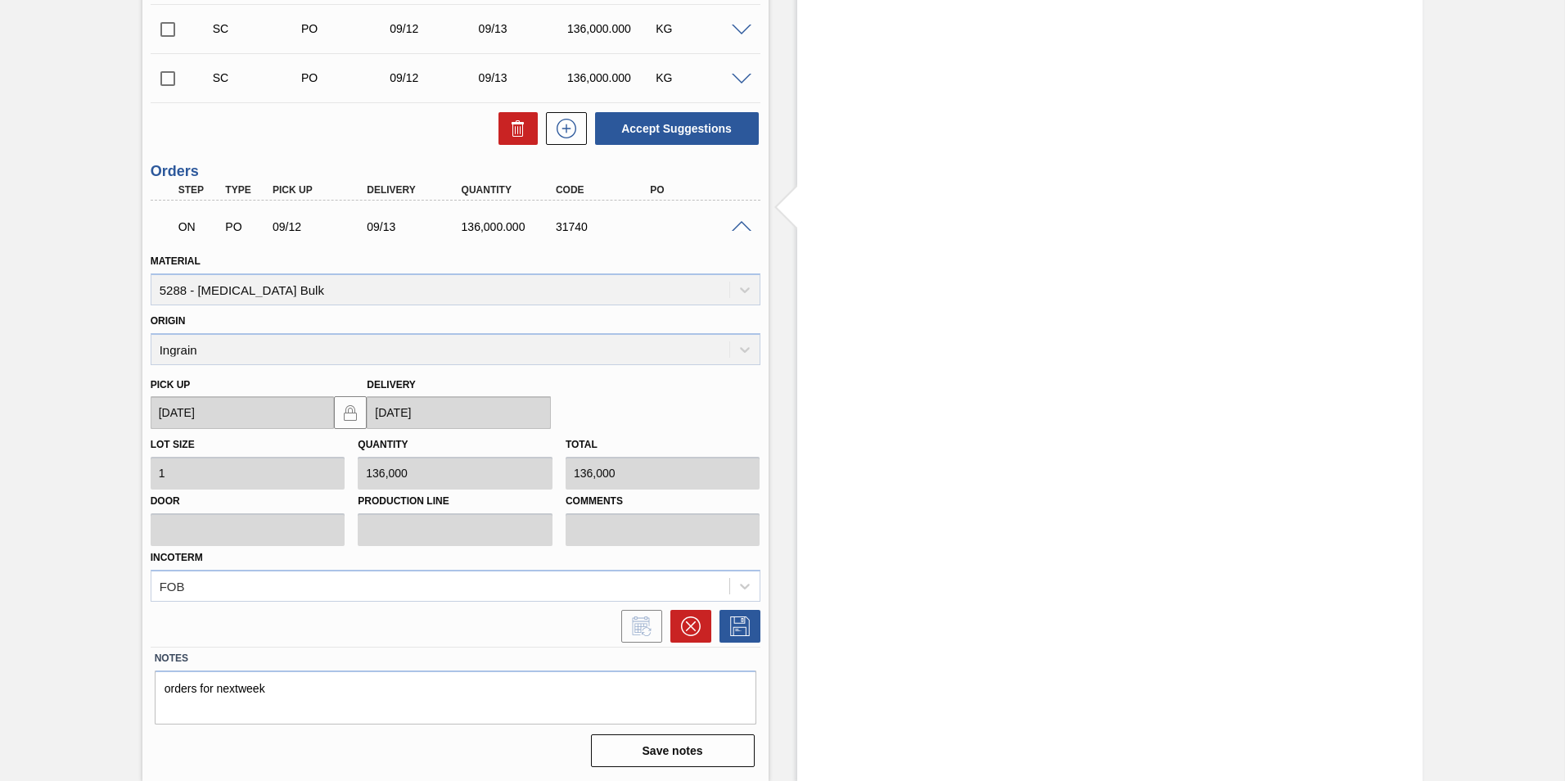
click at [760, 228] on div "Unit SAB Chamdor Brewery MIN S.P. 1,500,000.000 KG MAX S.P. 1,800,000.000 KG Ne…" at bounding box center [455, 23] width 626 height 1499
click at [734, 223] on span at bounding box center [742, 227] width 20 height 12
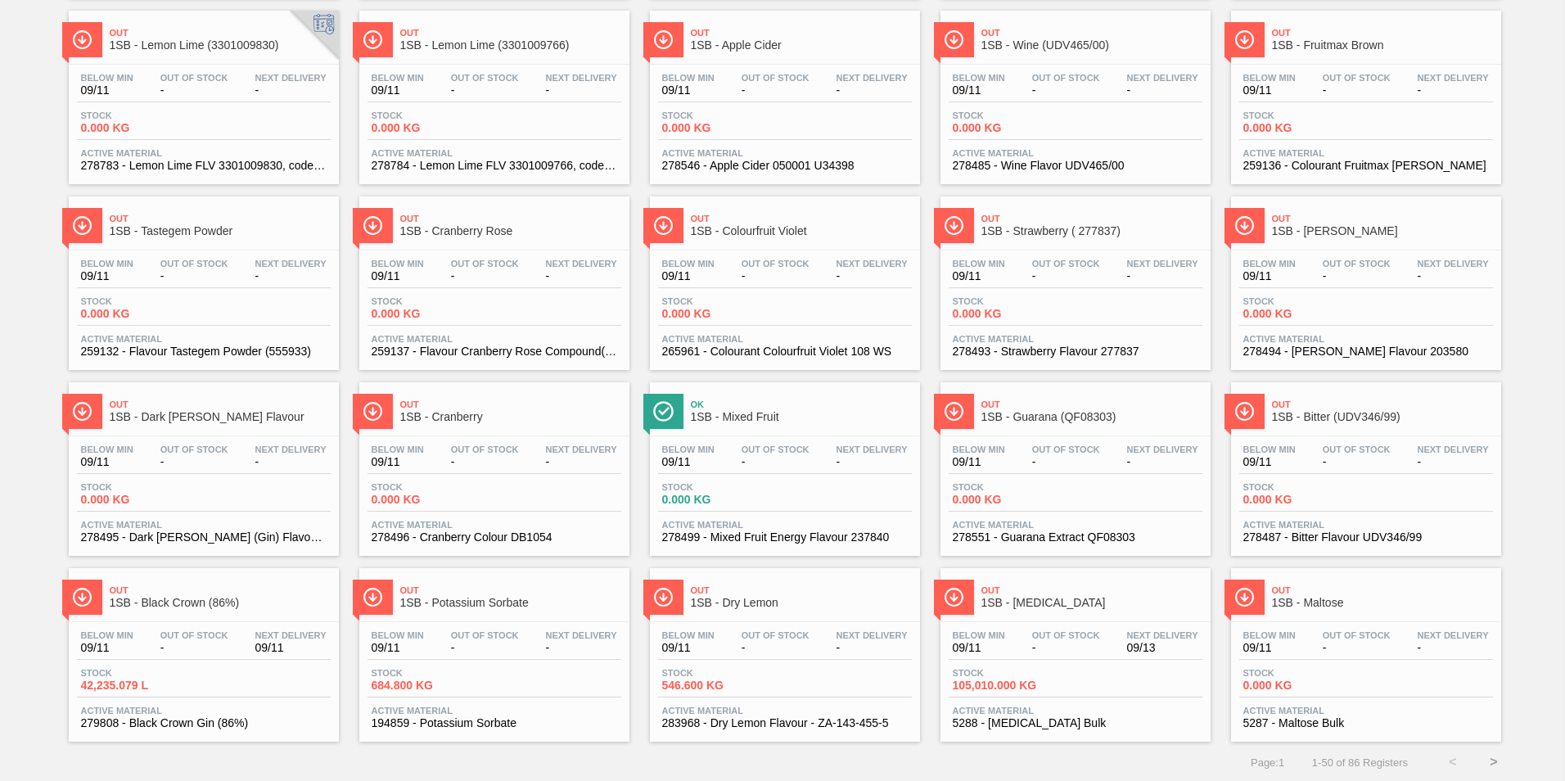
scroll to position [1239, 0]
click at [1023, 601] on span "1SB - [MEDICAL_DATA]" at bounding box center [1092, 601] width 221 height 12
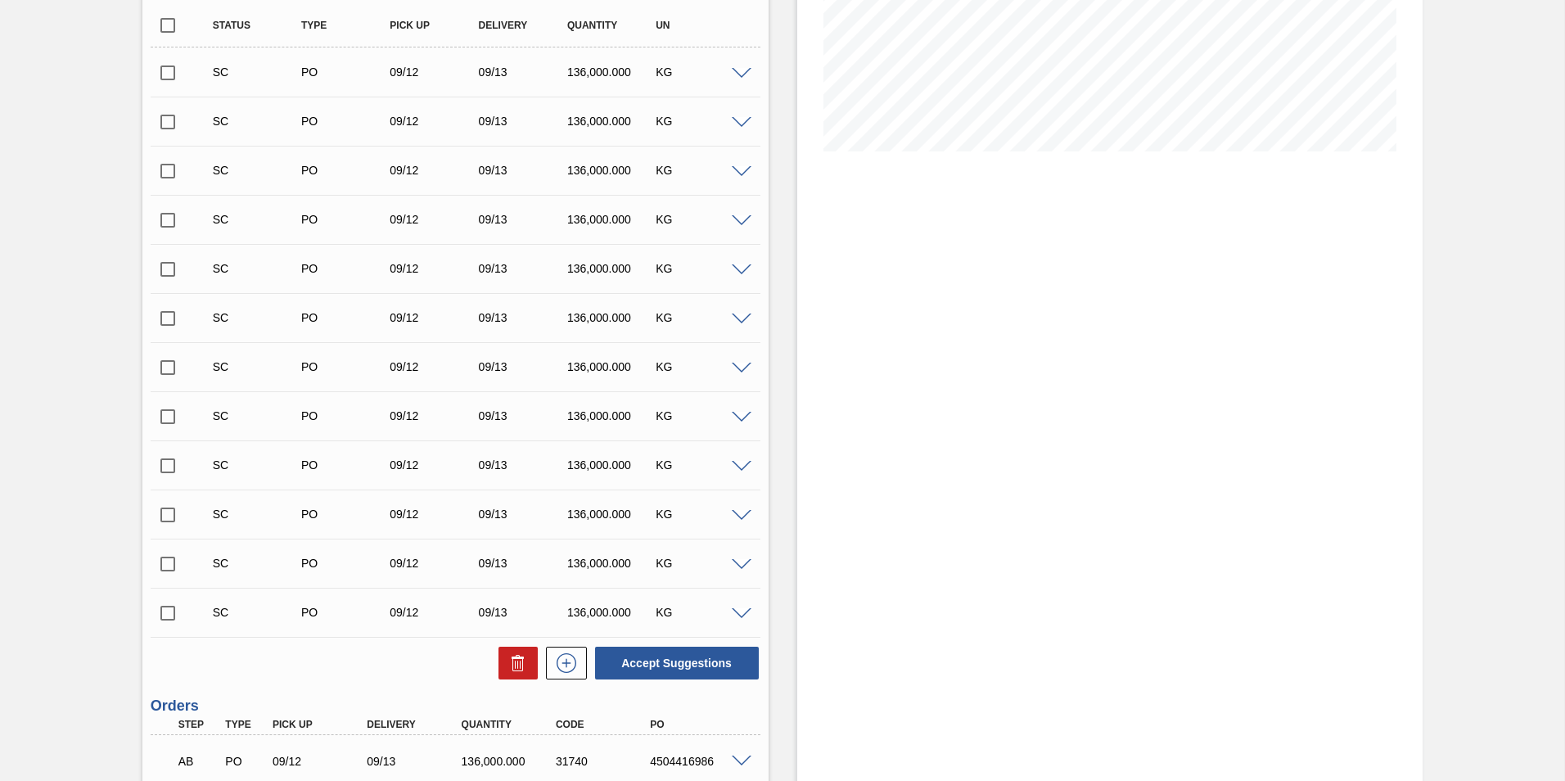
scroll to position [465, 0]
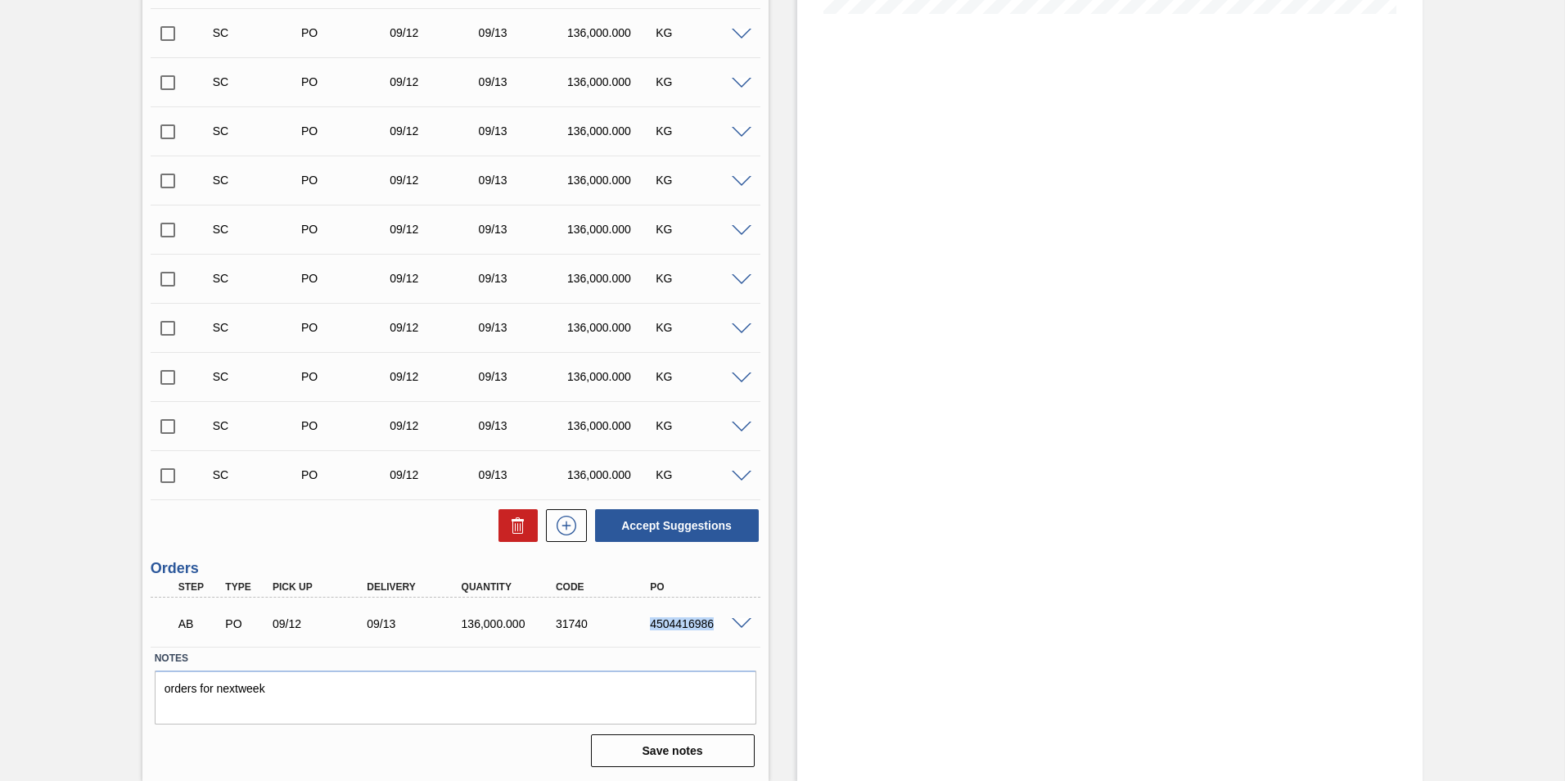
drag, startPoint x: 648, startPoint y: 621, endPoint x: 712, endPoint y: 626, distance: 64.9
click at [712, 626] on div "4504416986" at bounding box center [699, 623] width 106 height 13
copy div "4504416986"
